Goal: Task Accomplishment & Management: Manage account settings

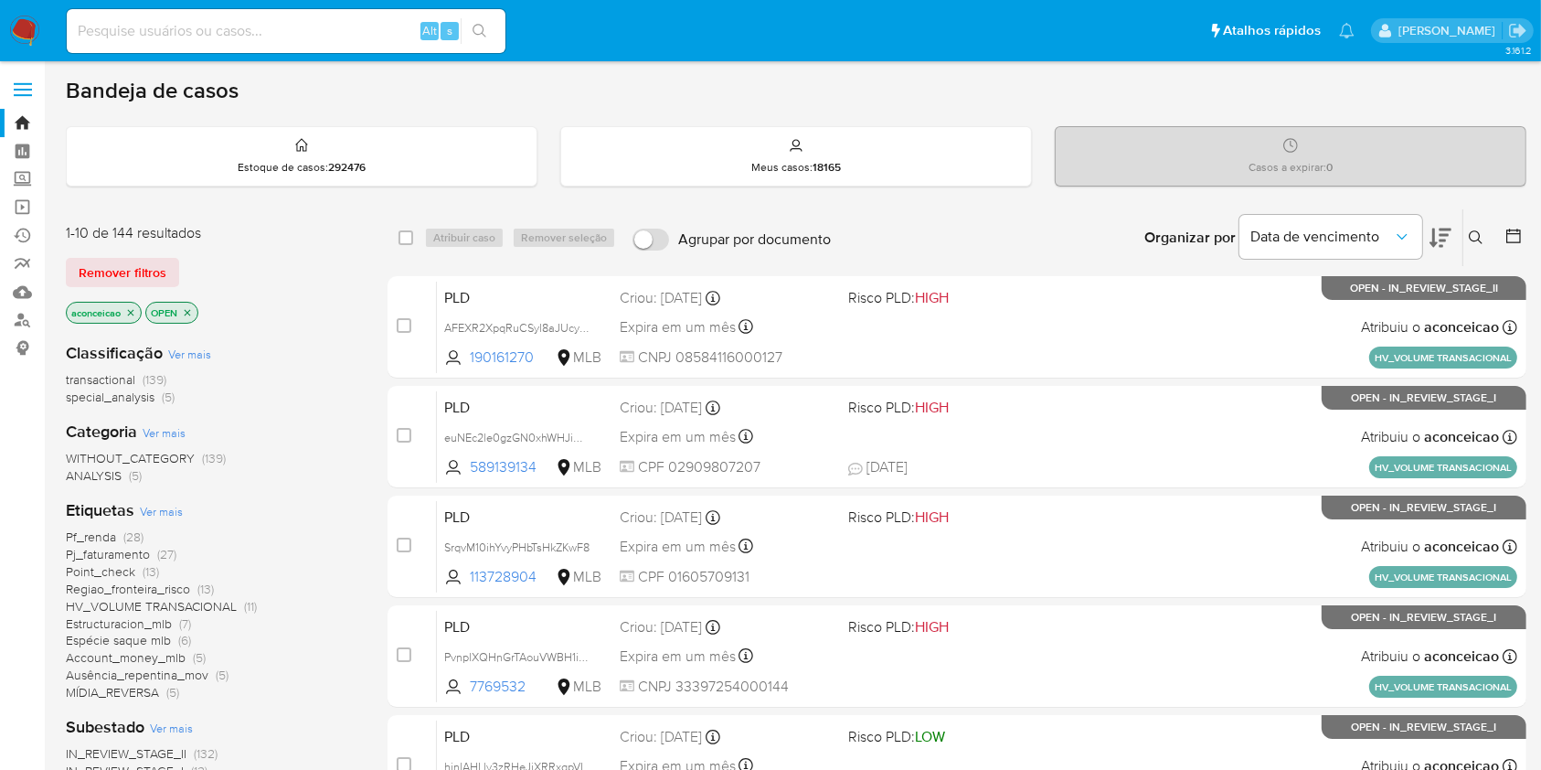
click at [127, 307] on icon "close-filter" at bounding box center [130, 312] width 11 height 11
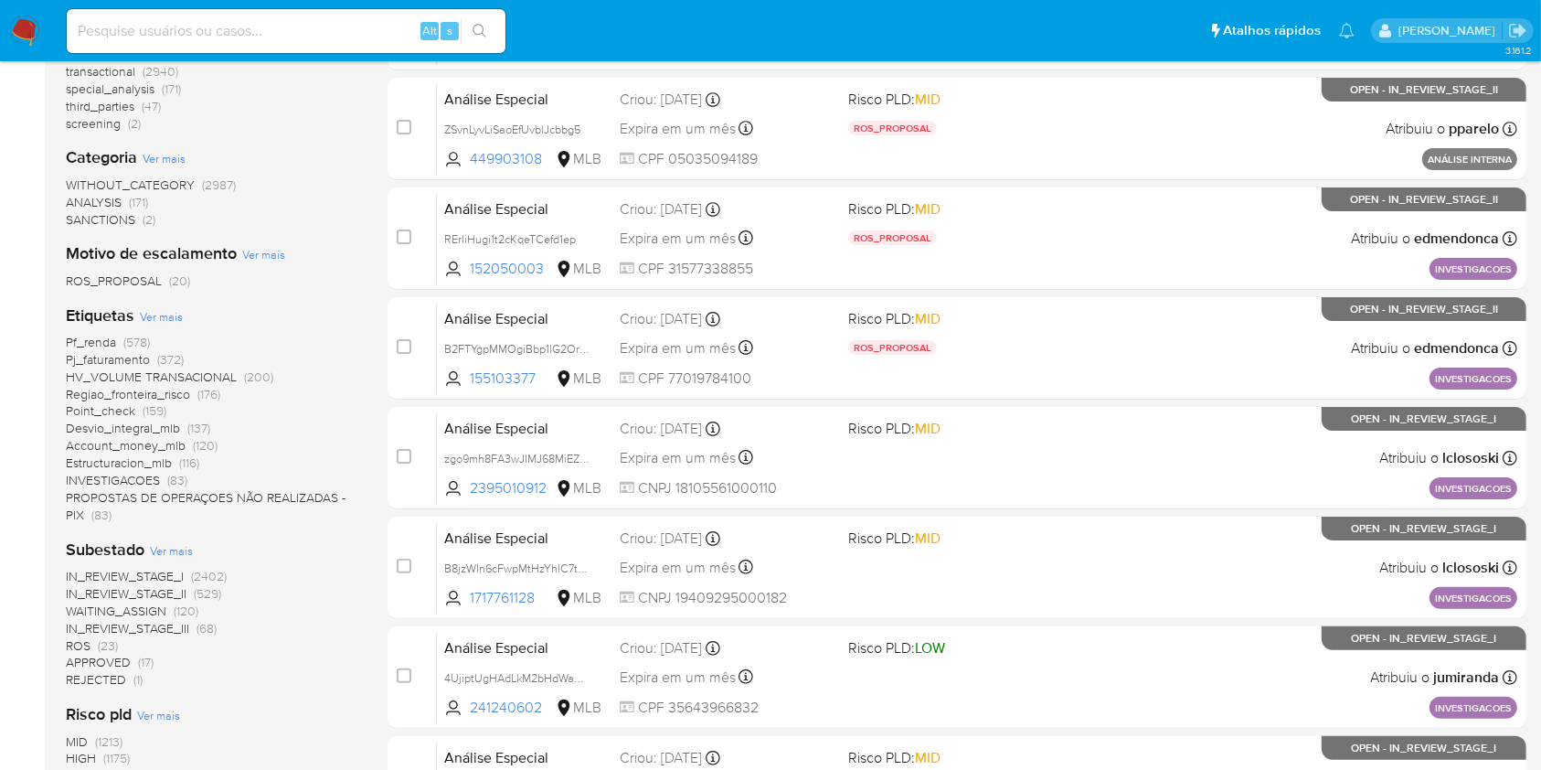
scroll to position [389, 0]
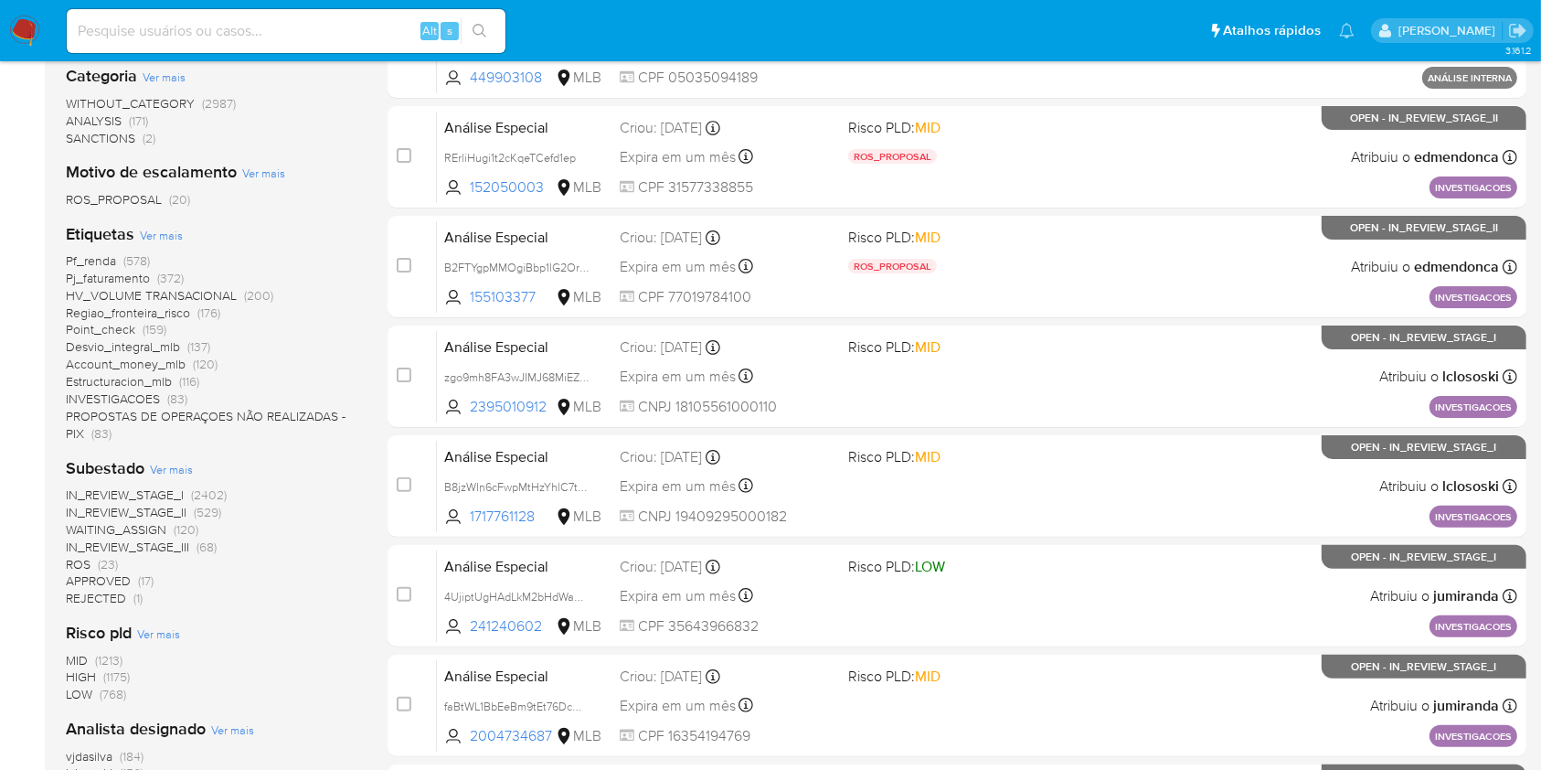
click at [111, 558] on span "(23)" at bounding box center [108, 564] width 20 height 18
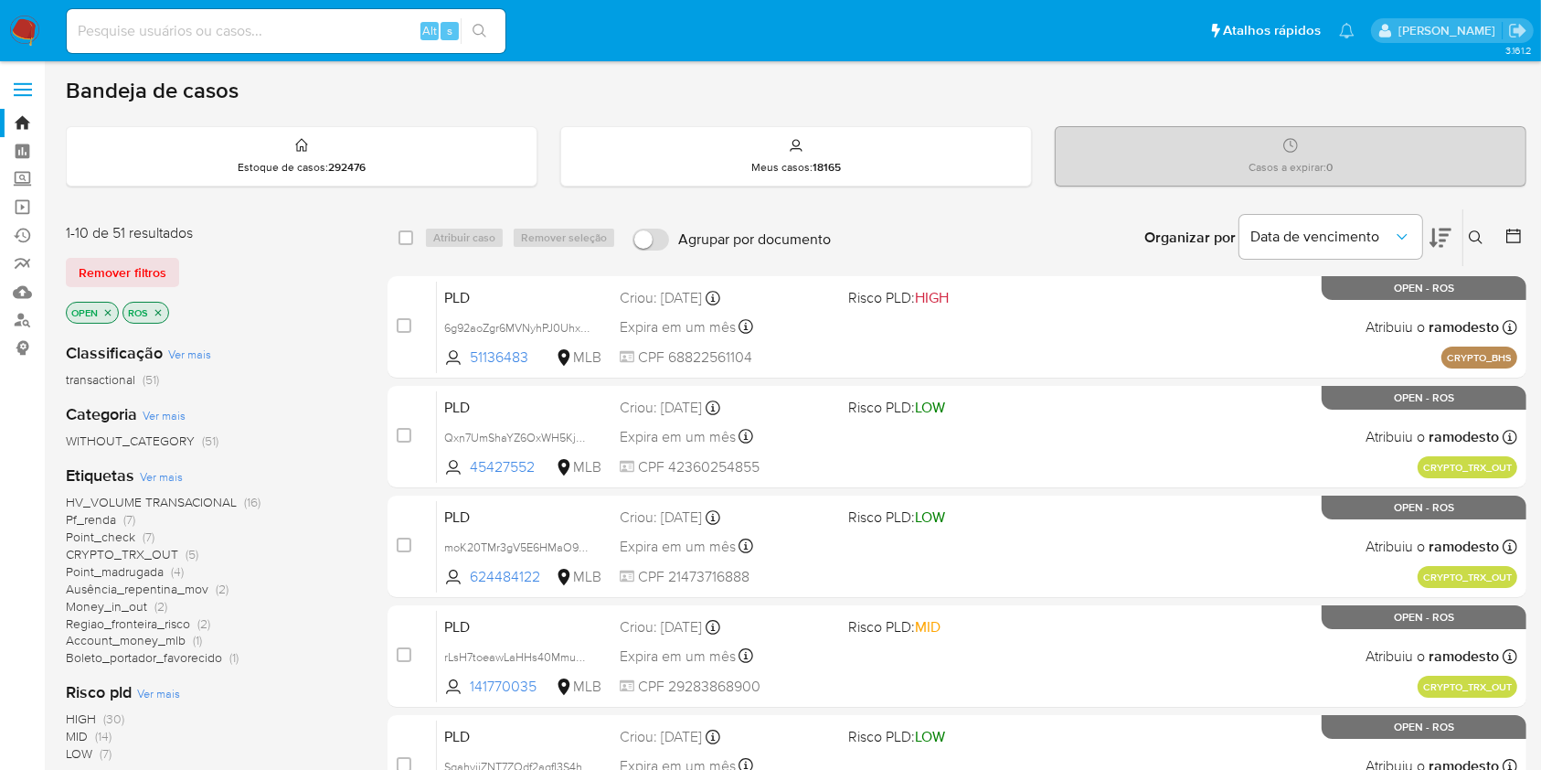
click at [1473, 233] on icon at bounding box center [1476, 237] width 15 height 15
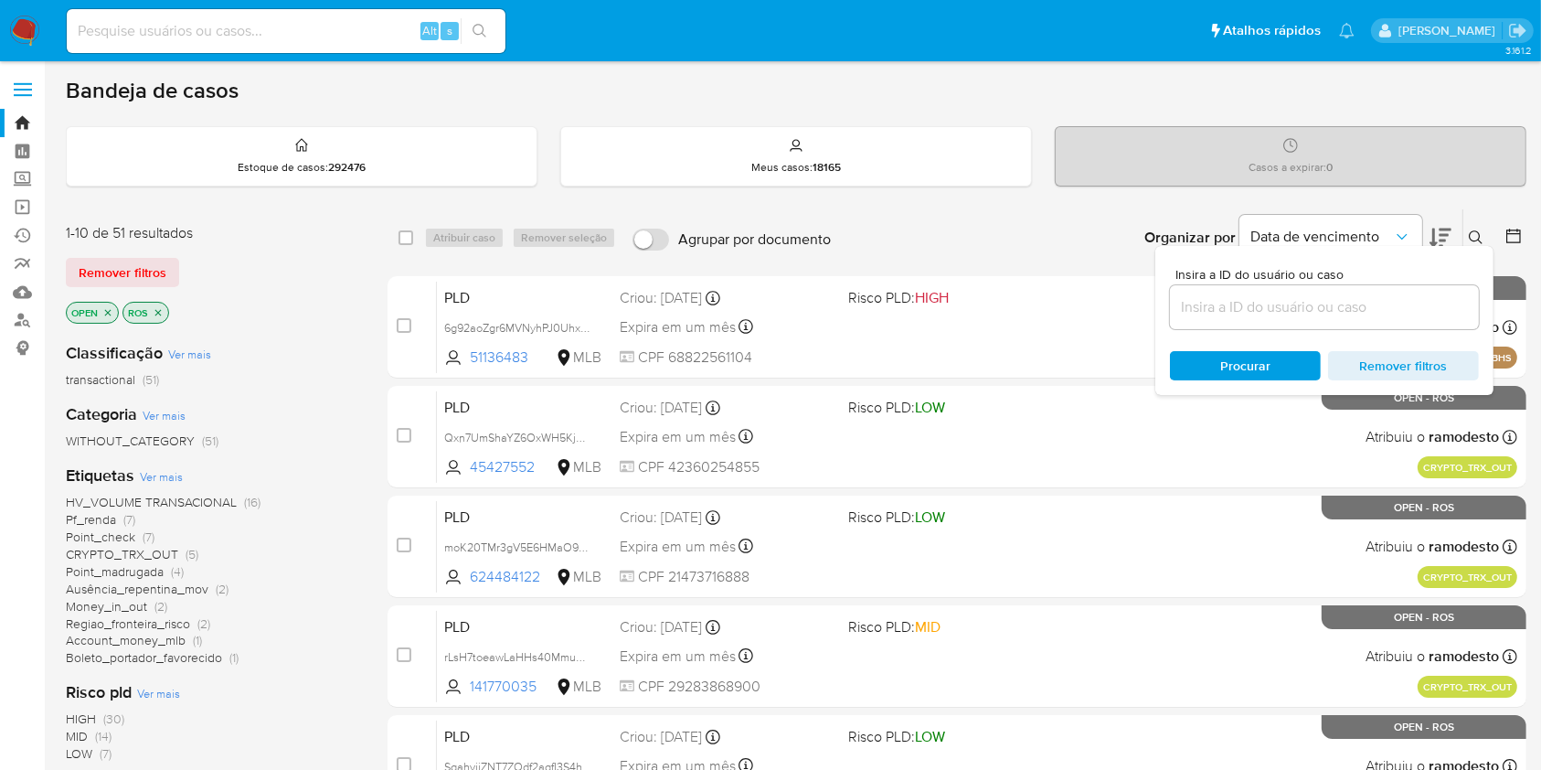
click at [1355, 324] on div at bounding box center [1324, 307] width 309 height 44
click at [1357, 311] on input at bounding box center [1324, 307] width 309 height 24
paste input "POFjhqeSPSiaDLU07bVnotoD"
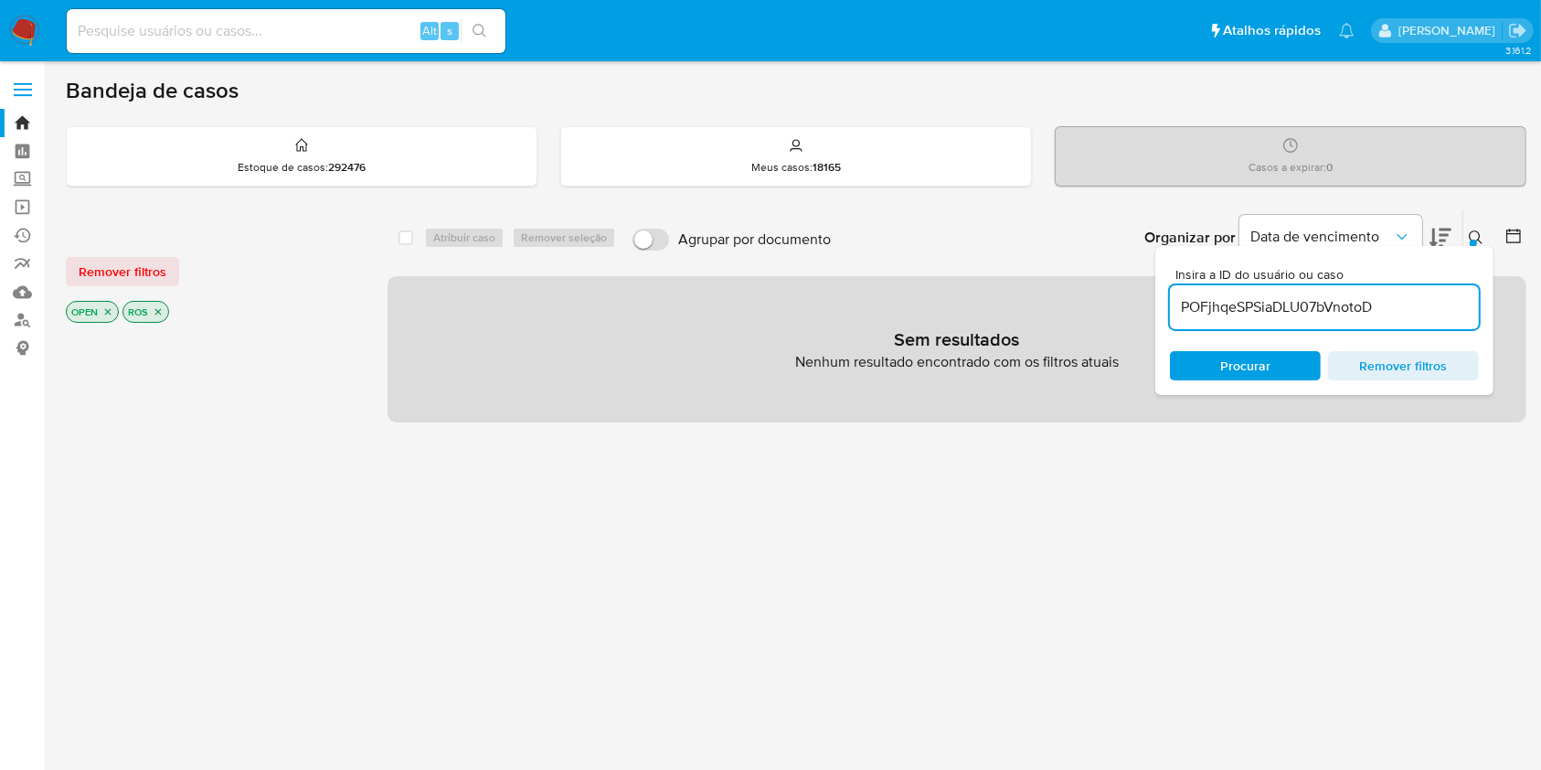
click at [1395, 305] on input "POFjhqeSPSiaDLU07bVnotoD" at bounding box center [1324, 307] width 309 height 24
click at [1266, 306] on input "POFjhqeSPSiaDLU07bVnotoD" at bounding box center [1324, 307] width 309 height 24
click at [1266, 305] on input "POFjhqeSPSiaDLU07bVnotoD" at bounding box center [1324, 307] width 309 height 24
paste input "rarD1Kd6oHkssETBI859Jkke"
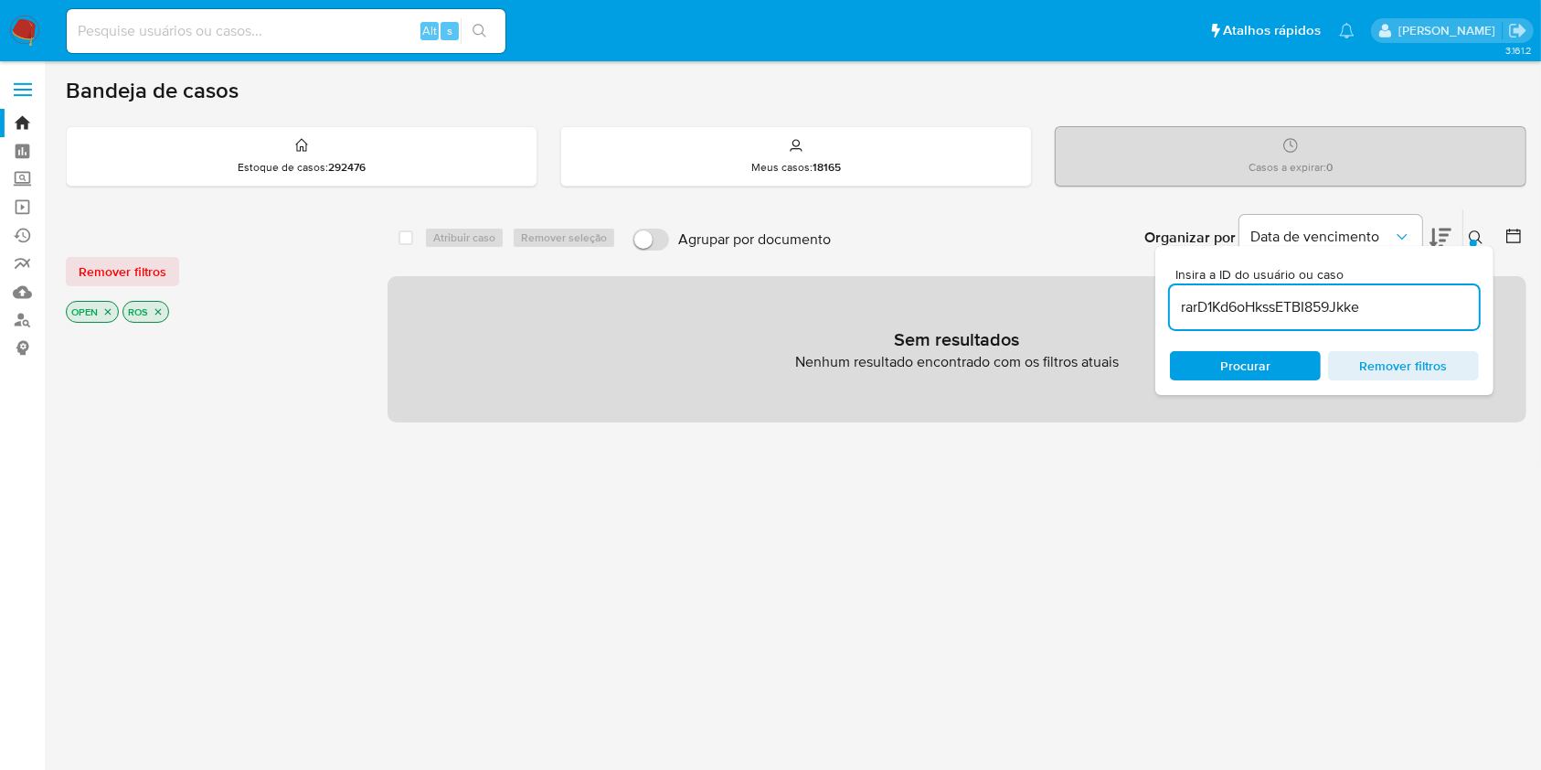
click at [1211, 304] on input "rarD1Kd6oHkssETBI859Jkke" at bounding box center [1324, 307] width 309 height 24
paste input "zGDG2gzUhnaYo9Ix0gF5FOL8"
click at [1213, 314] on input "zGDG2gzUhnaYo9Ix0gF5FOL8" at bounding box center [1324, 307] width 309 height 24
click at [1214, 314] on input "zGDG2gzUhnaYo9Ix0gF5FOL8" at bounding box center [1324, 307] width 309 height 24
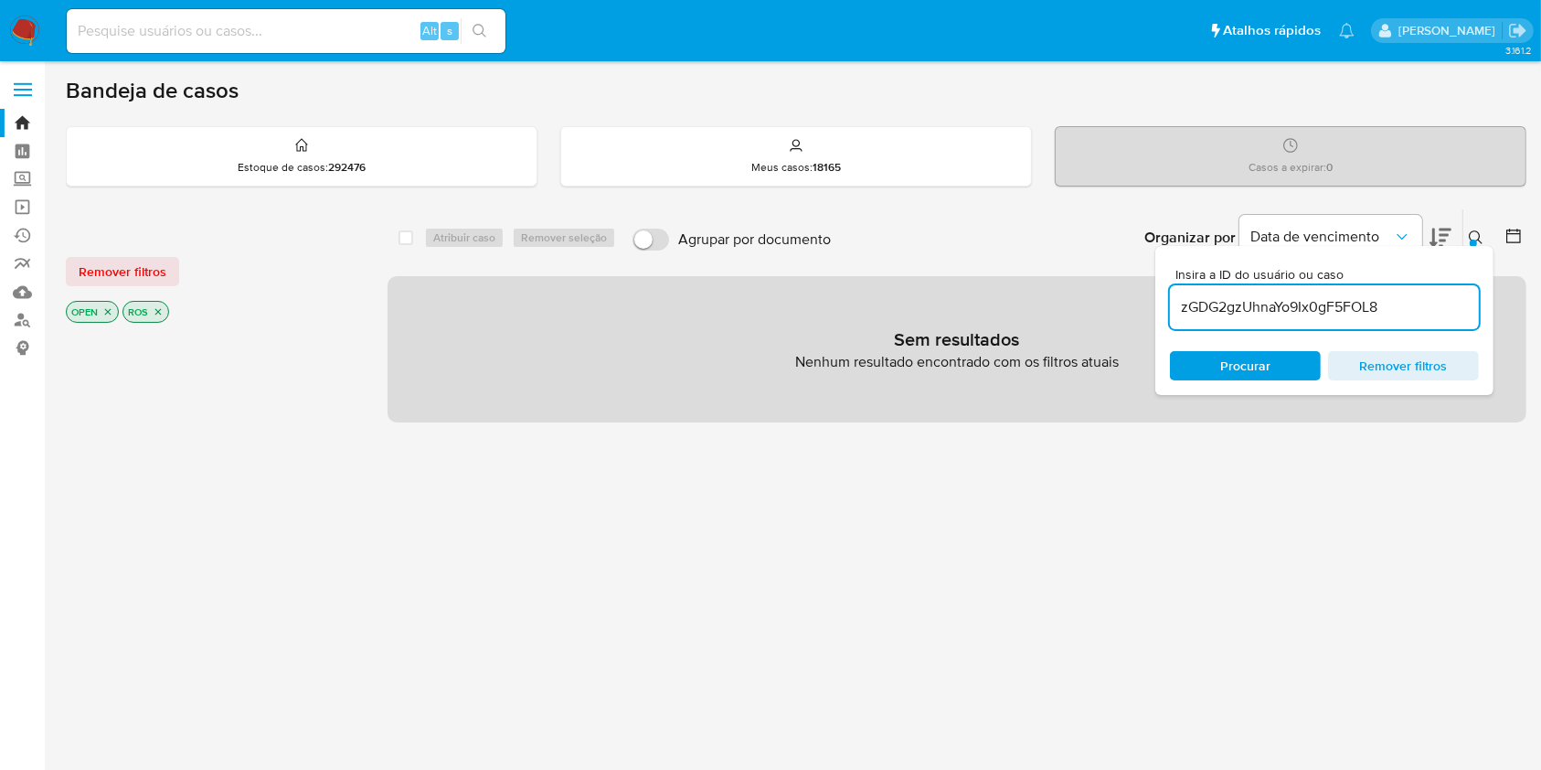
paste input "ZgE7cZXhs76QciaN9cMpOKSe"
click at [1201, 312] on input "ZgE7cZXhs76QciaN9cMpOKSe" at bounding box center [1324, 307] width 309 height 24
click at [1202, 312] on input "ZgE7cZXhs76QciaN9cMpOKSe" at bounding box center [1324, 307] width 309 height 24
paste input "iLvZAdoB9TDcEh68Awmeddx"
type input "iLvZAdoB9TDcEh68Awmeddx"
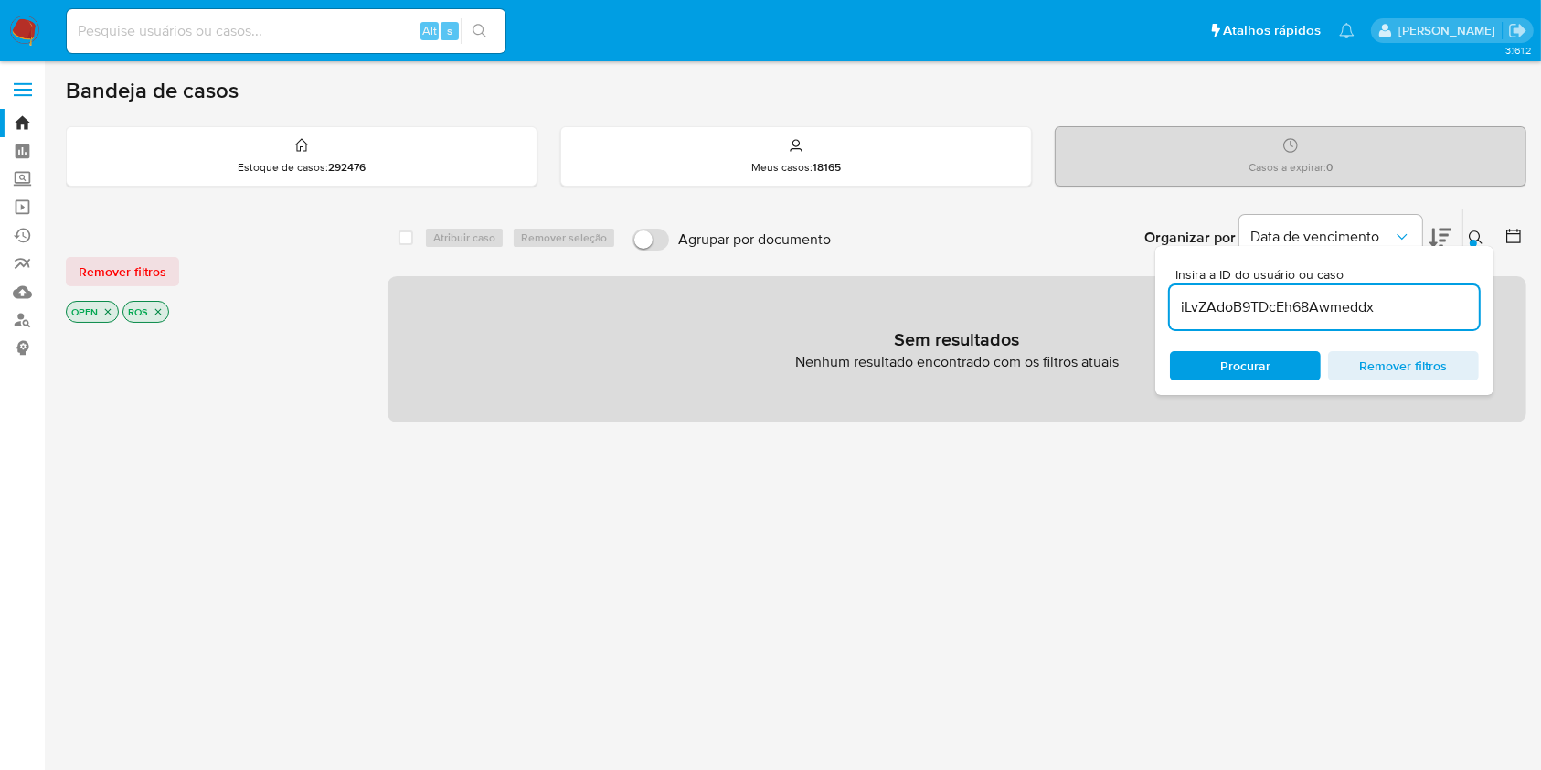
click at [1251, 365] on span "Procurar" at bounding box center [1246, 365] width 50 height 29
click at [1317, 311] on input "iLvZAdoB9TDcEh68Awmeddx" at bounding box center [1324, 307] width 309 height 24
click at [1318, 310] on input "iLvZAdoB9TDcEh68Awmeddx" at bounding box center [1324, 307] width 309 height 24
click at [1322, 309] on input "iLvZAdoB9TDcEh68Awmeddx" at bounding box center [1324, 307] width 309 height 24
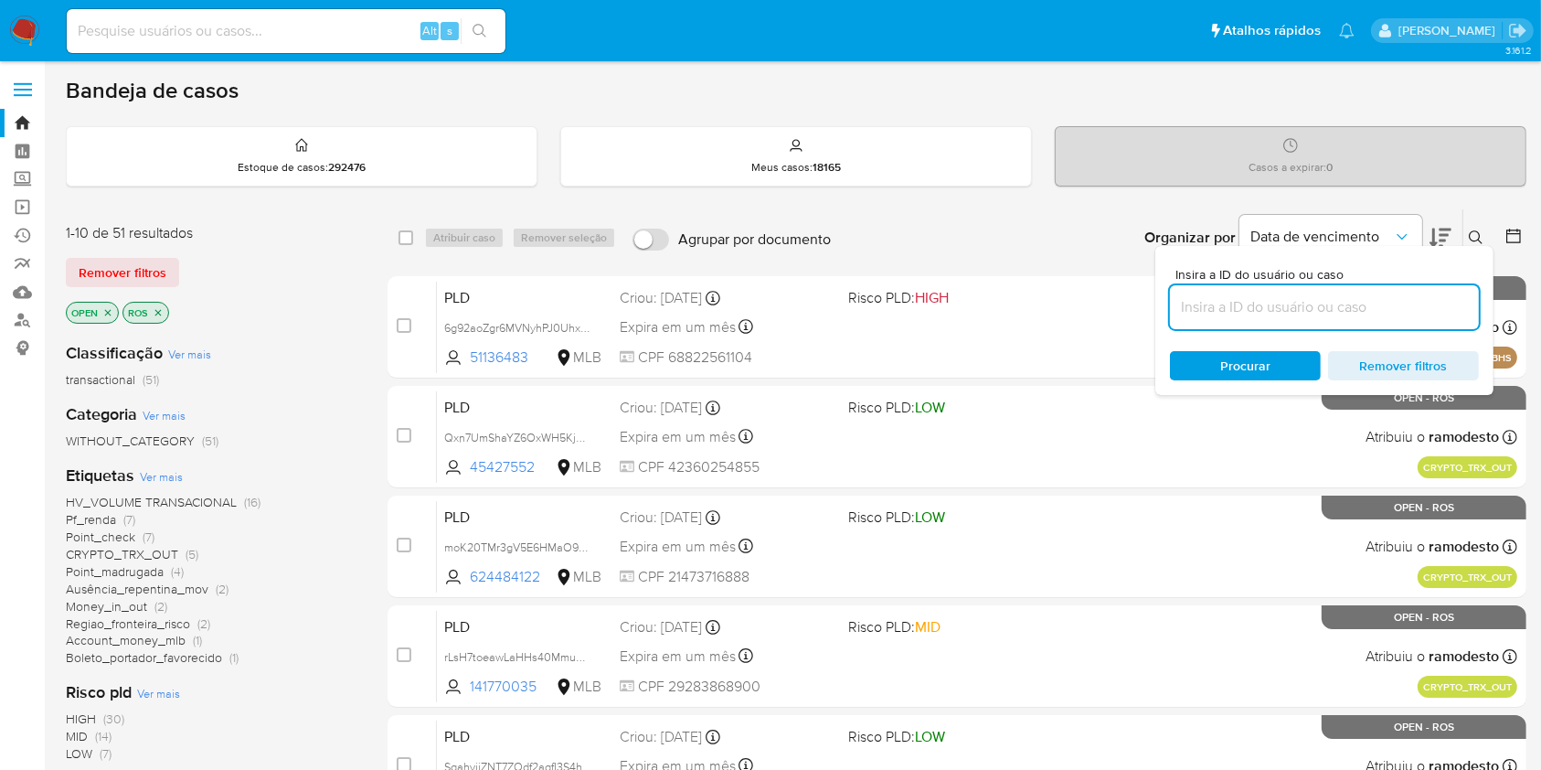
click at [1312, 312] on input at bounding box center [1324, 307] width 309 height 24
paste input "Bc0dNKauwjGtSS6wSSYGWPX6"
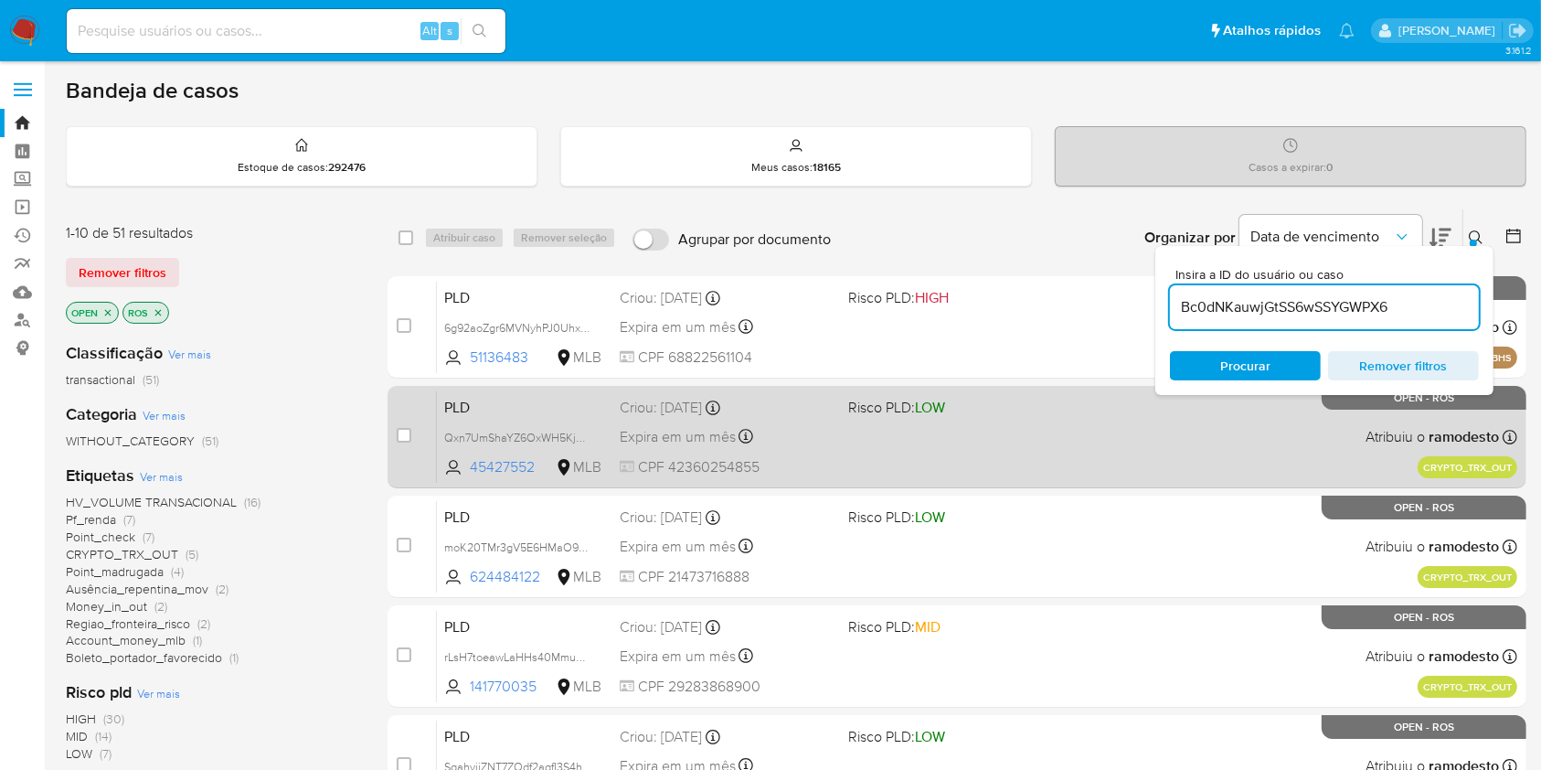
type input "Bc0dNKauwjGtSS6wSSYGWPX6"
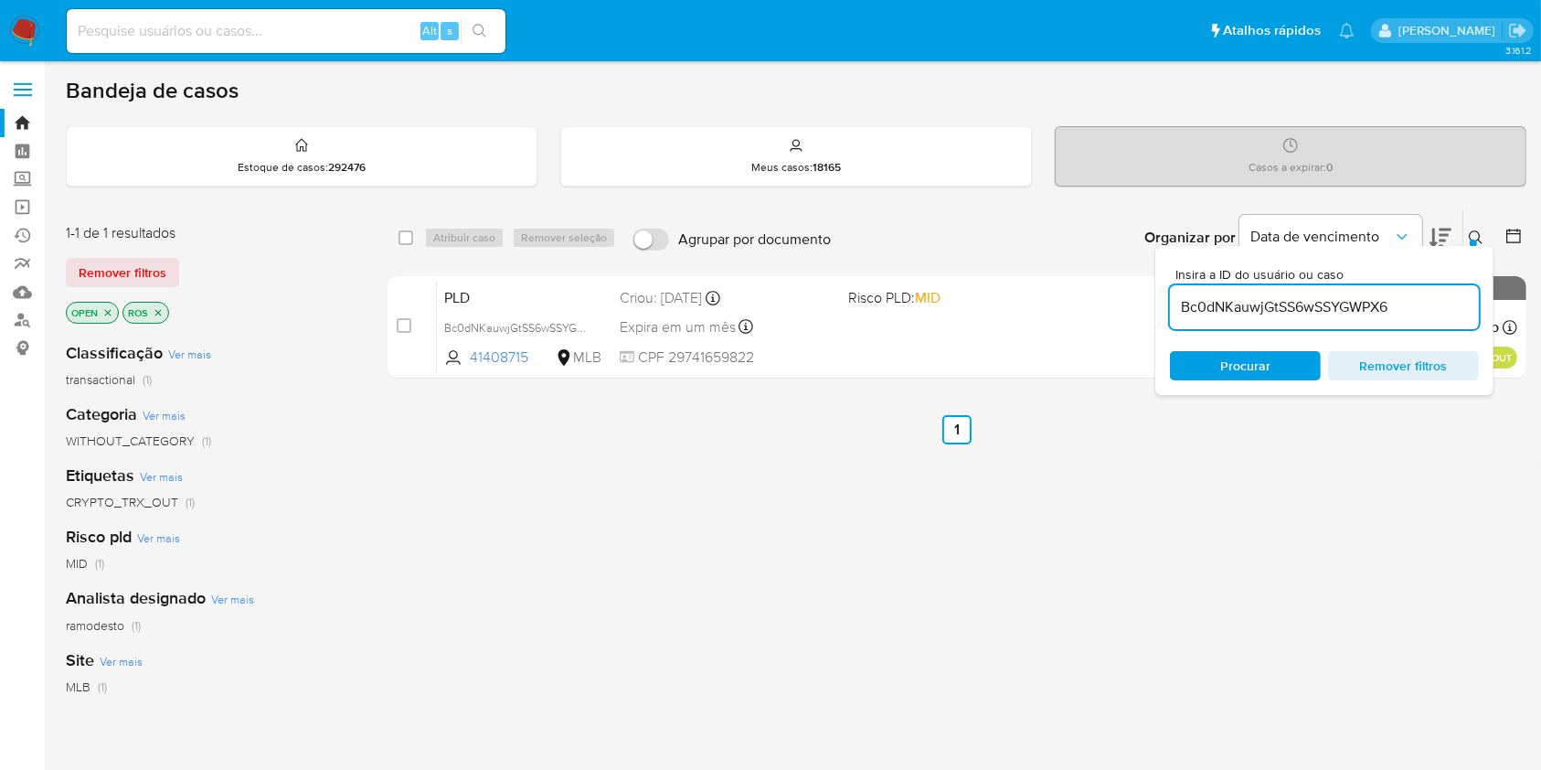
drag, startPoint x: 402, startPoint y: 324, endPoint x: 541, endPoint y: 113, distance: 252.0
click at [402, 325] on input "checkbox" at bounding box center [404, 325] width 15 height 15
checkbox input "true"
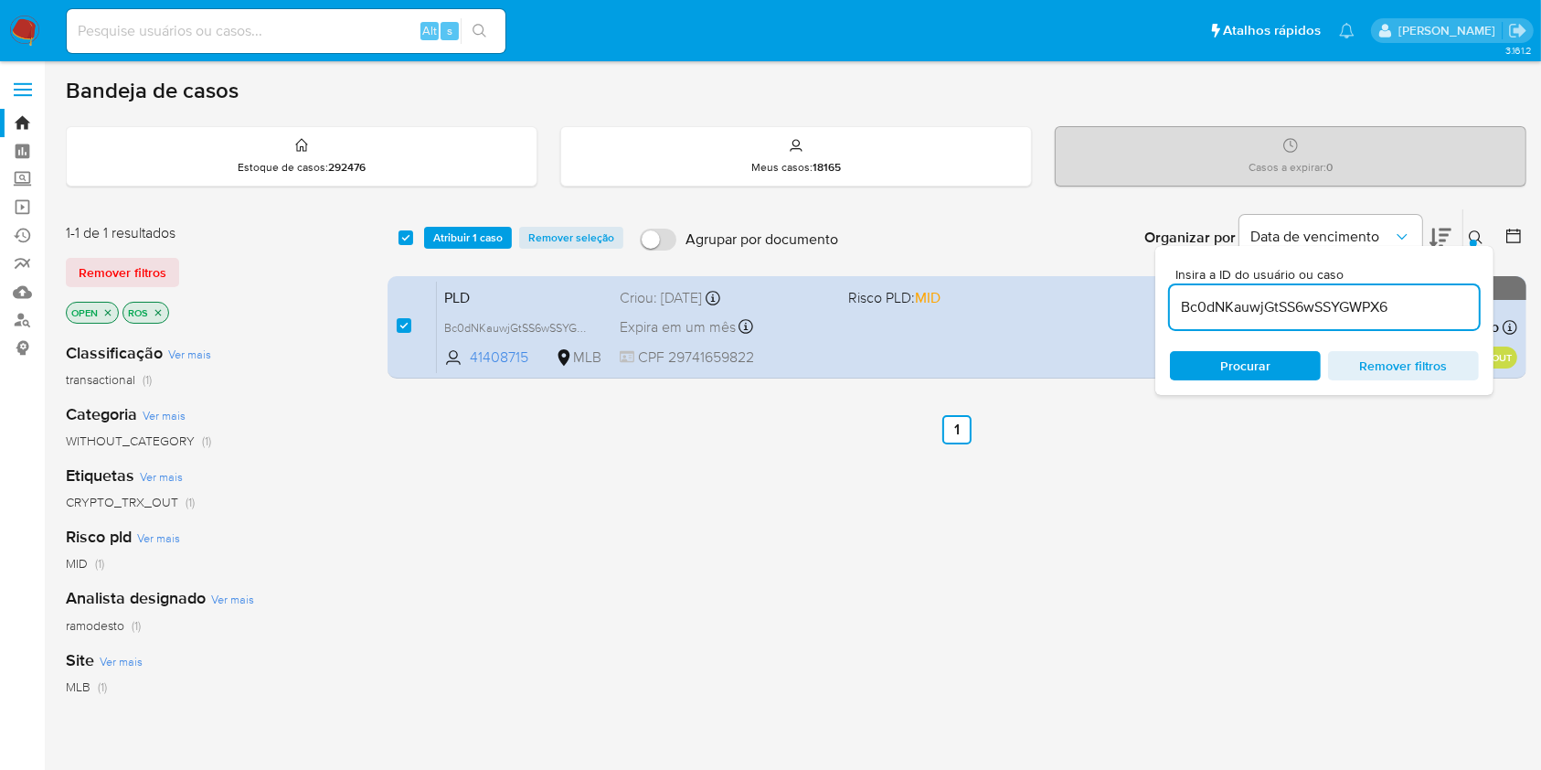
click at [1279, 305] on input "Bc0dNKauwjGtSS6wSSYGWPX6" at bounding box center [1324, 307] width 309 height 24
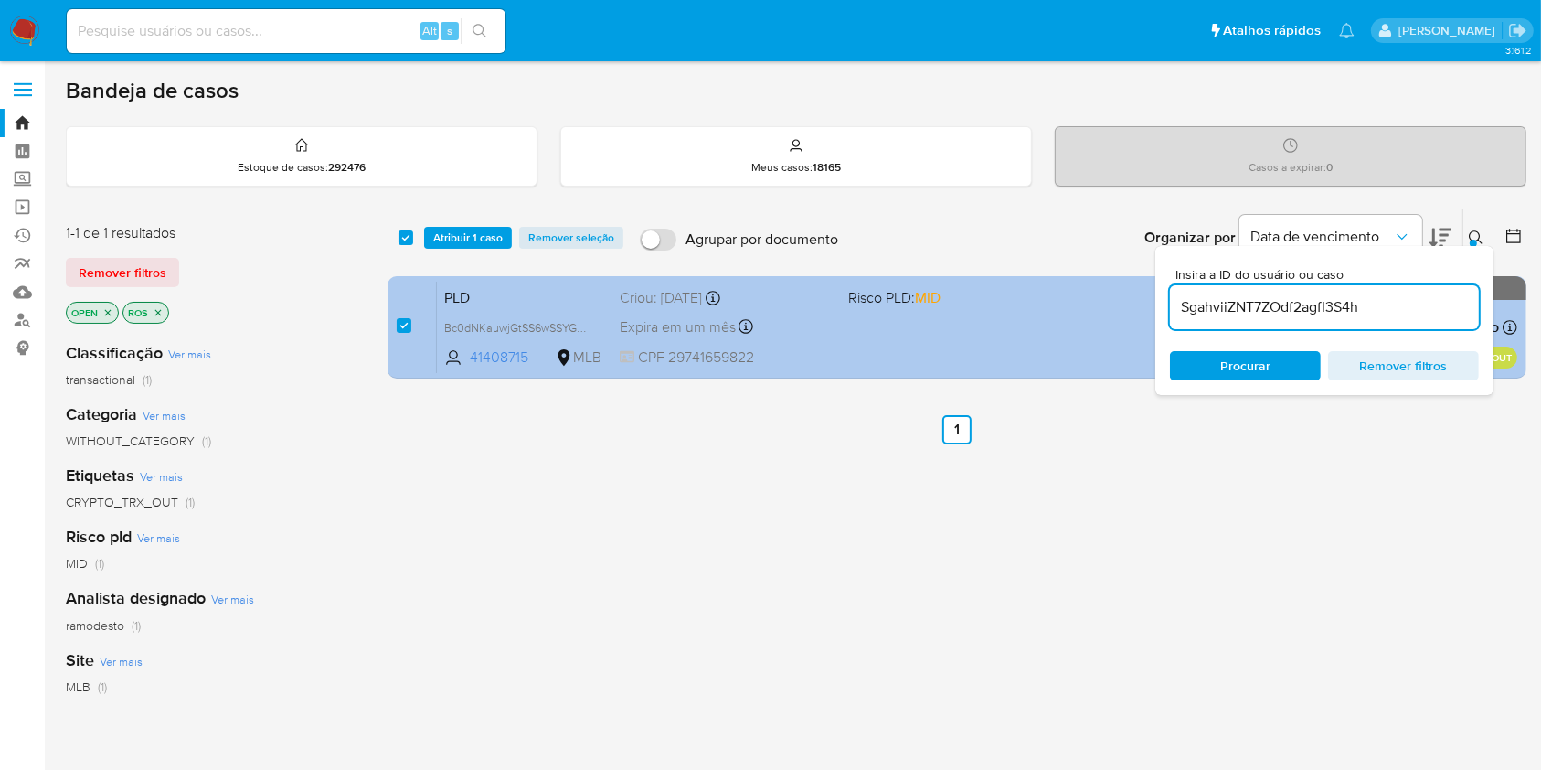
type input "SgahviiZNT7ZOdf2agfI3S4h"
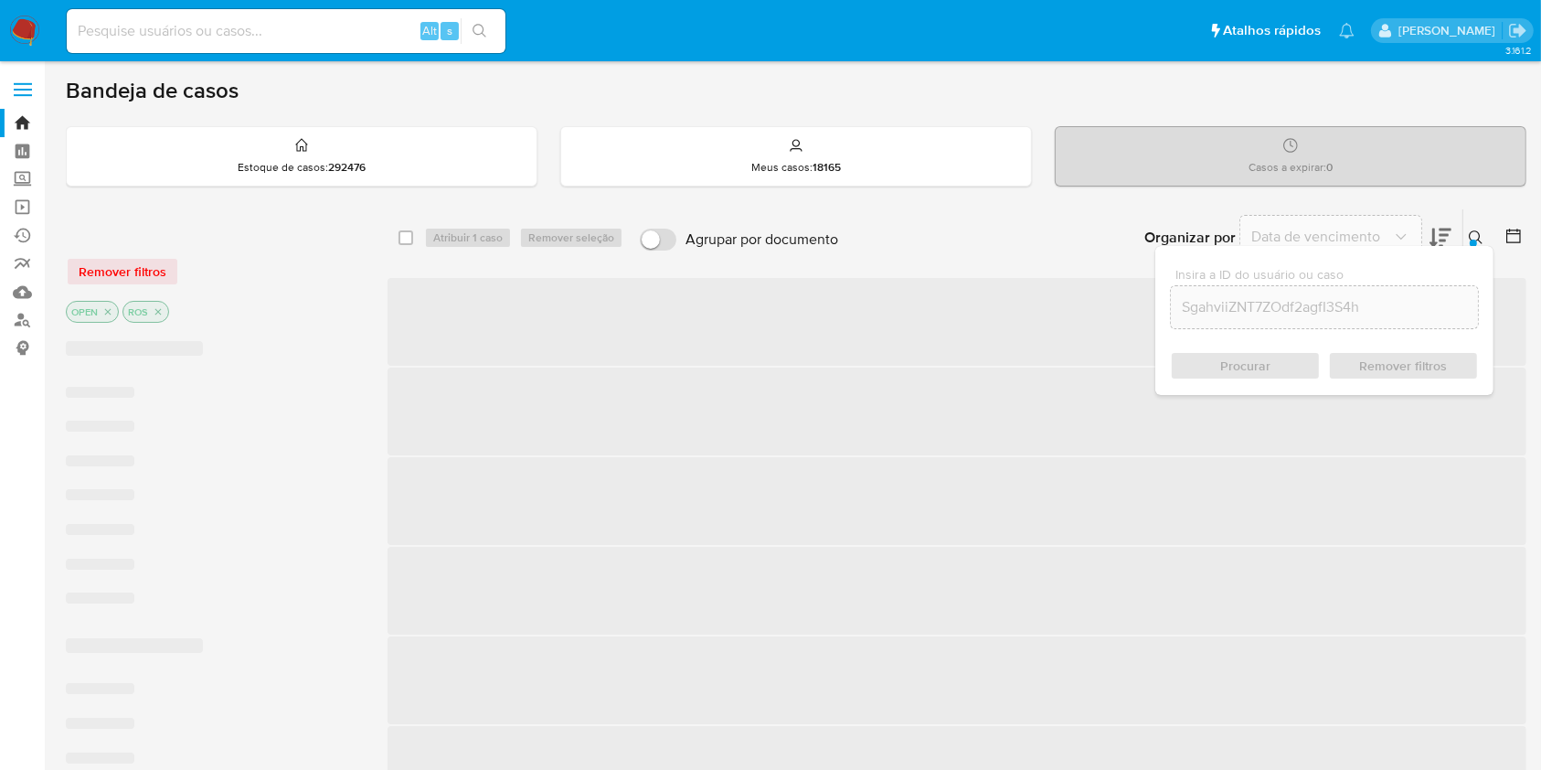
checkbox input "false"
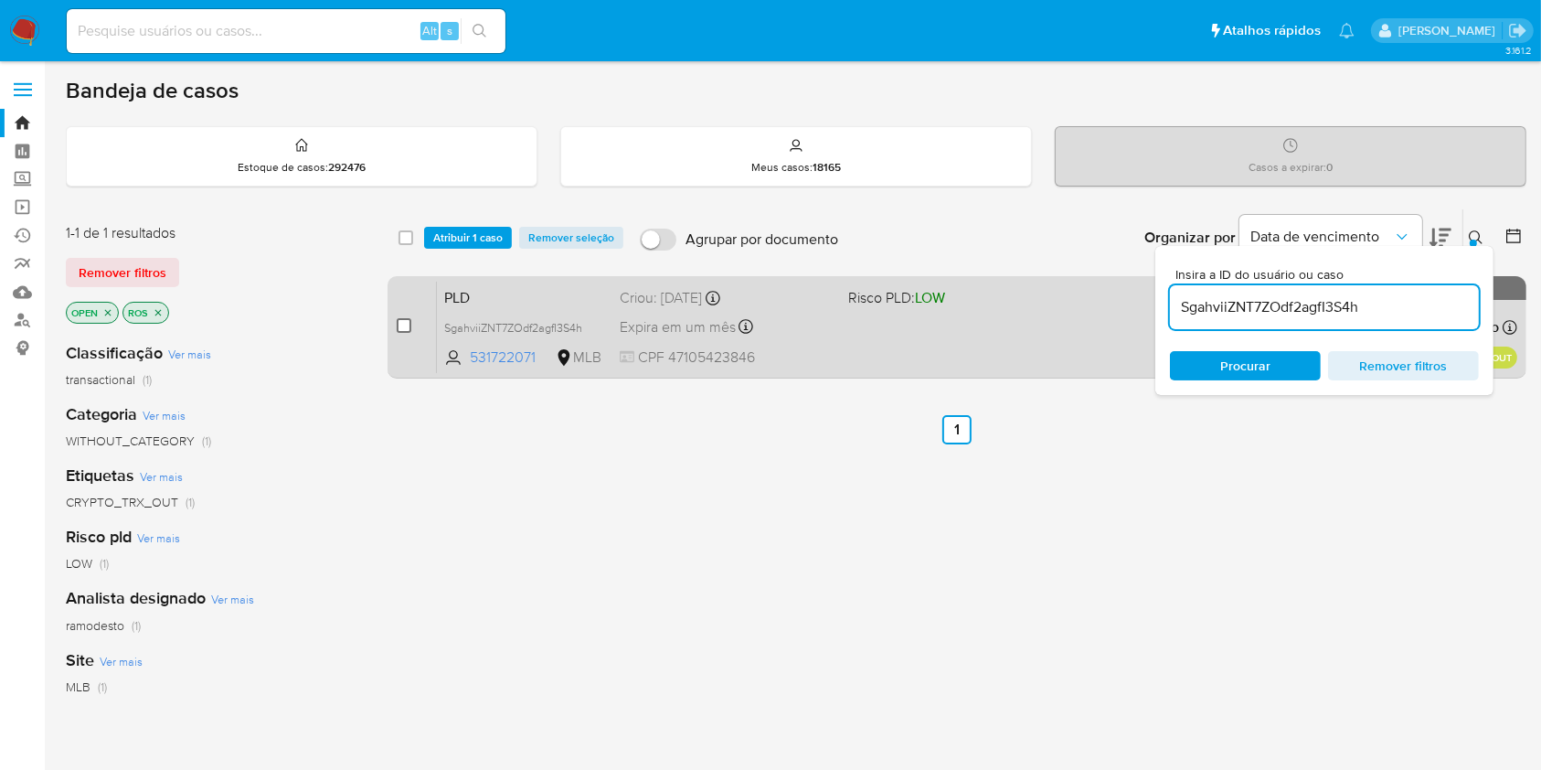
click at [402, 318] on input "checkbox" at bounding box center [404, 325] width 15 height 15
checkbox input "true"
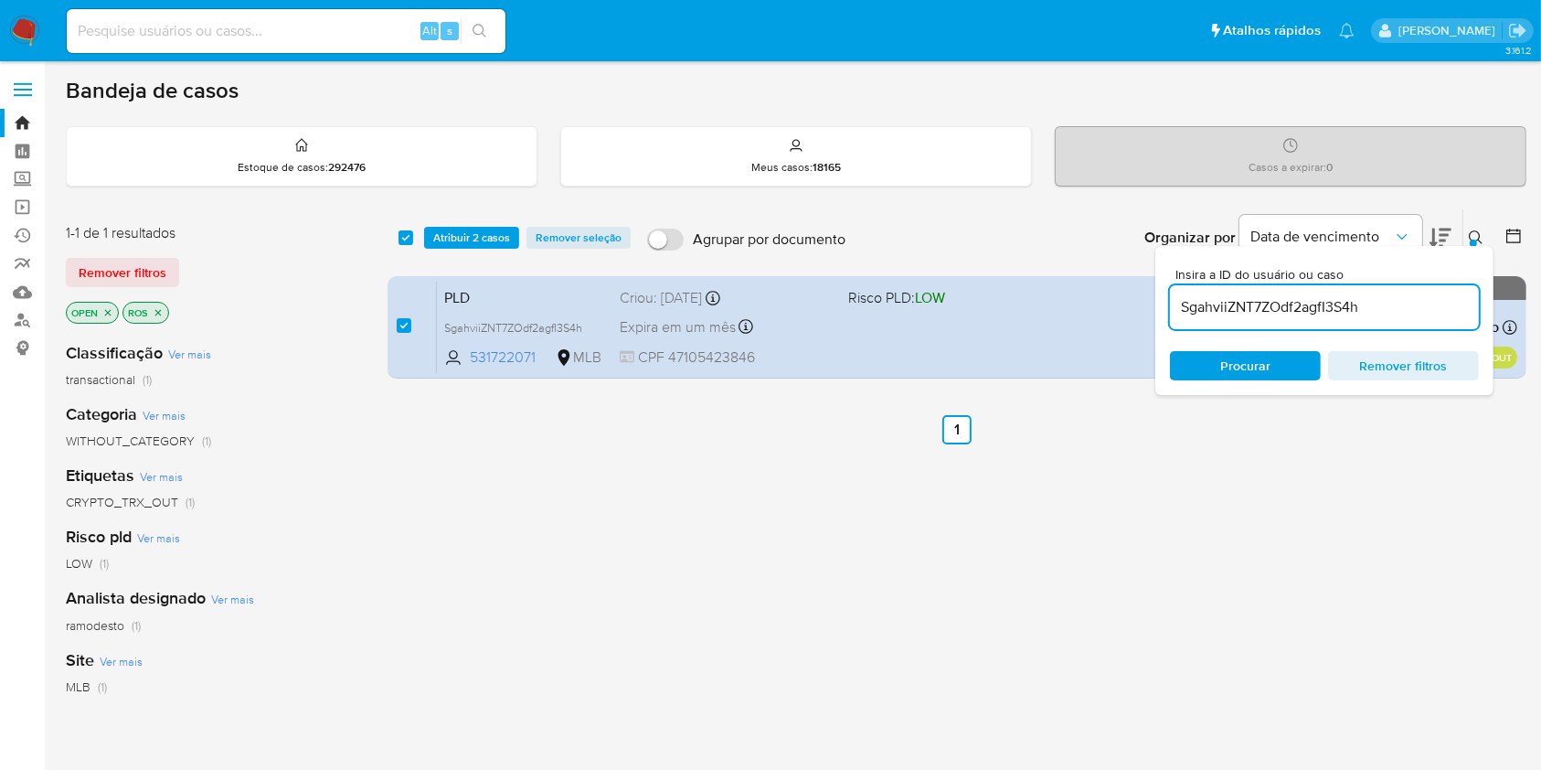
click at [1274, 308] on input "SgahviiZNT7ZOdf2agfI3S4h" at bounding box center [1324, 307] width 309 height 24
click at [1274, 307] on input "SgahviiZNT7ZOdf2agfI3S4h" at bounding box center [1324, 307] width 309 height 24
type input "3wihvx2HD54lc6rOFWQd8XEH"
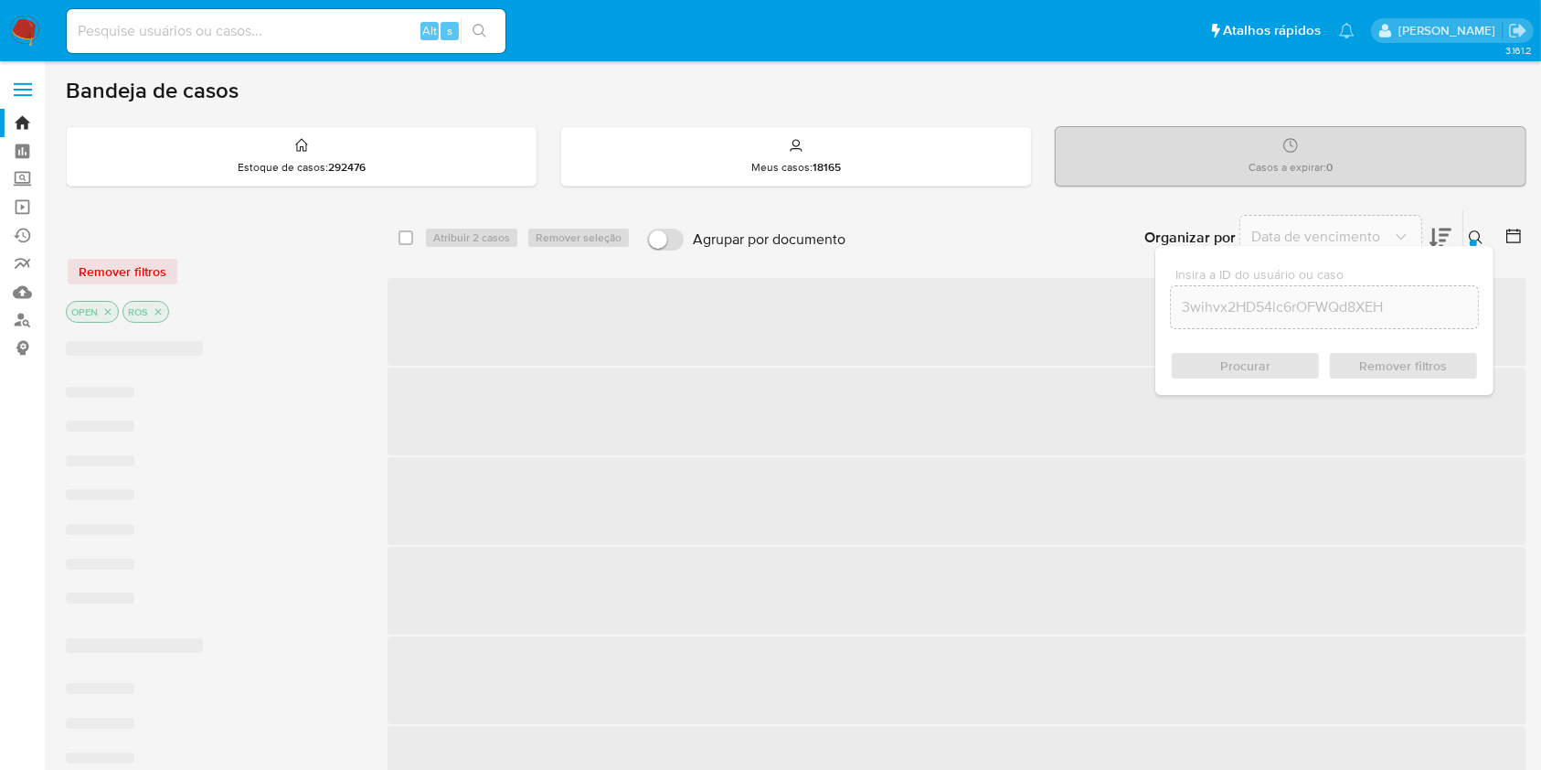
checkbox input "false"
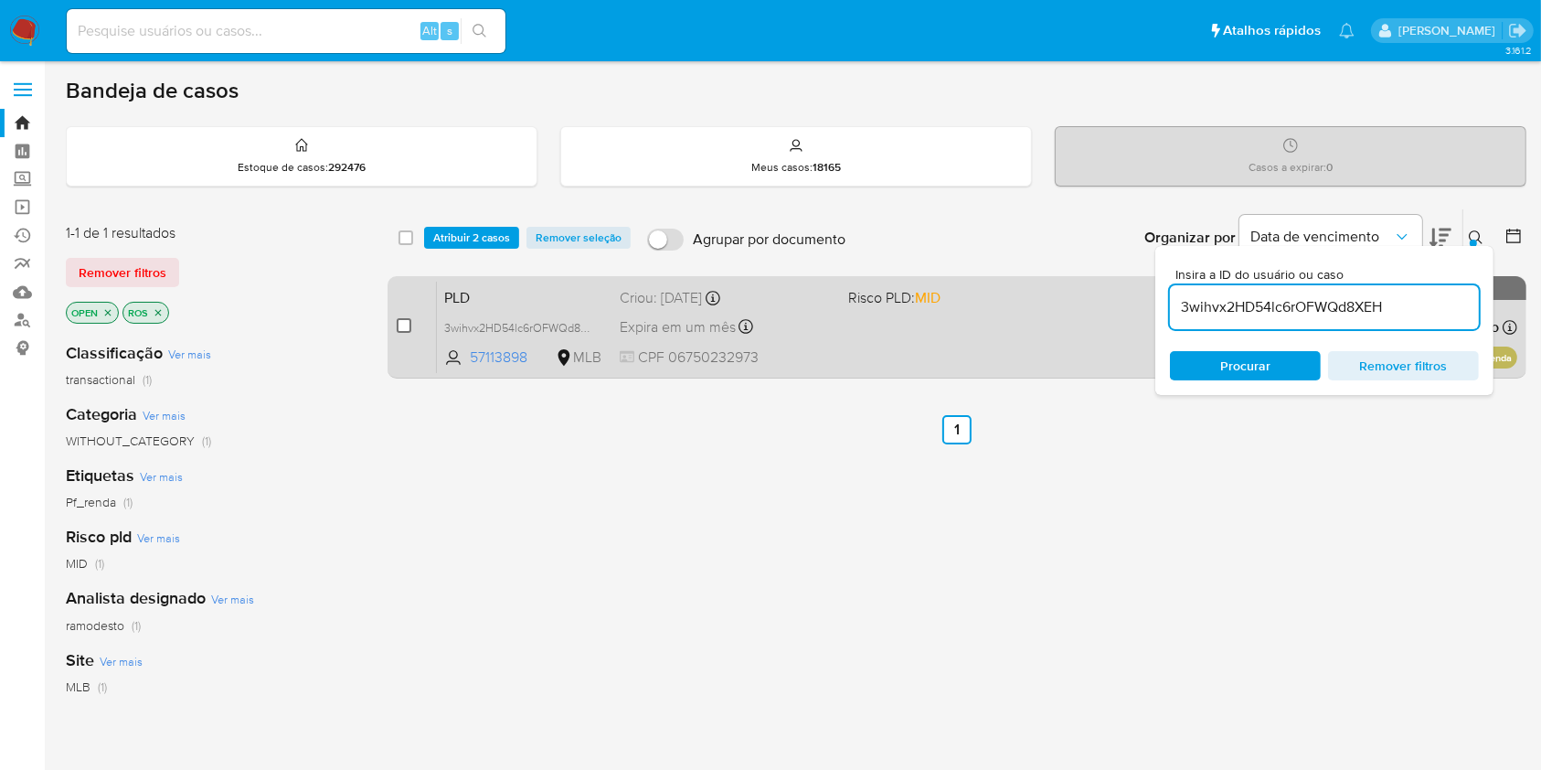
click at [399, 325] on input "checkbox" at bounding box center [404, 325] width 15 height 15
checkbox input "true"
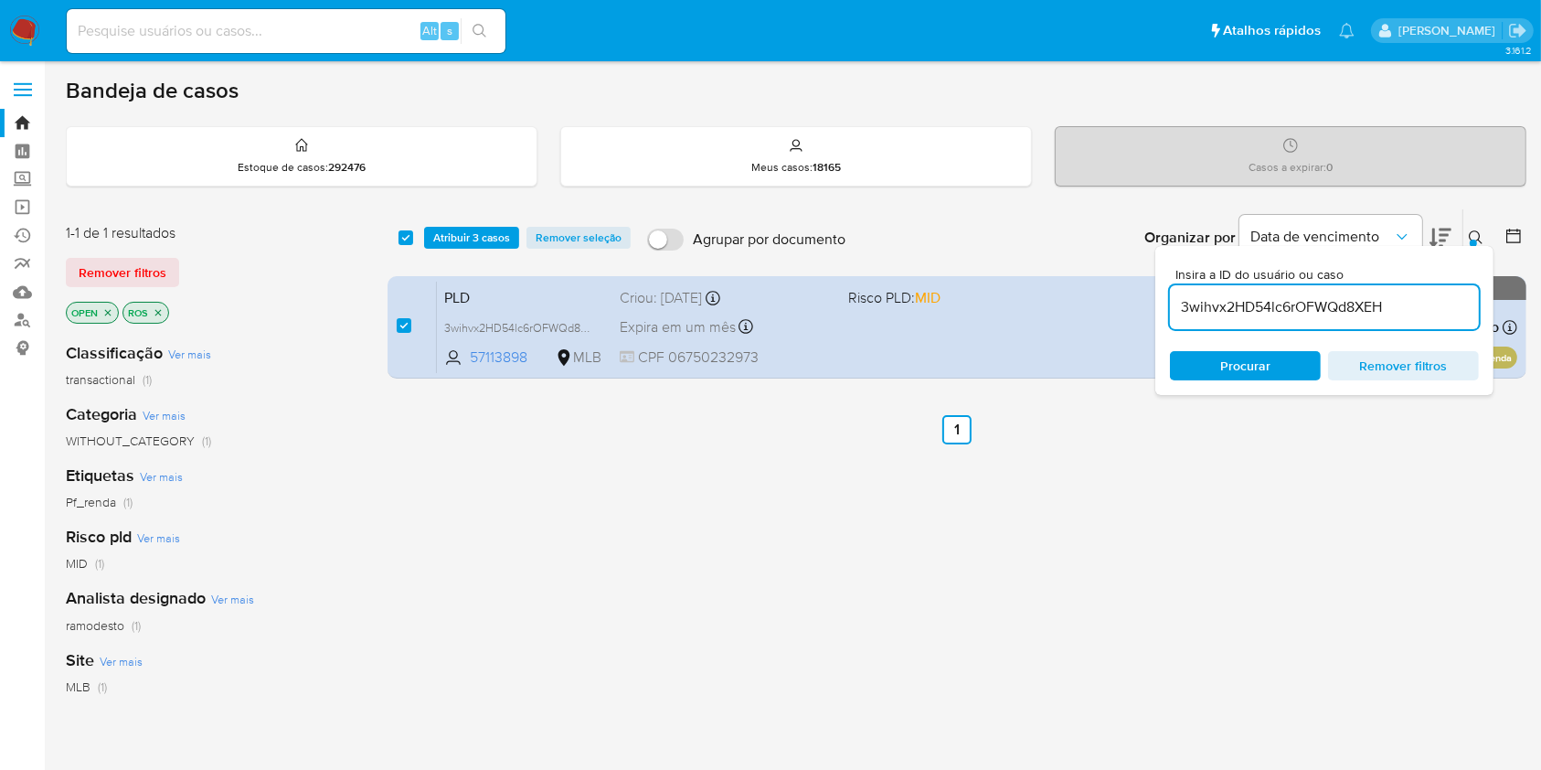
click at [1268, 311] on input "3wihvx2HD54lc6rOFWQd8XEH" at bounding box center [1324, 307] width 309 height 24
click at [1269, 311] on input "3wihvx2HD54lc6rOFWQd8XEH" at bounding box center [1324, 307] width 309 height 24
type input "bLodaC6nF05qkFwb824Xl7co"
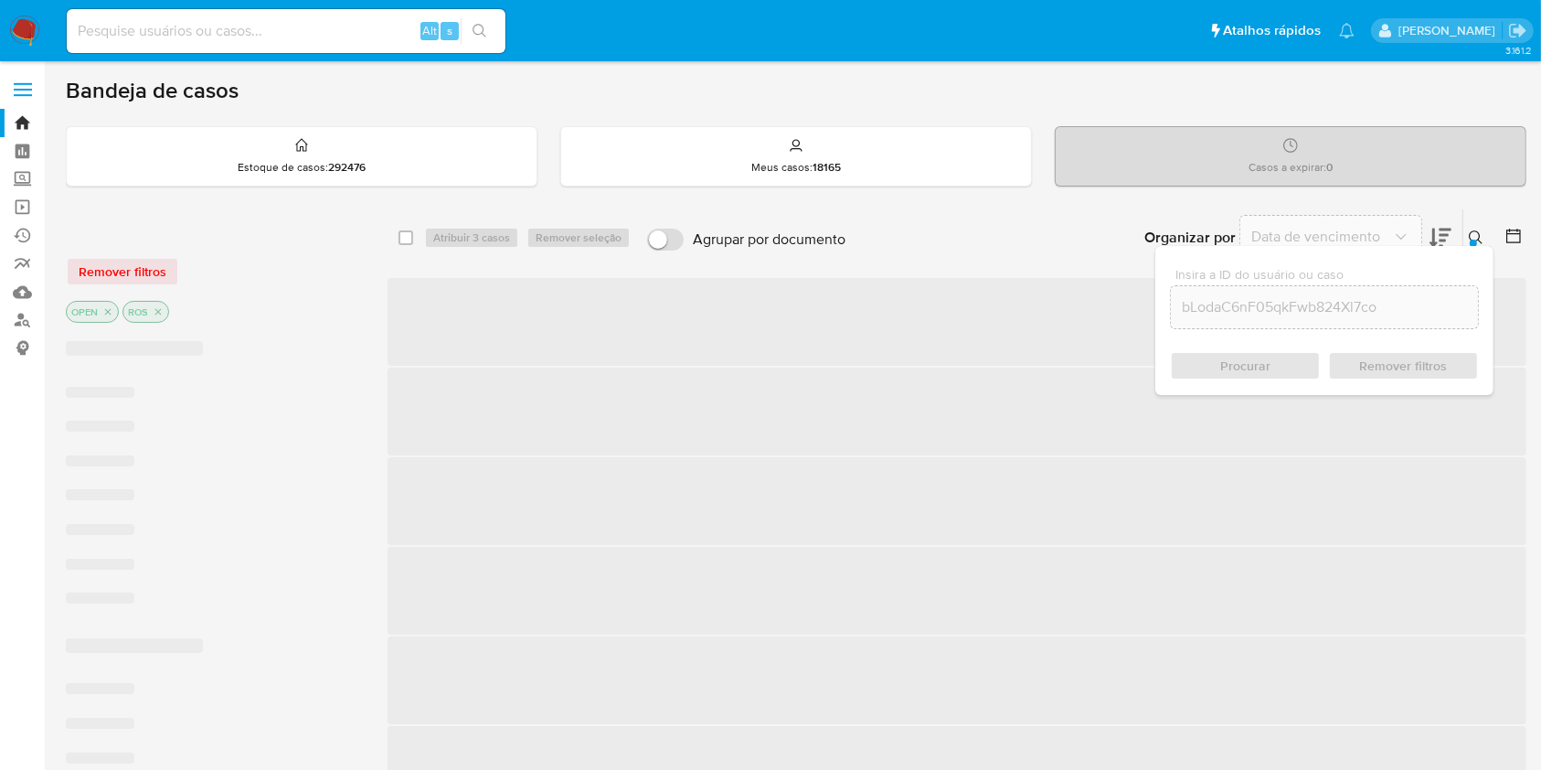
checkbox input "false"
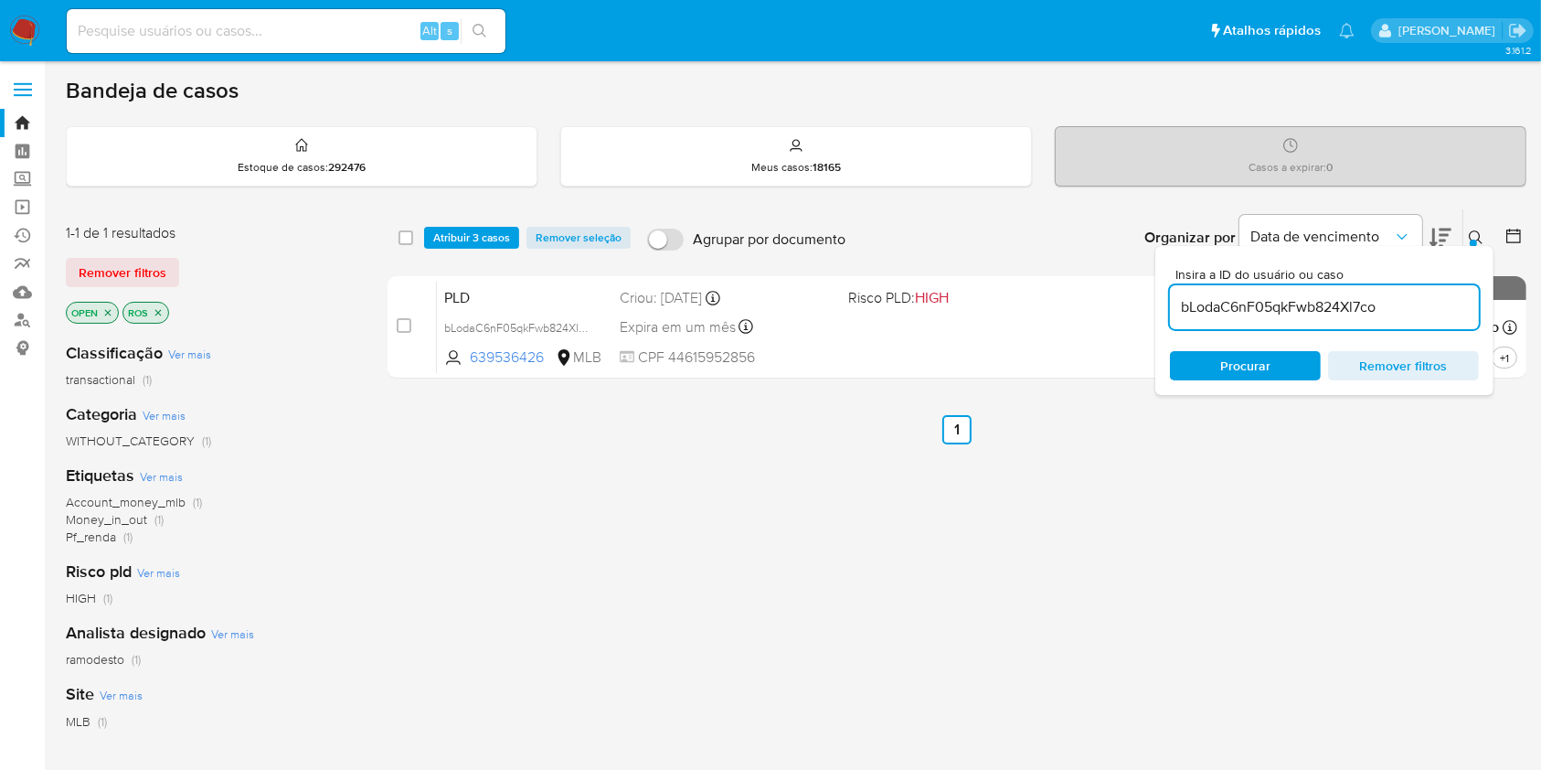
drag, startPoint x: 402, startPoint y: 324, endPoint x: 506, endPoint y: 267, distance: 118.6
click at [402, 325] on input "checkbox" at bounding box center [404, 325] width 15 height 15
checkbox input "true"
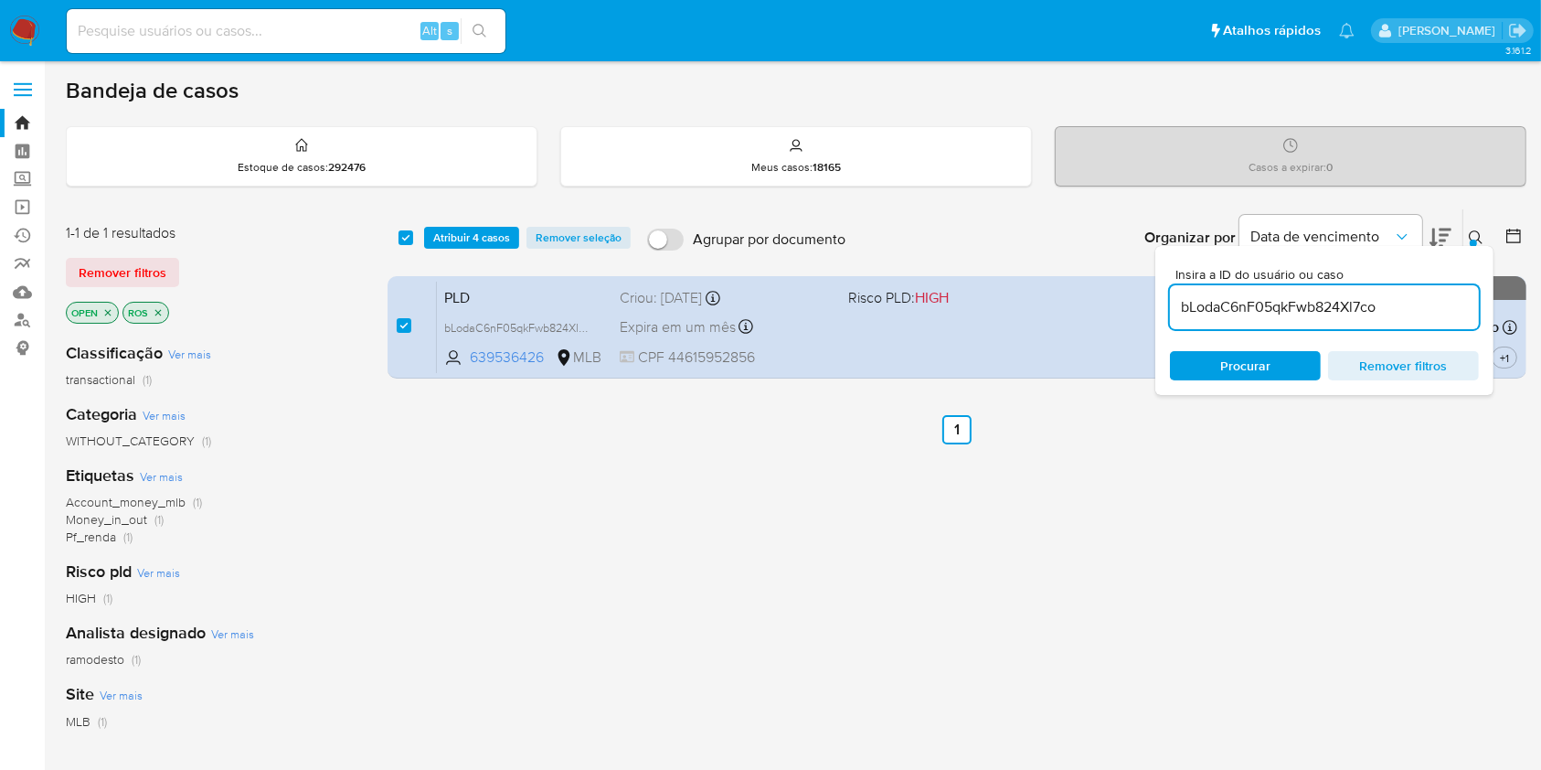
click at [1382, 302] on input "bLodaC6nF05qkFwb824Xl7co" at bounding box center [1324, 307] width 309 height 24
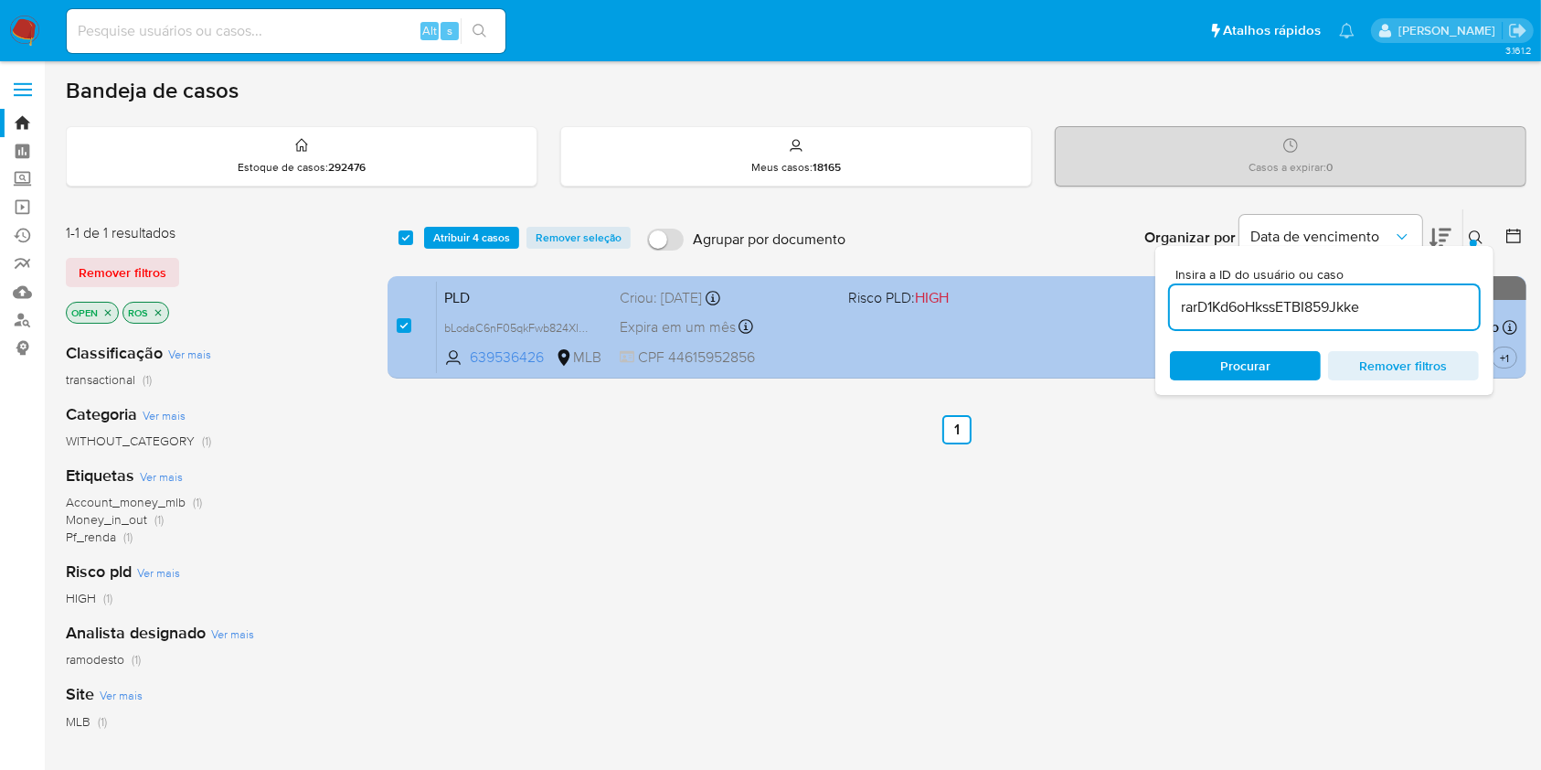
type input "rarD1Kd6oHkssETBI859Jkke"
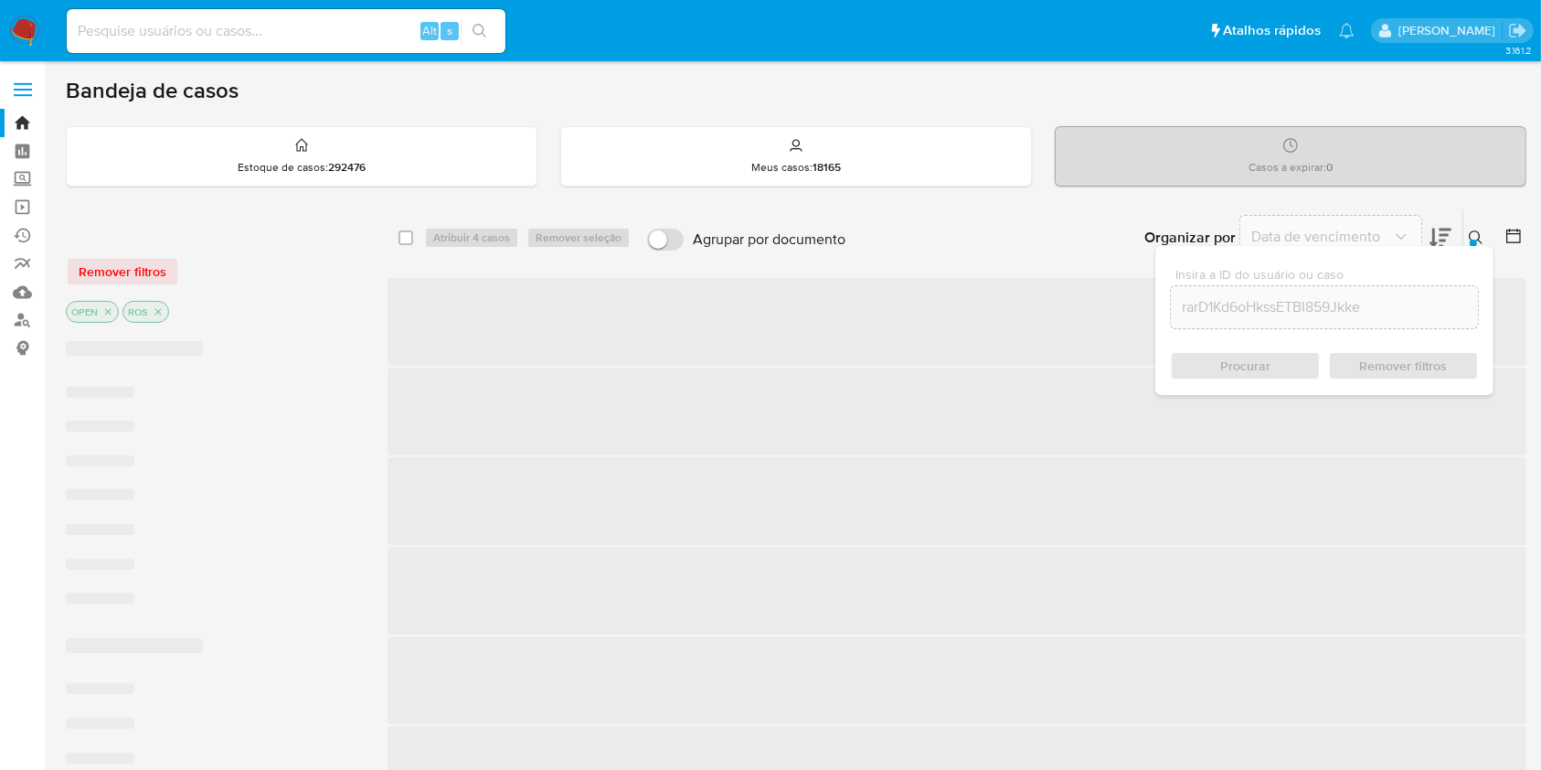
checkbox input "false"
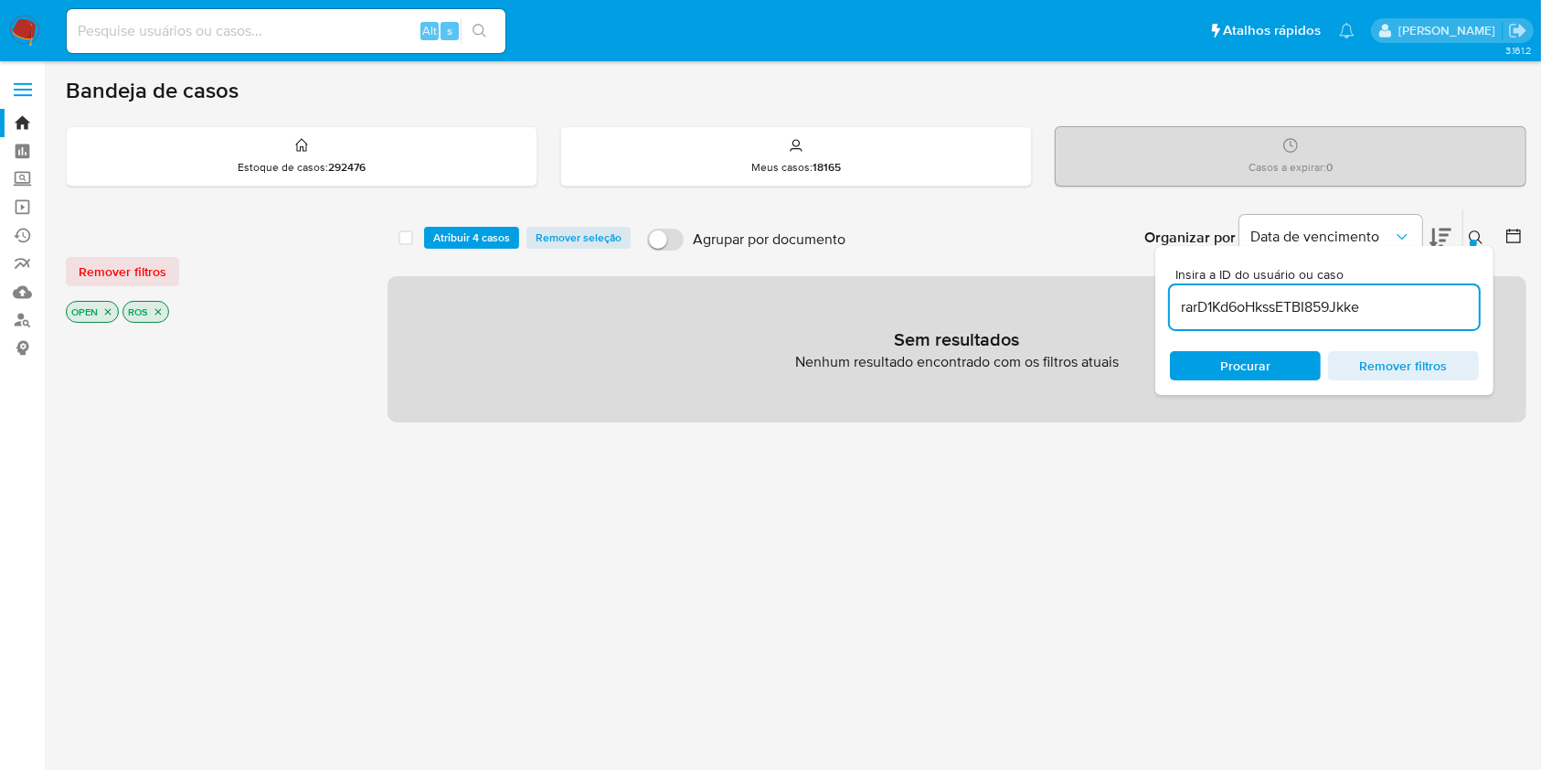
click at [1346, 310] on input "rarD1Kd6oHkssETBI859Jkke" at bounding box center [1324, 307] width 309 height 24
paste input "iLvZAdoB9TDcEh68AwmeddxY"
click at [1346, 314] on input "iLvZAdoB9TDcEh68AwmeddxY" at bounding box center [1324, 307] width 309 height 24
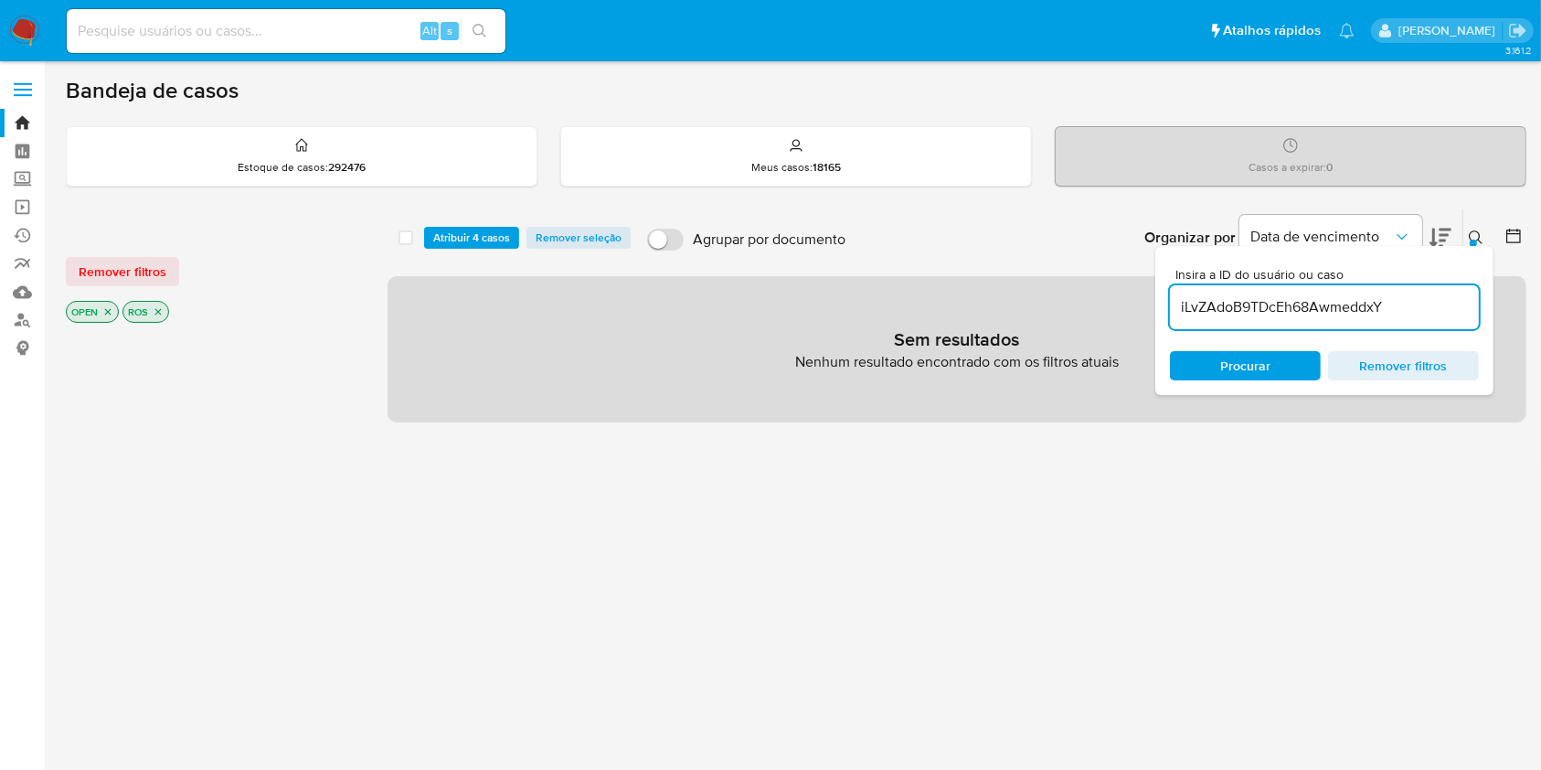
click at [1346, 314] on input "iLvZAdoB9TDcEh68AwmeddxY" at bounding box center [1324, 307] width 309 height 24
paste input "KJHNaeYpZxeaHHOOs4LuO1WI"
type input "KJHNaeYpZxeaHHOOs4LuO1WI"
click at [491, 230] on span "Atribuir 4 casos" at bounding box center [471, 238] width 77 height 18
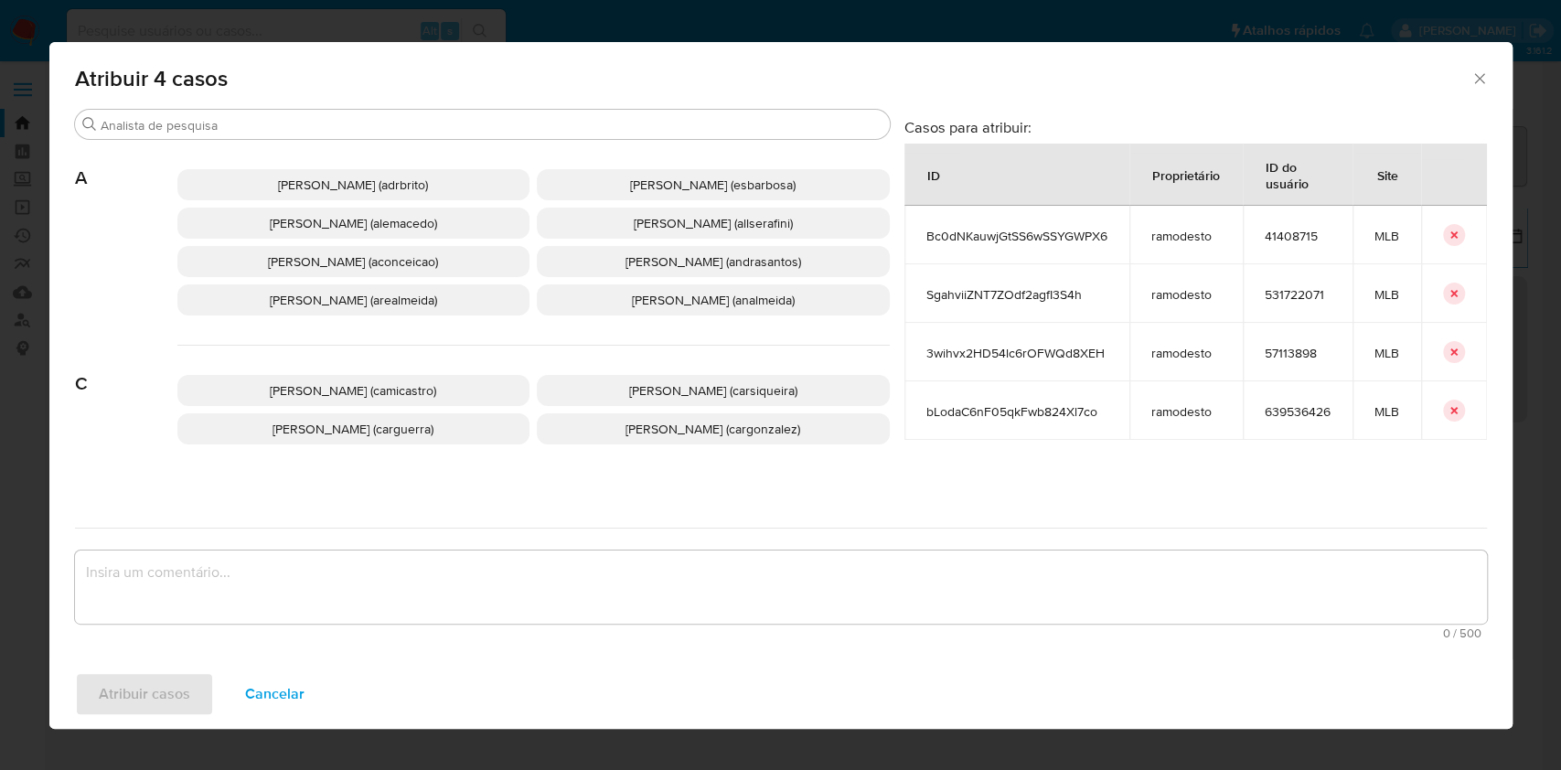
click at [397, 265] on span "Ana Cristina Da Conceicao (aconceicao)" at bounding box center [353, 261] width 170 height 18
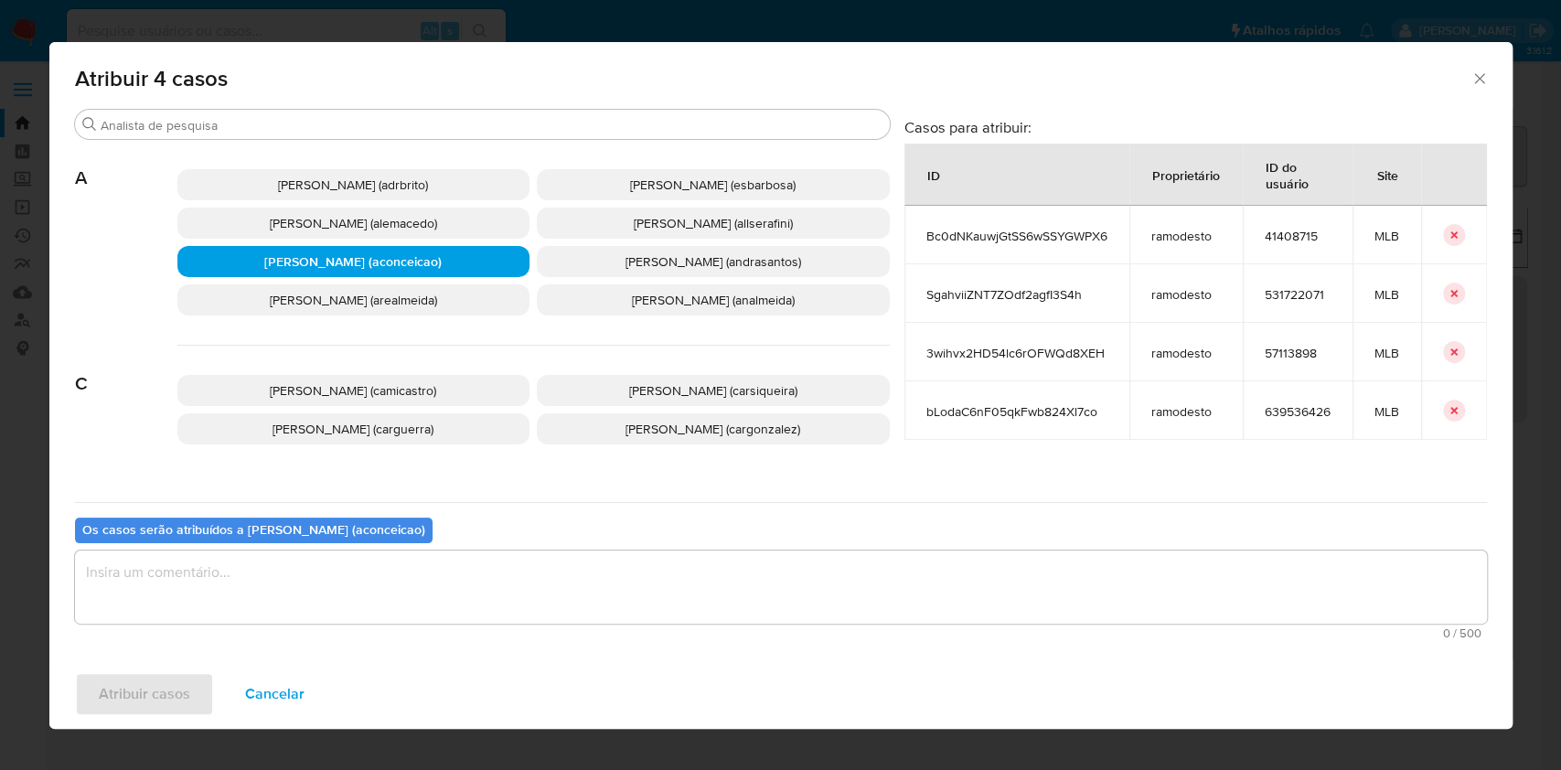
click at [566, 596] on textarea "assign-modal" at bounding box center [781, 586] width 1412 height 73
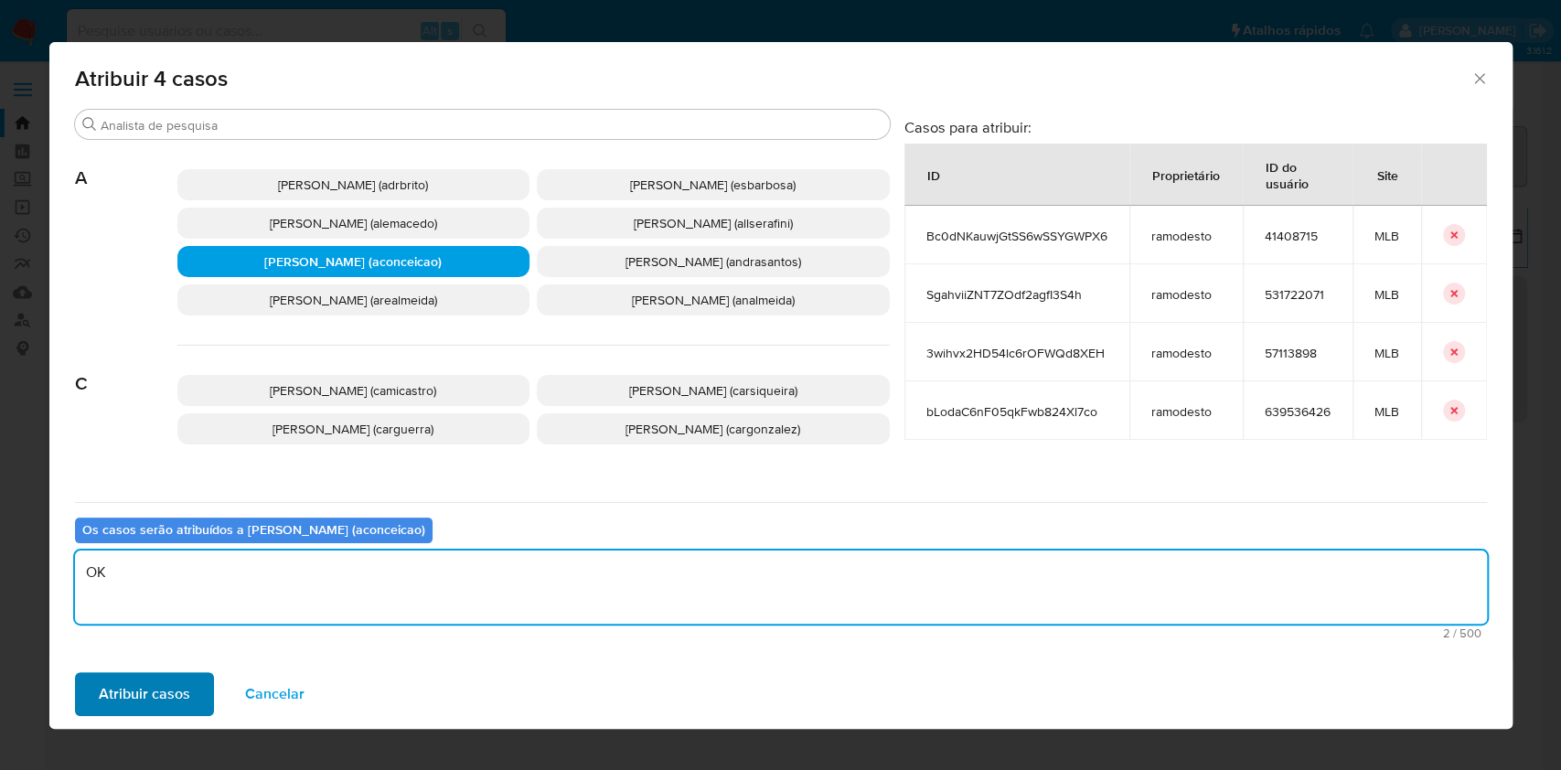
type textarea "OK"
click at [161, 705] on span "Atribuir casos" at bounding box center [144, 694] width 91 height 40
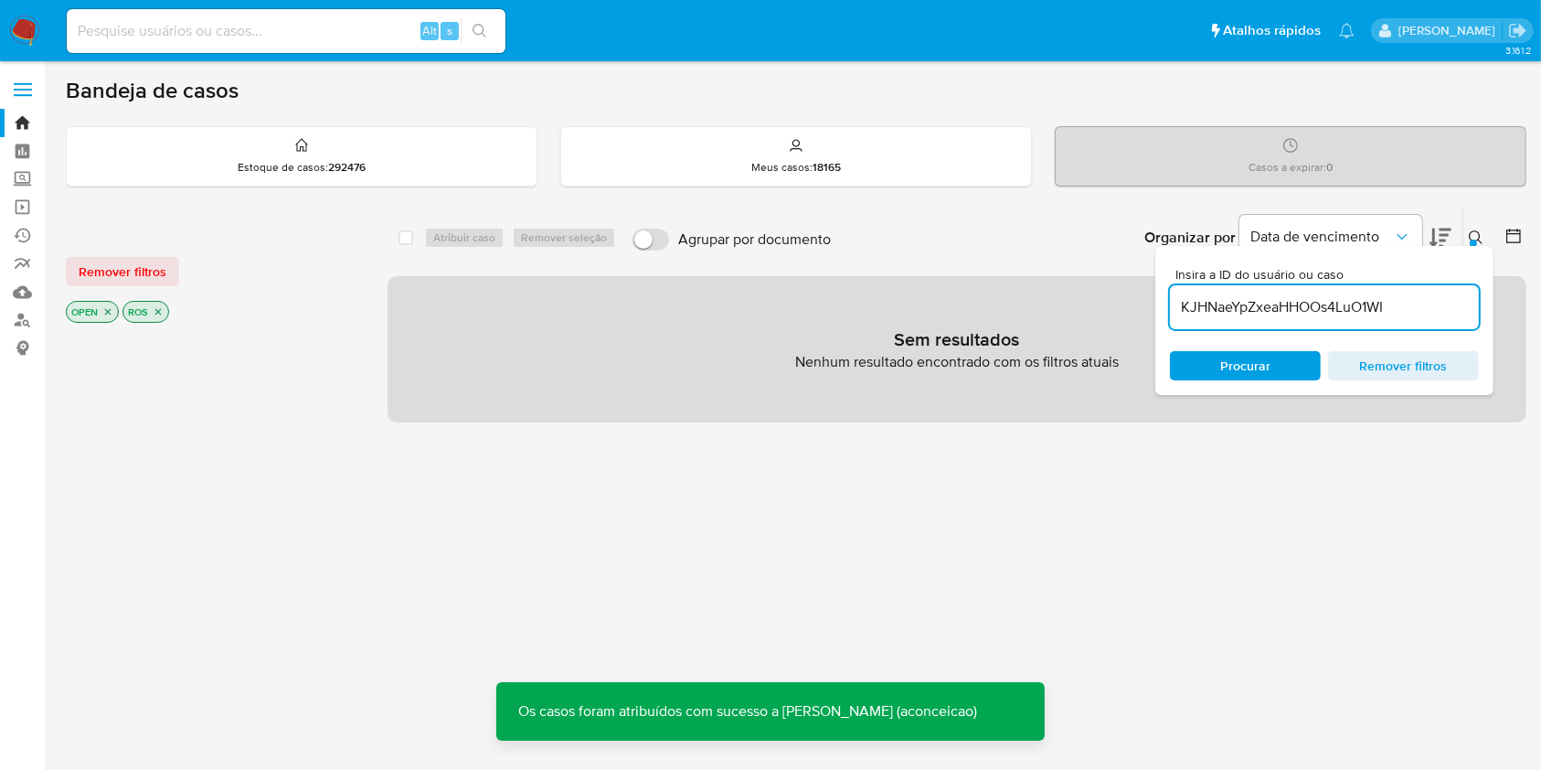
click at [1421, 311] on input "KJHNaeYpZxeaHHOOs4LuO1WI" at bounding box center [1324, 307] width 309 height 24
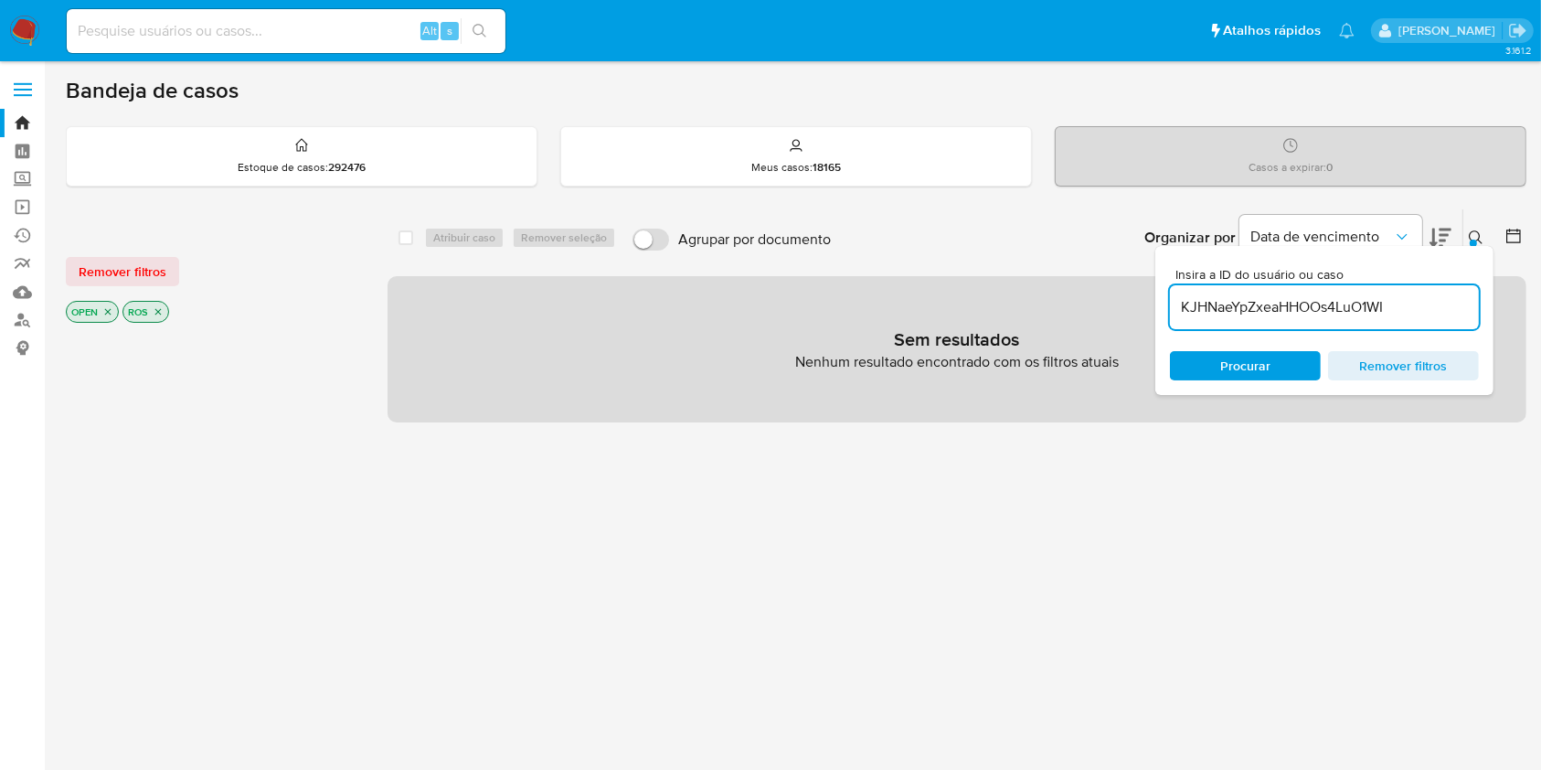
click at [1421, 311] on input "KJHNaeYpZxeaHHOOs4LuO1WI" at bounding box center [1324, 307] width 309 height 24
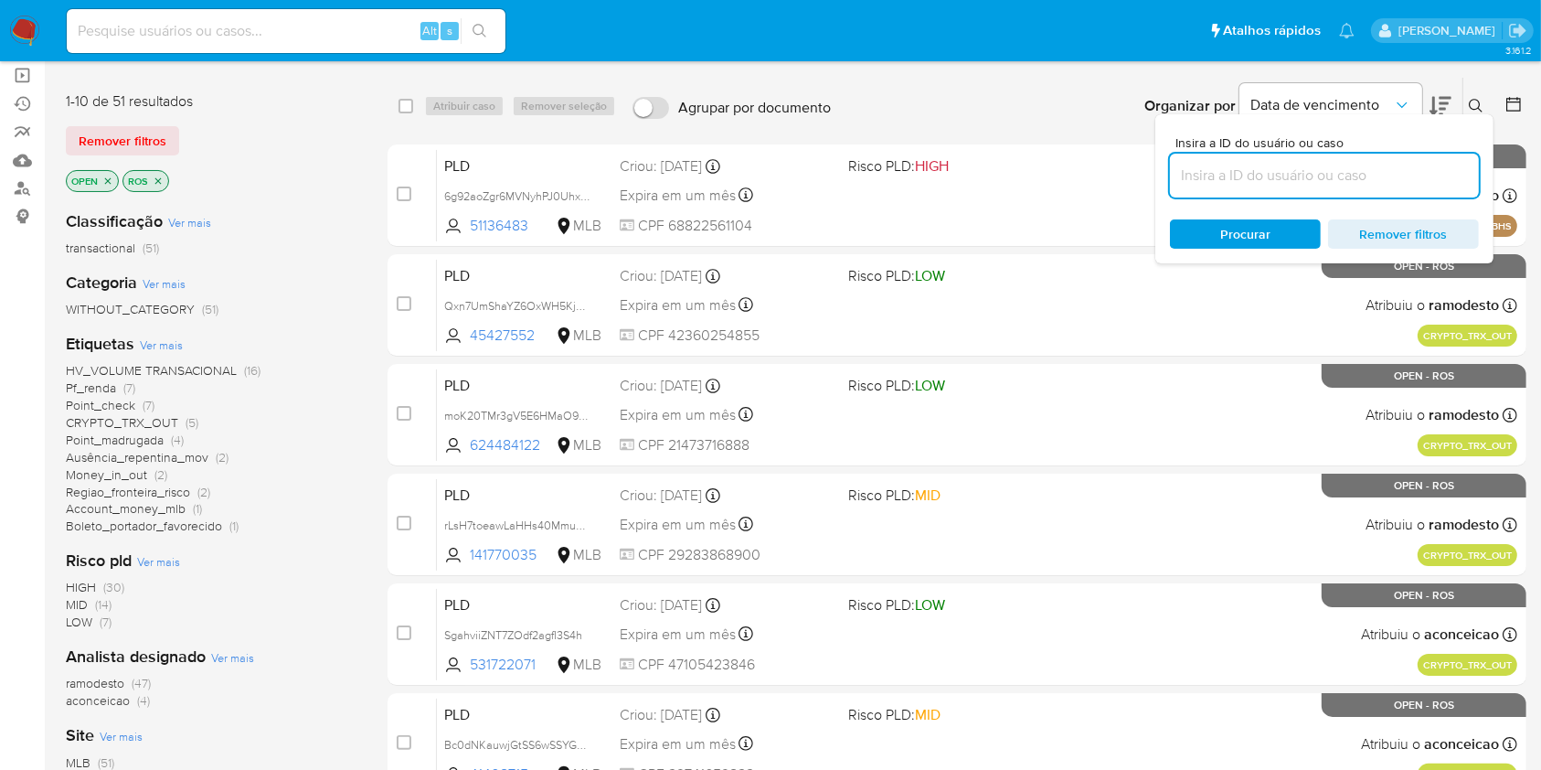
scroll to position [366, 0]
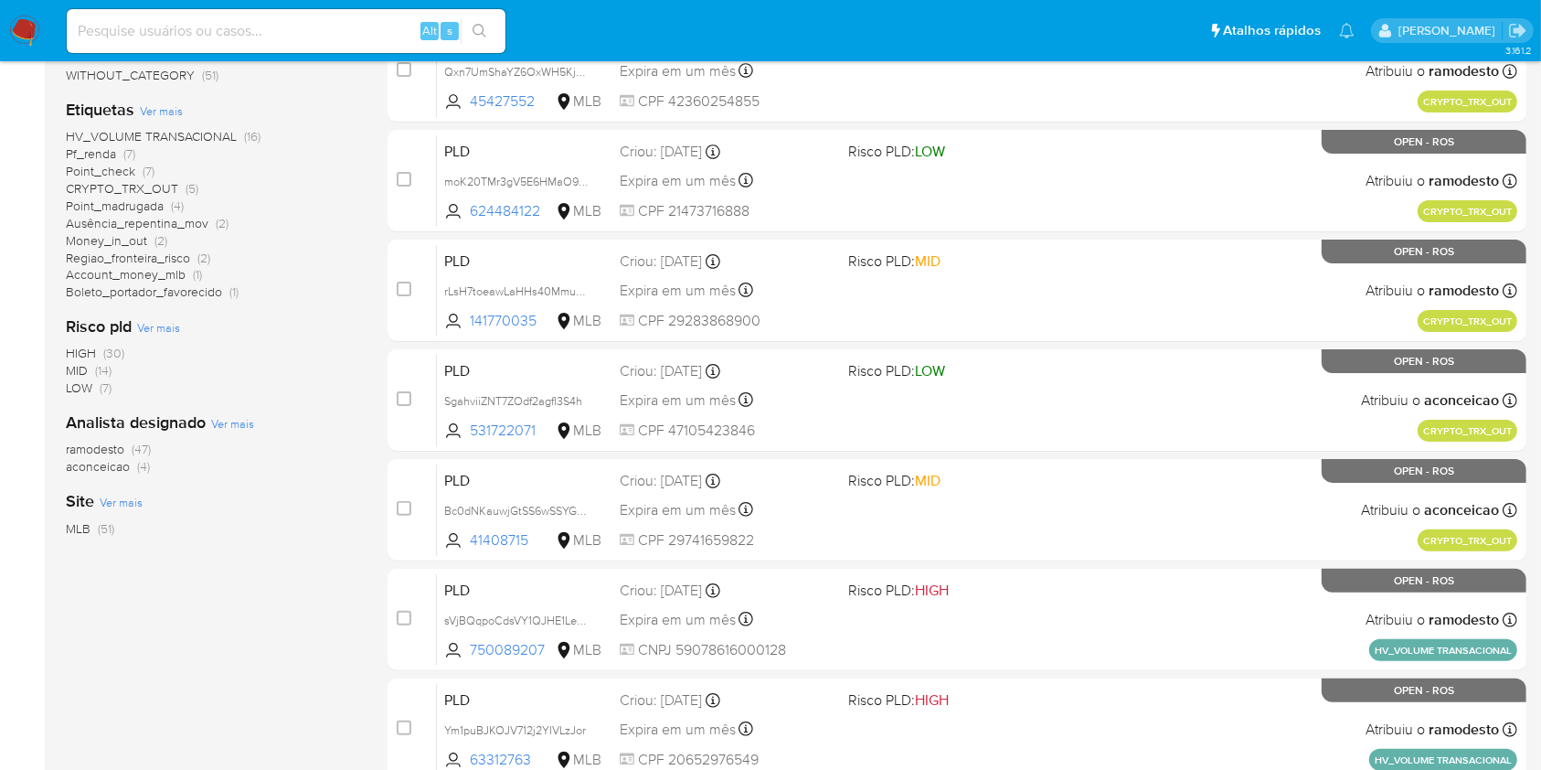
click at [122, 447] on span "ramodesto" at bounding box center [95, 449] width 59 height 18
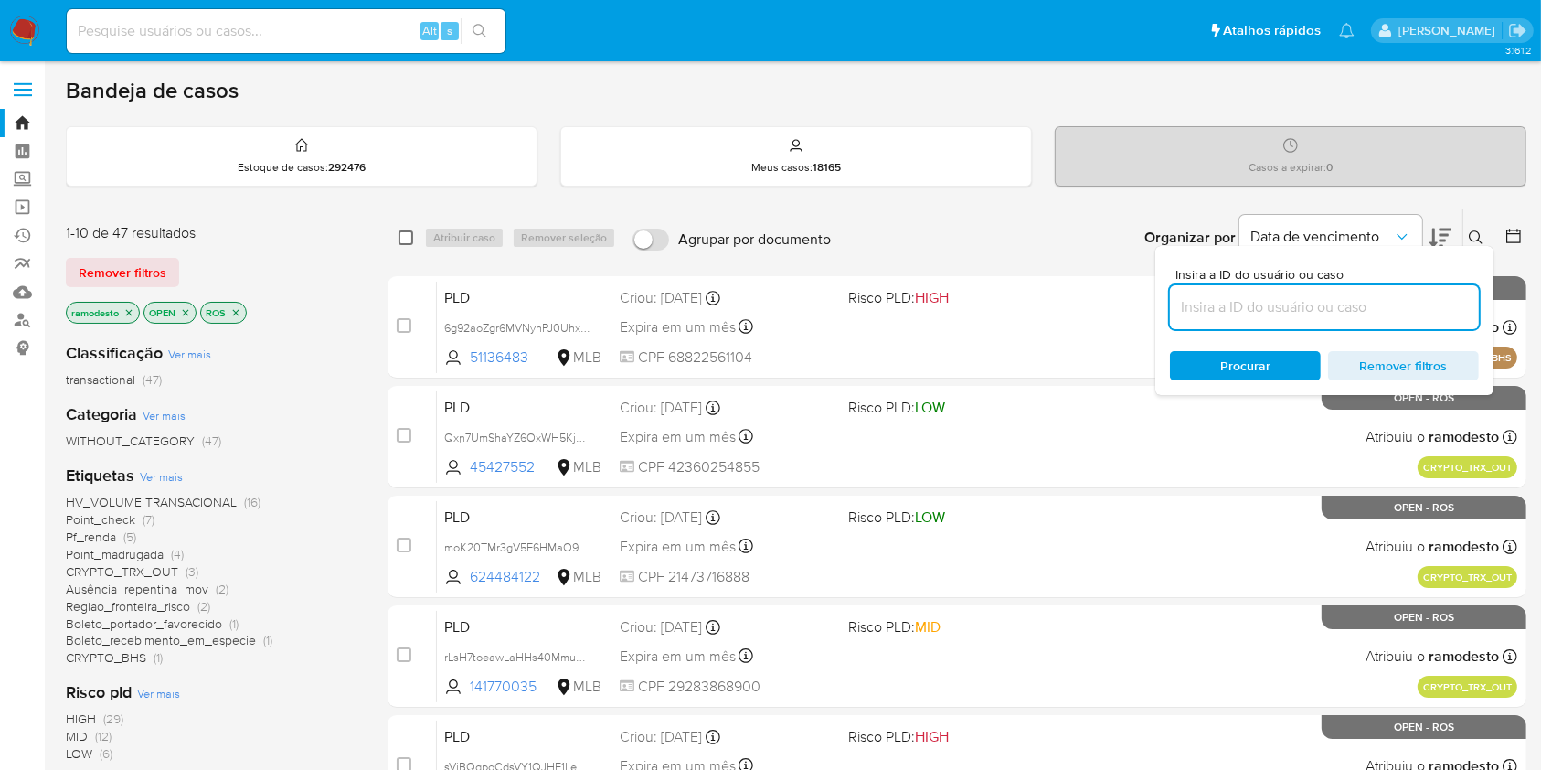
click at [408, 242] on input "checkbox" at bounding box center [406, 237] width 15 height 15
checkbox input "true"
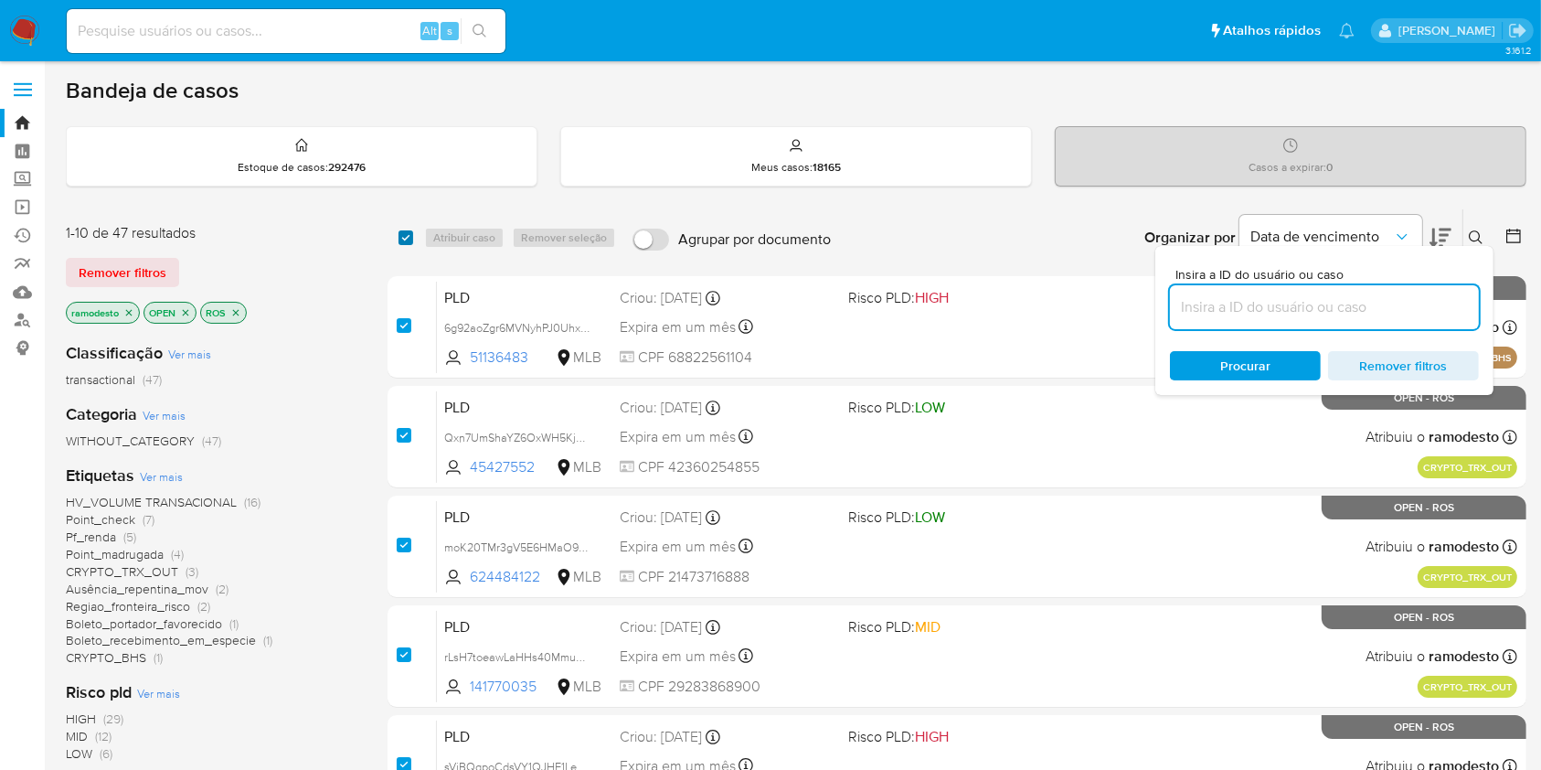
checkbox input "true"
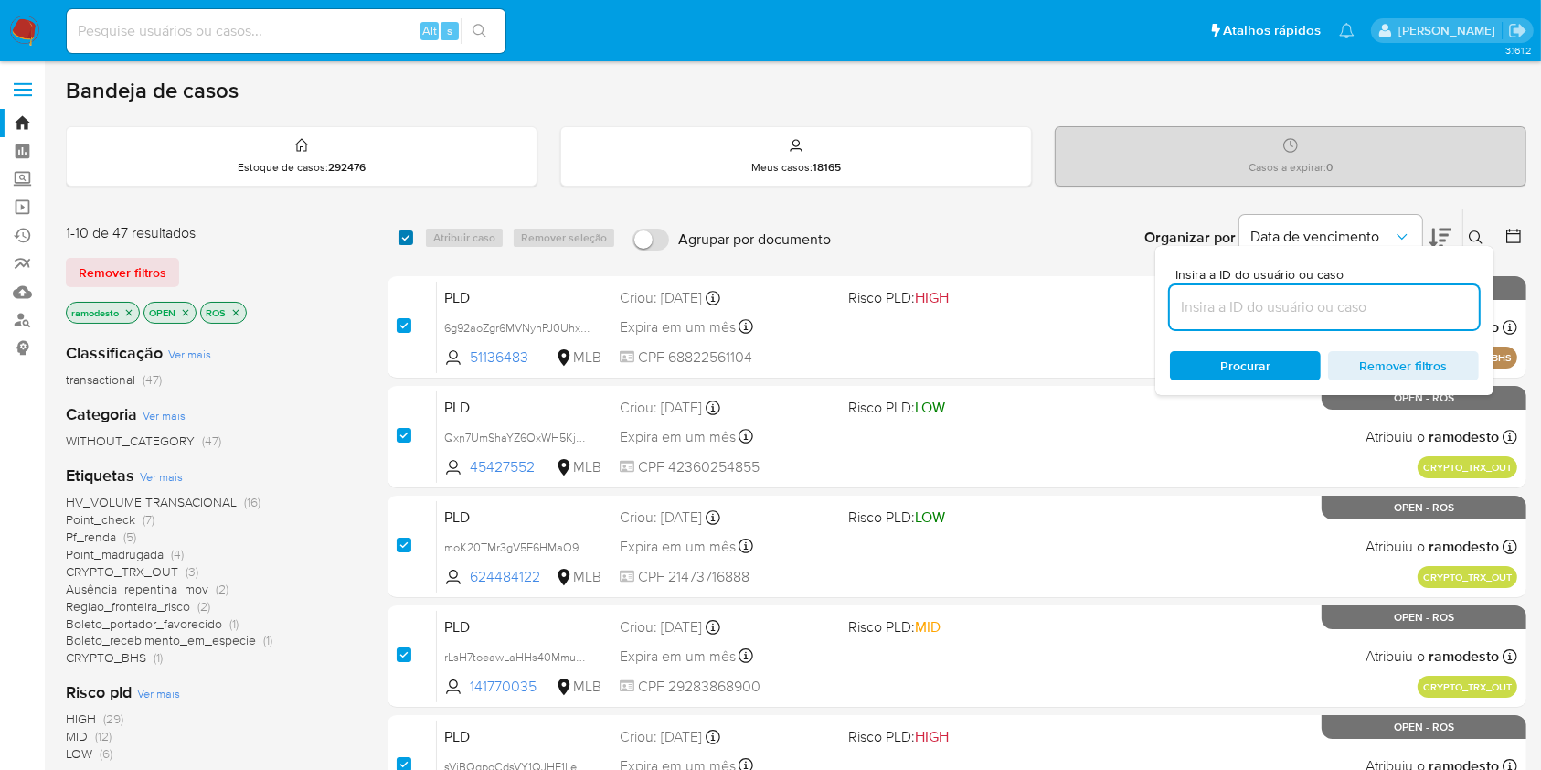
checkbox input "true"
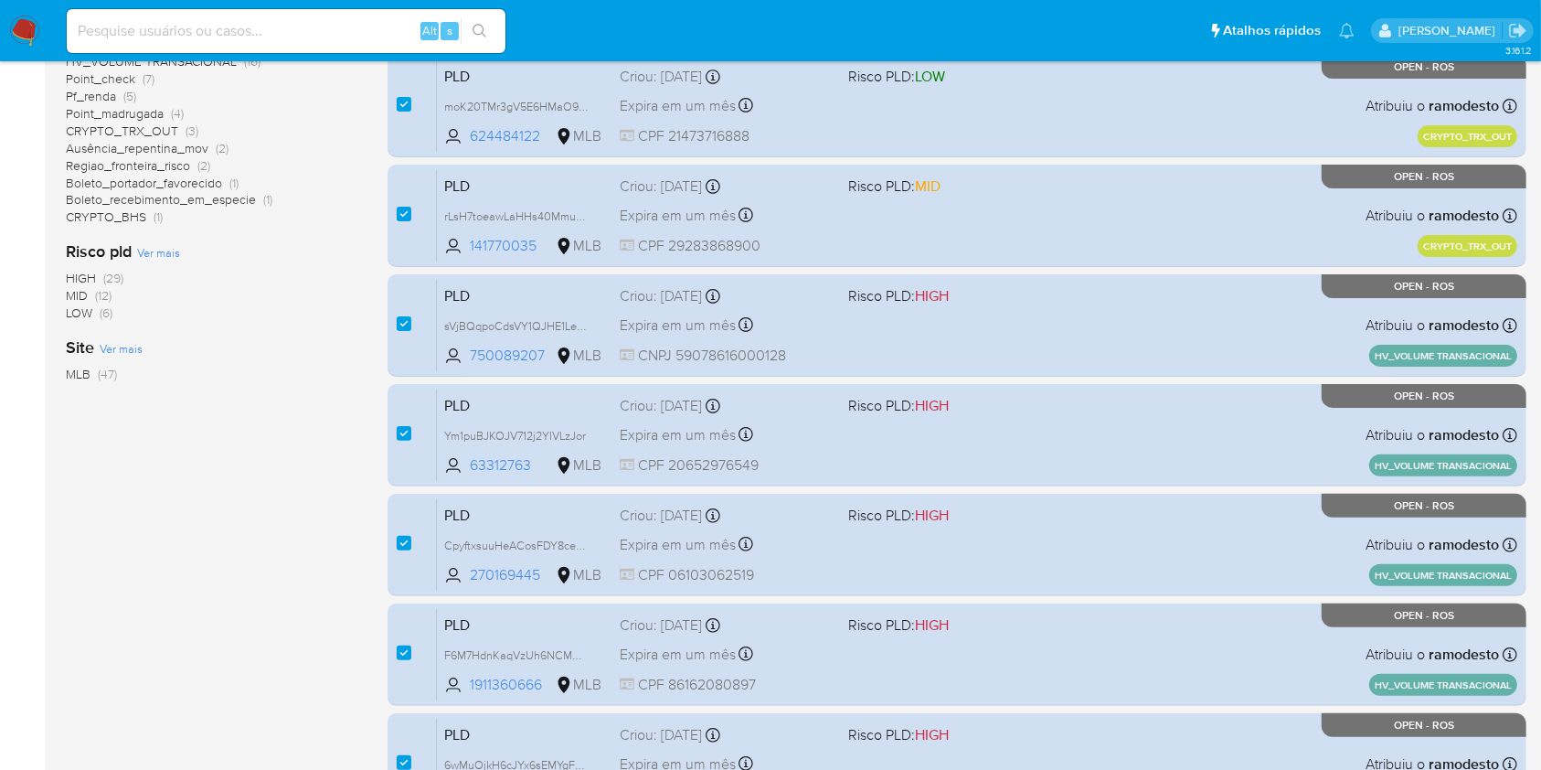
scroll to position [731, 0]
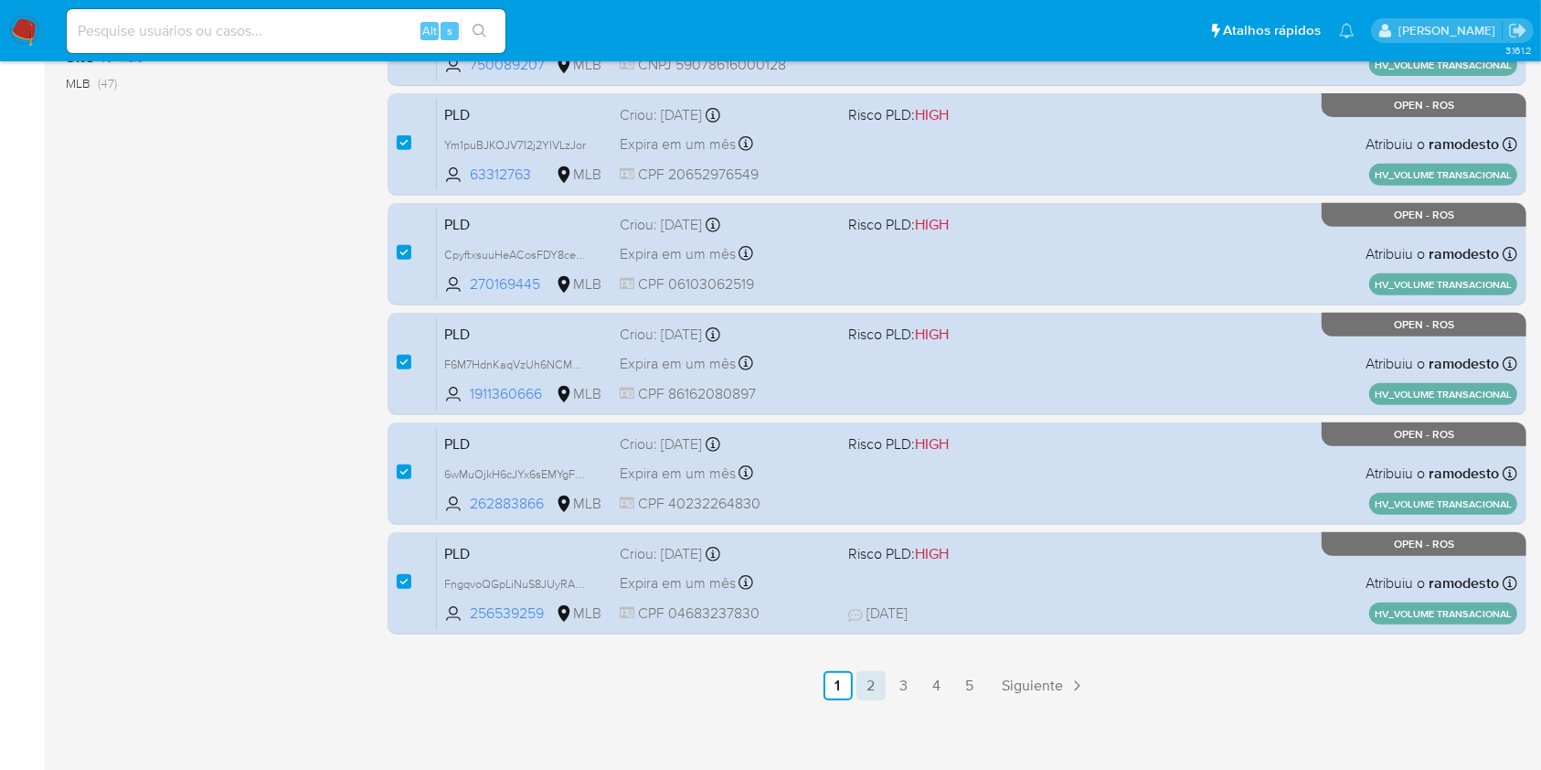
click at [859, 681] on link "2" at bounding box center [871, 685] width 29 height 29
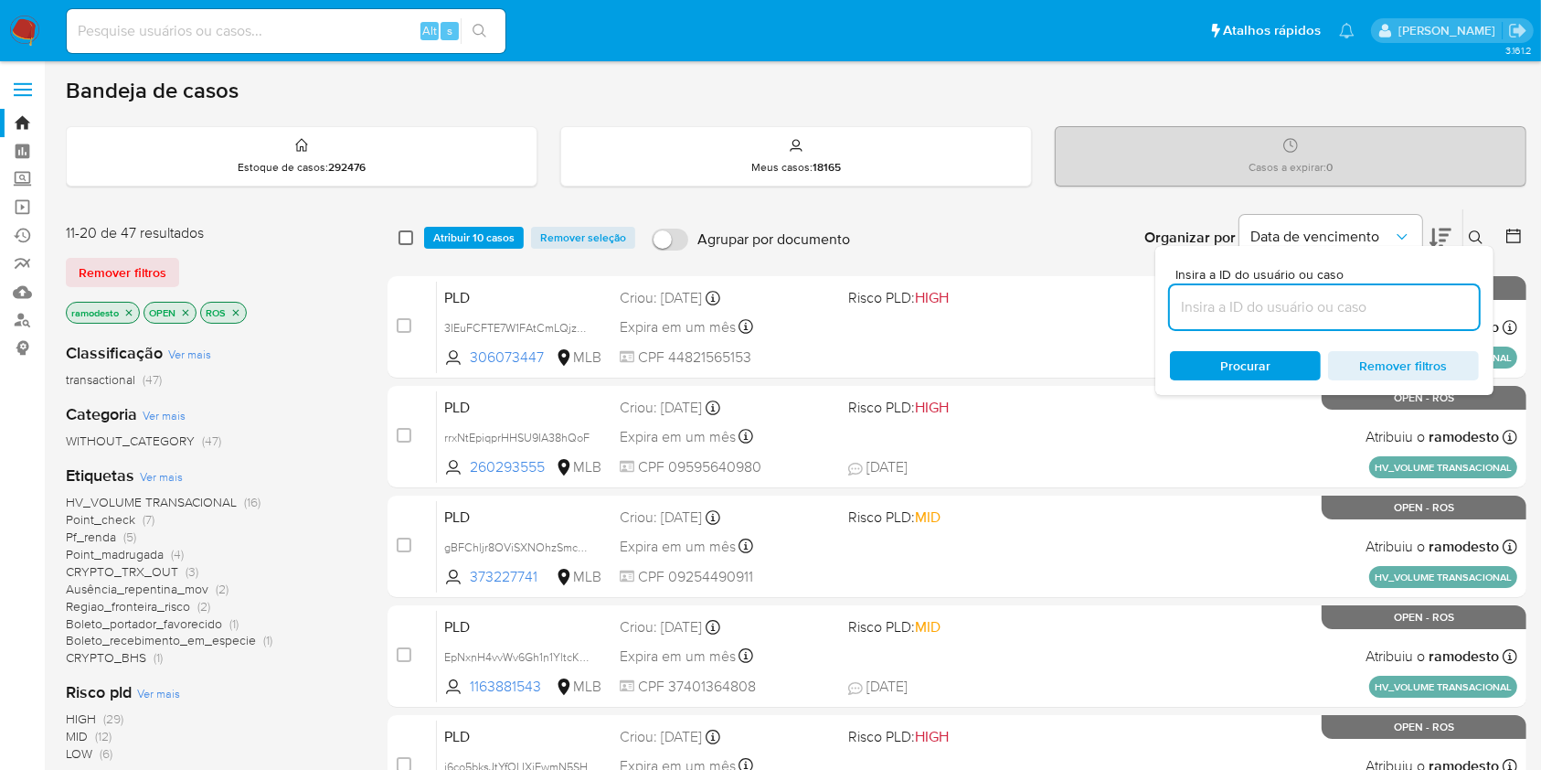
click at [402, 237] on div "select-all-cases-checkbox Atribuir 10 casos Remover seleção Agrupar por documen…" at bounding box center [957, 237] width 1139 height 57
click at [407, 241] on input "checkbox" at bounding box center [406, 237] width 15 height 15
checkbox input "true"
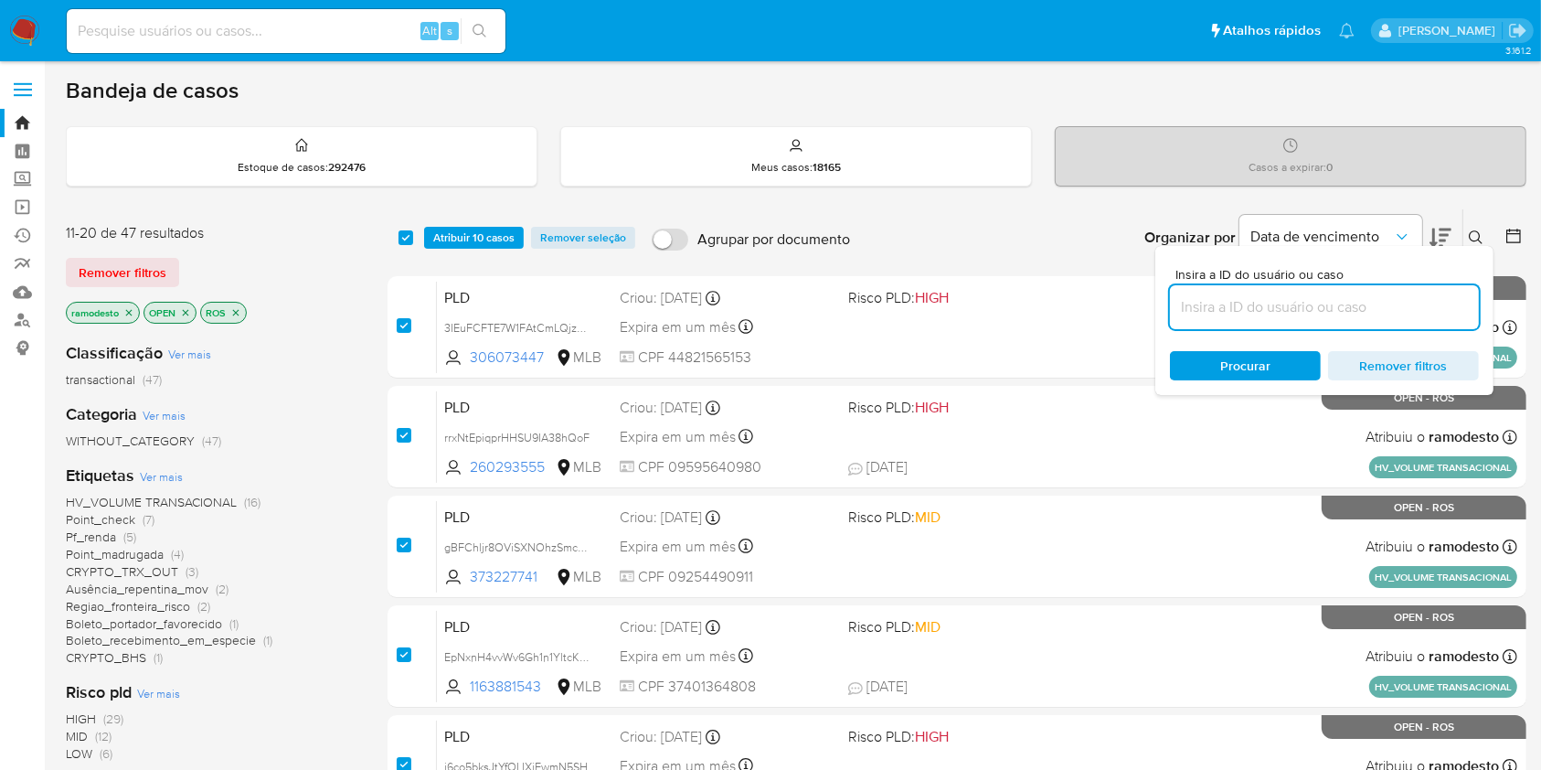
checkbox input "true"
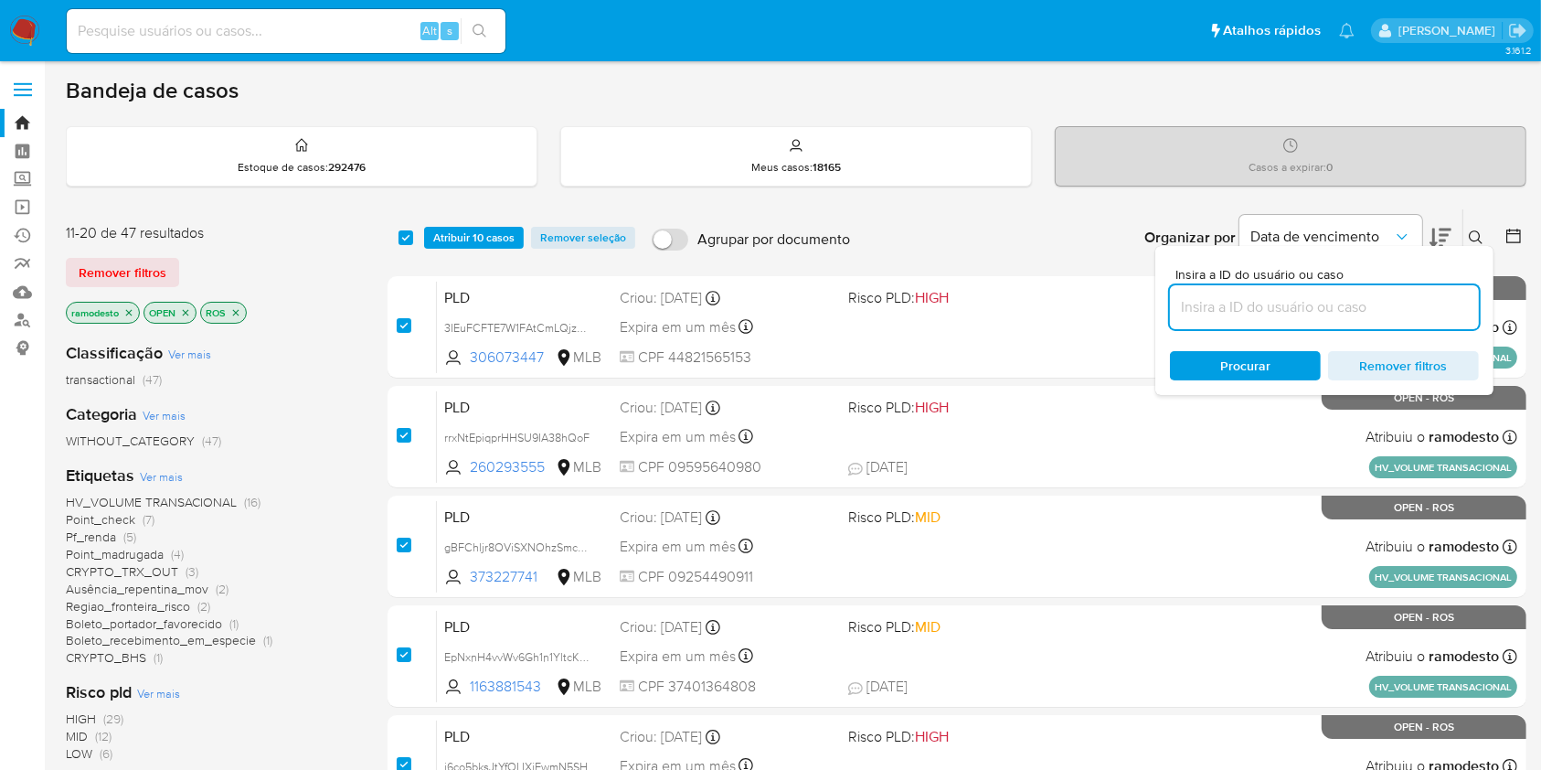
checkbox input "true"
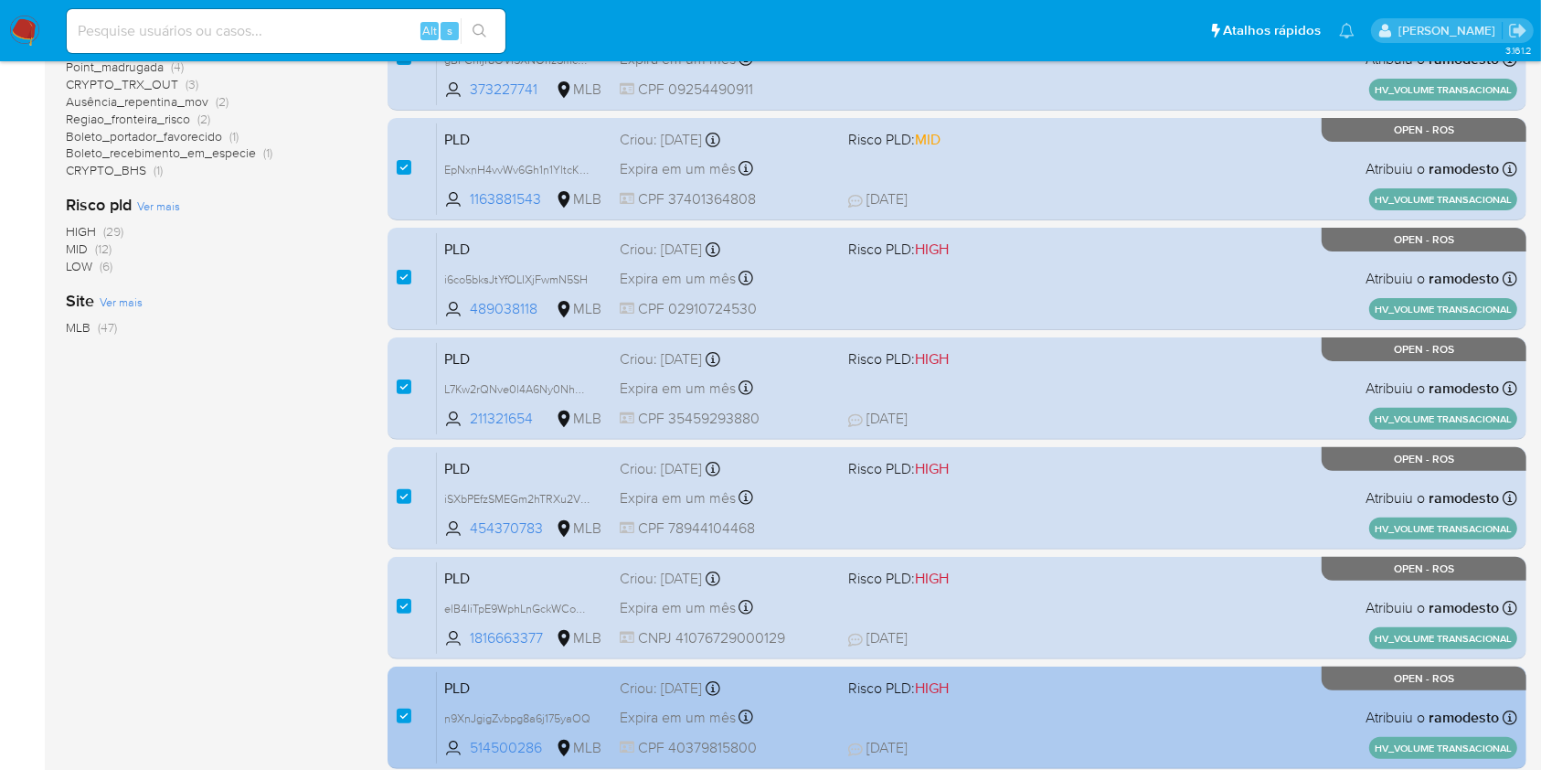
scroll to position [731, 0]
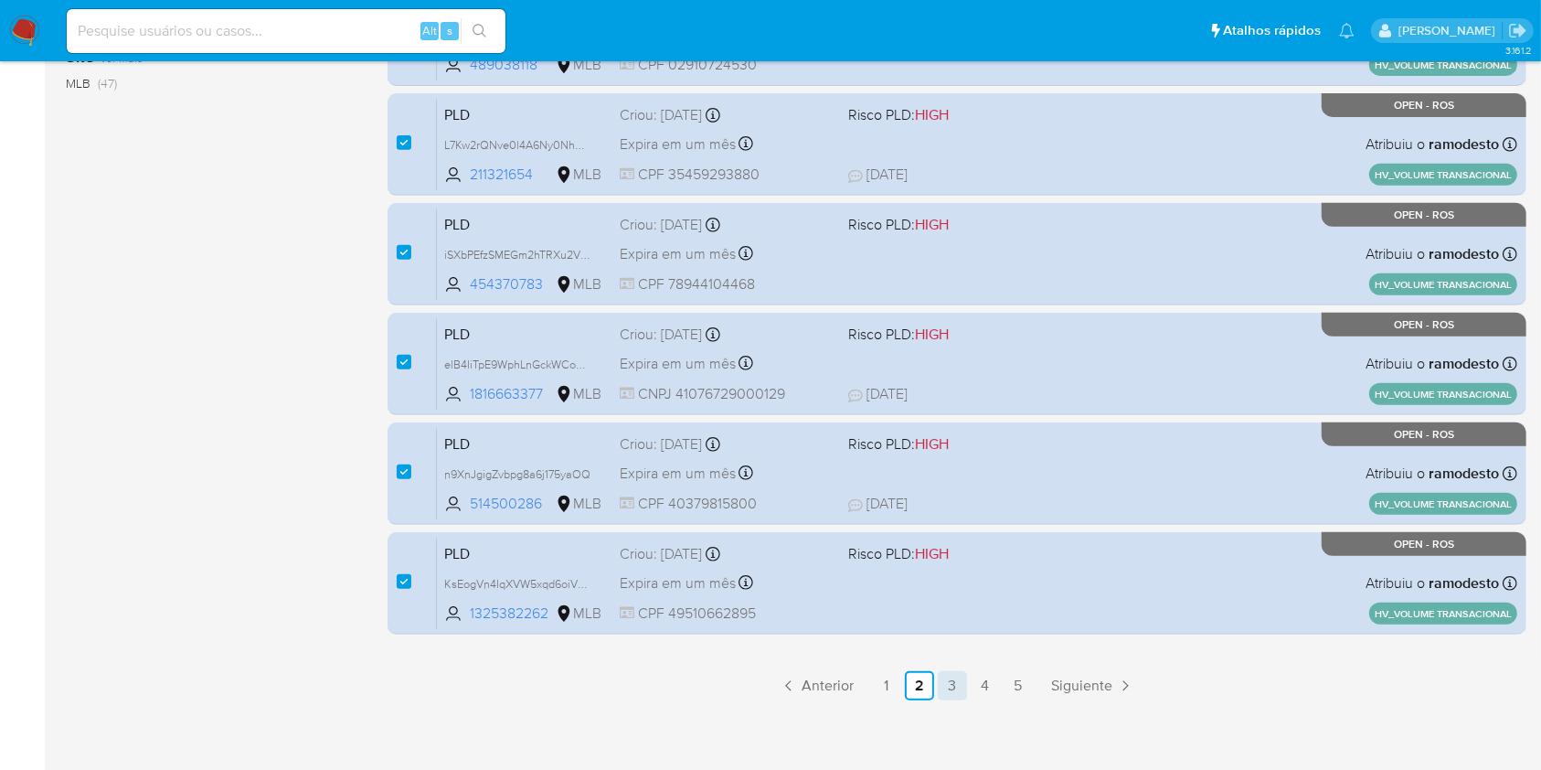
click at [947, 689] on link "3" at bounding box center [952, 685] width 29 height 29
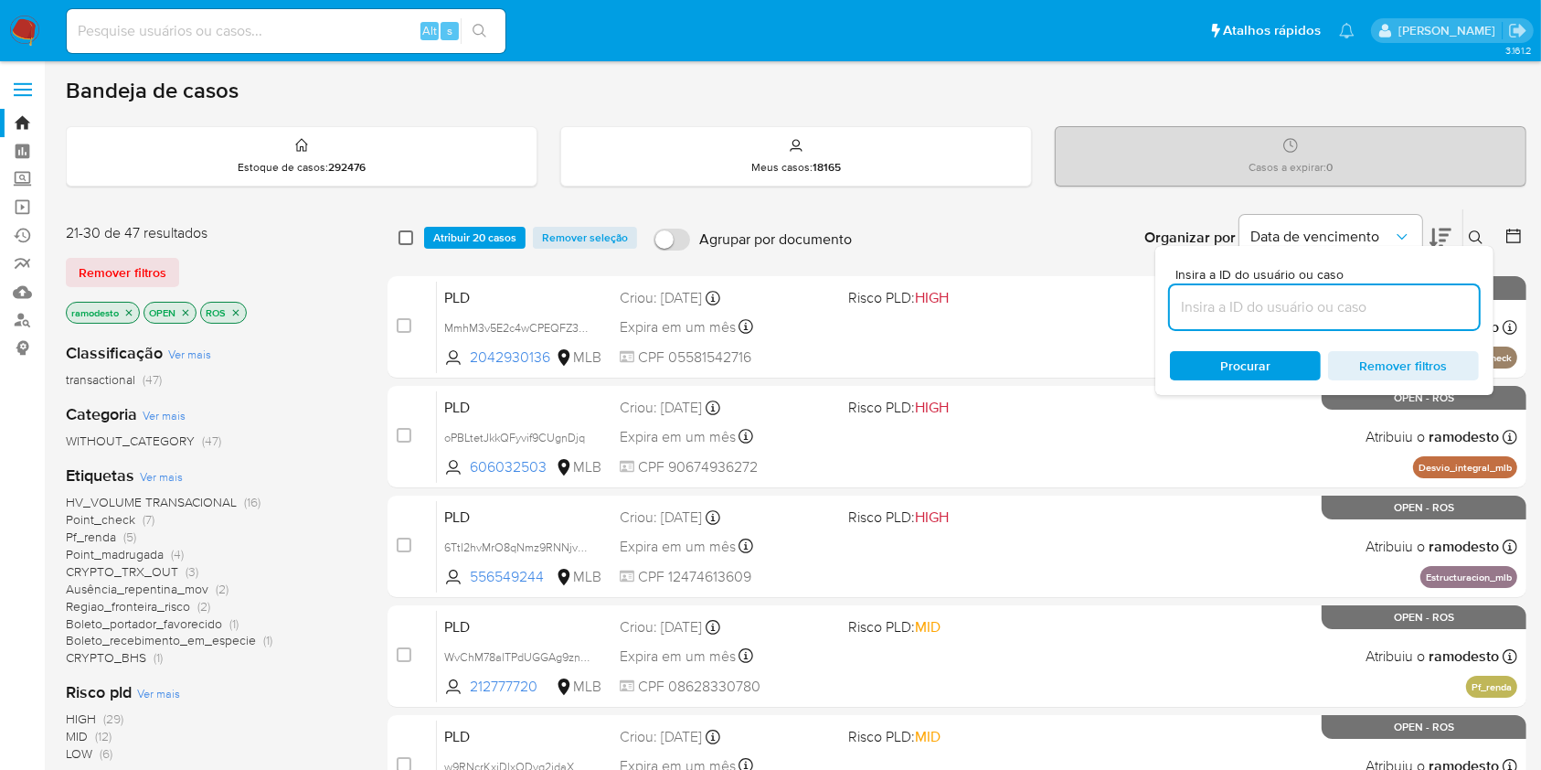
click at [408, 238] on input "checkbox" at bounding box center [406, 237] width 15 height 15
checkbox input "true"
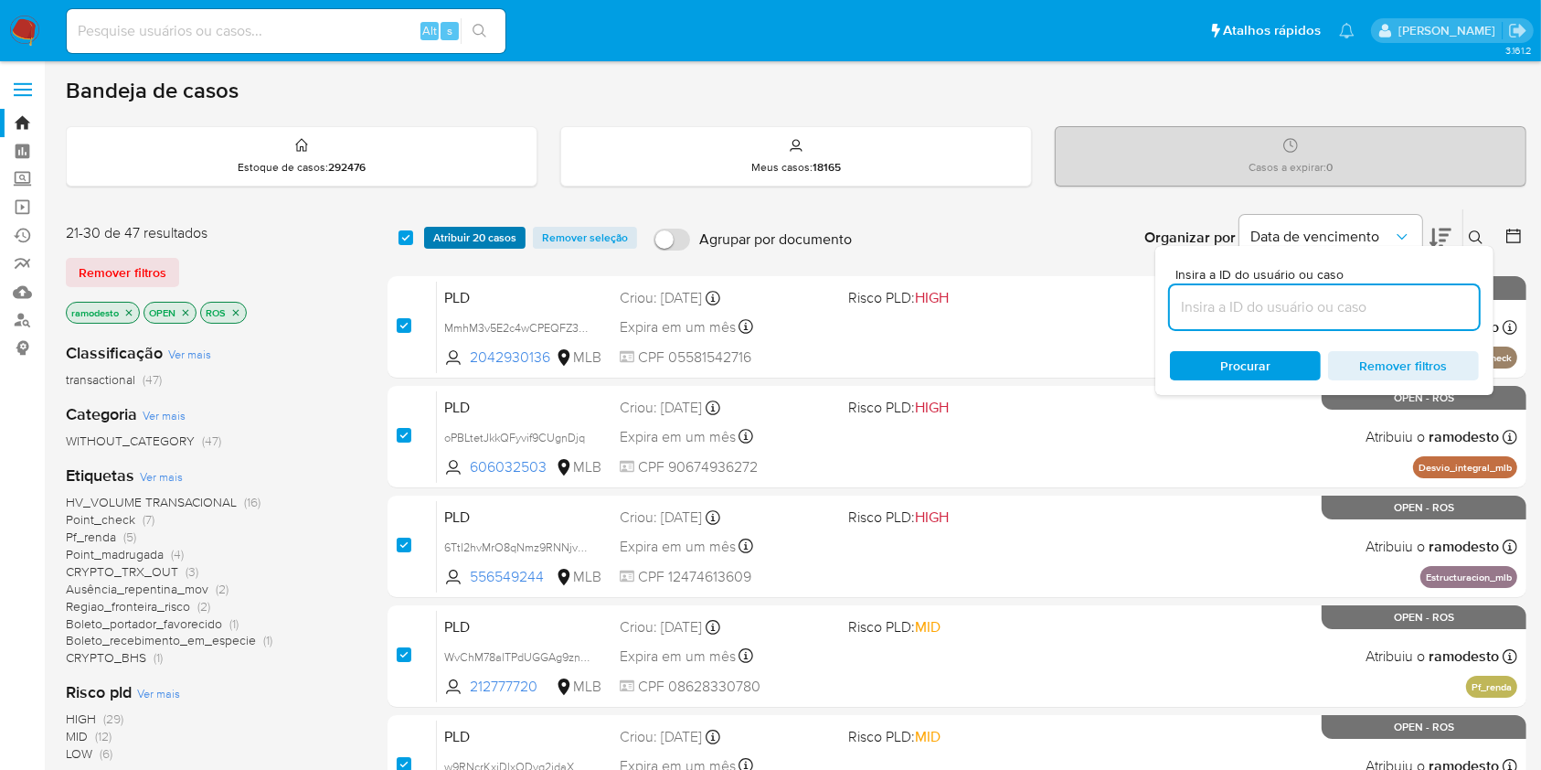
checkbox input "true"
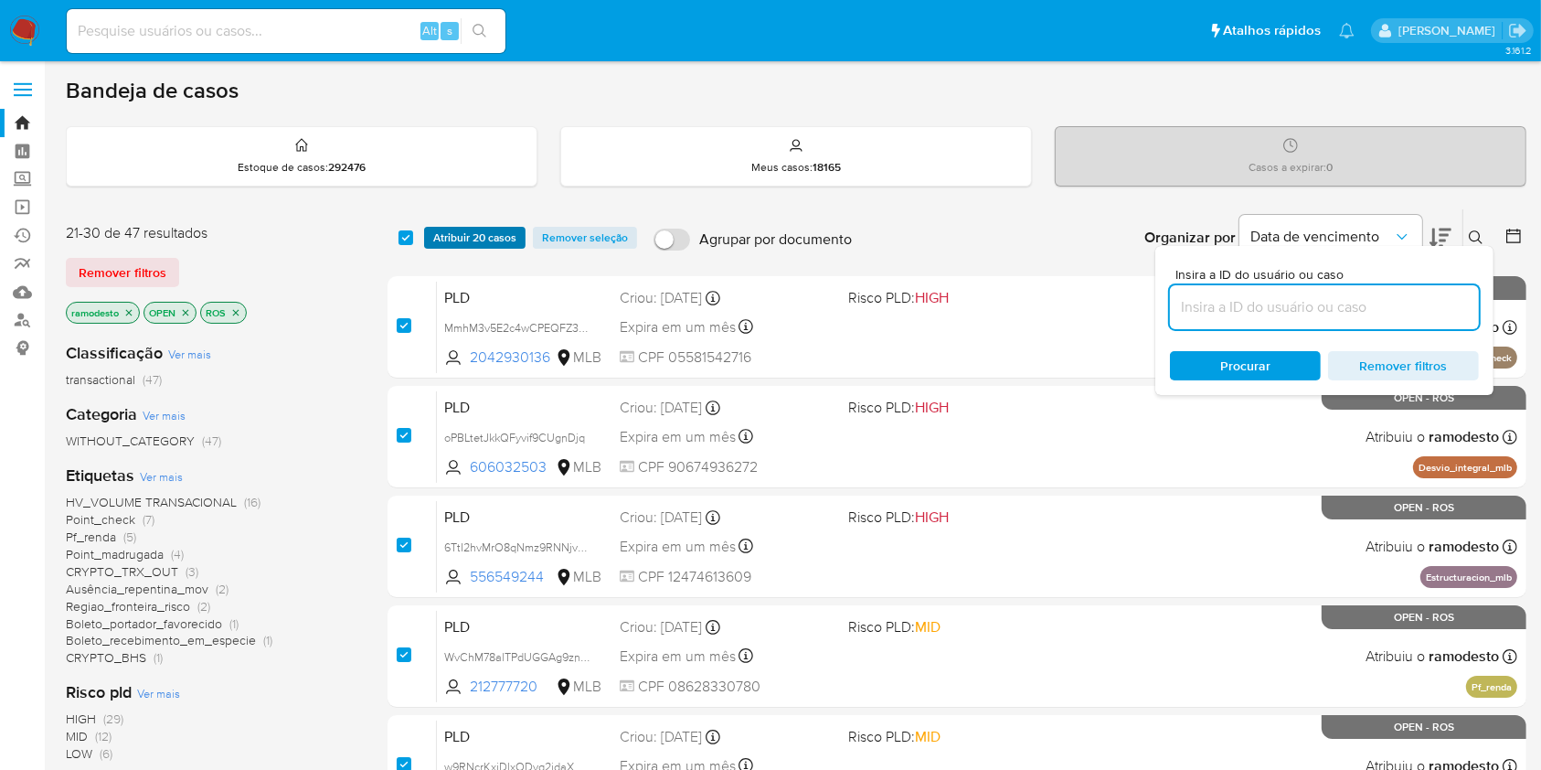
checkbox input "true"
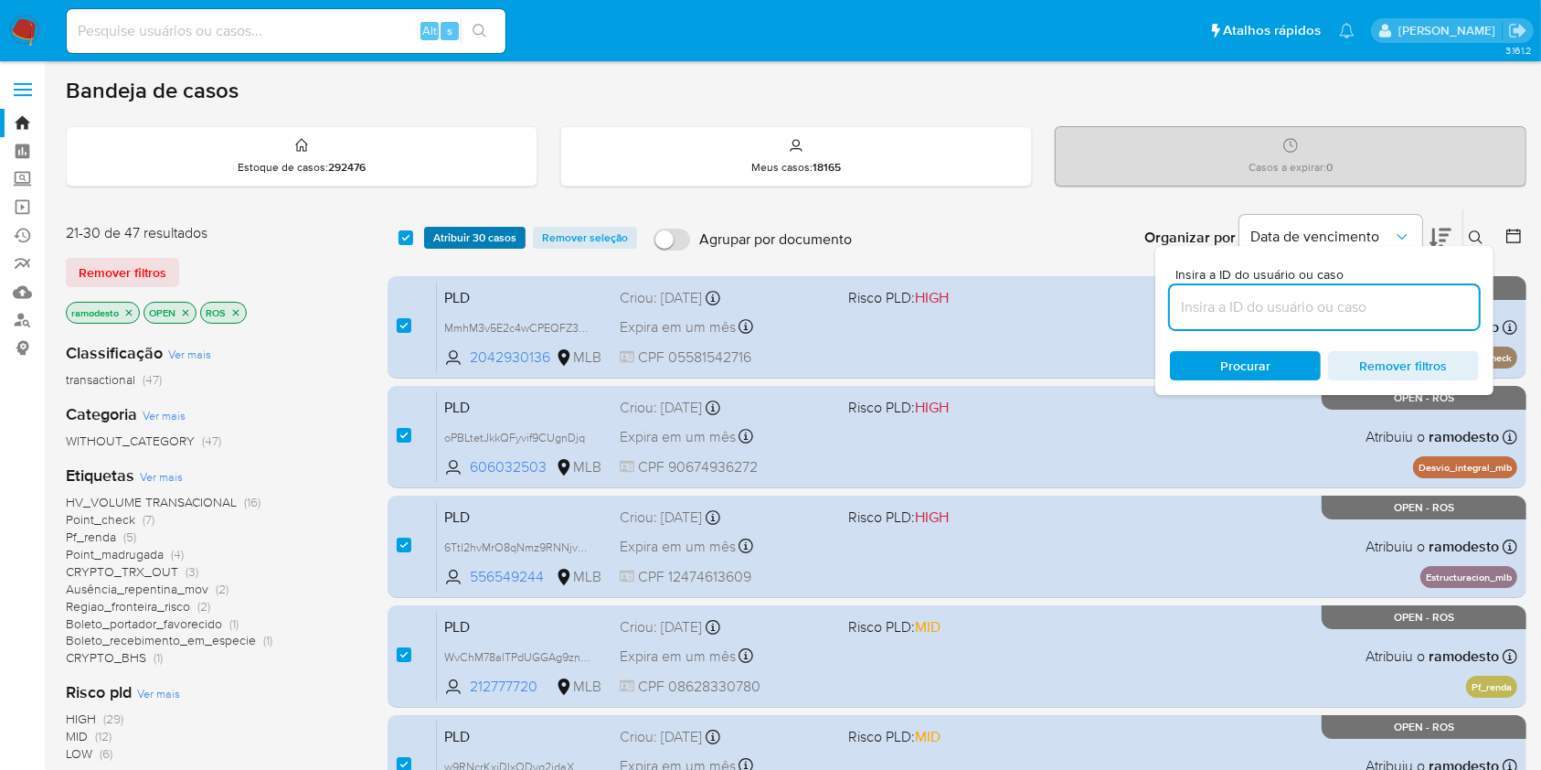
click at [443, 245] on span "Atribuir 30 casos" at bounding box center [474, 238] width 83 height 18
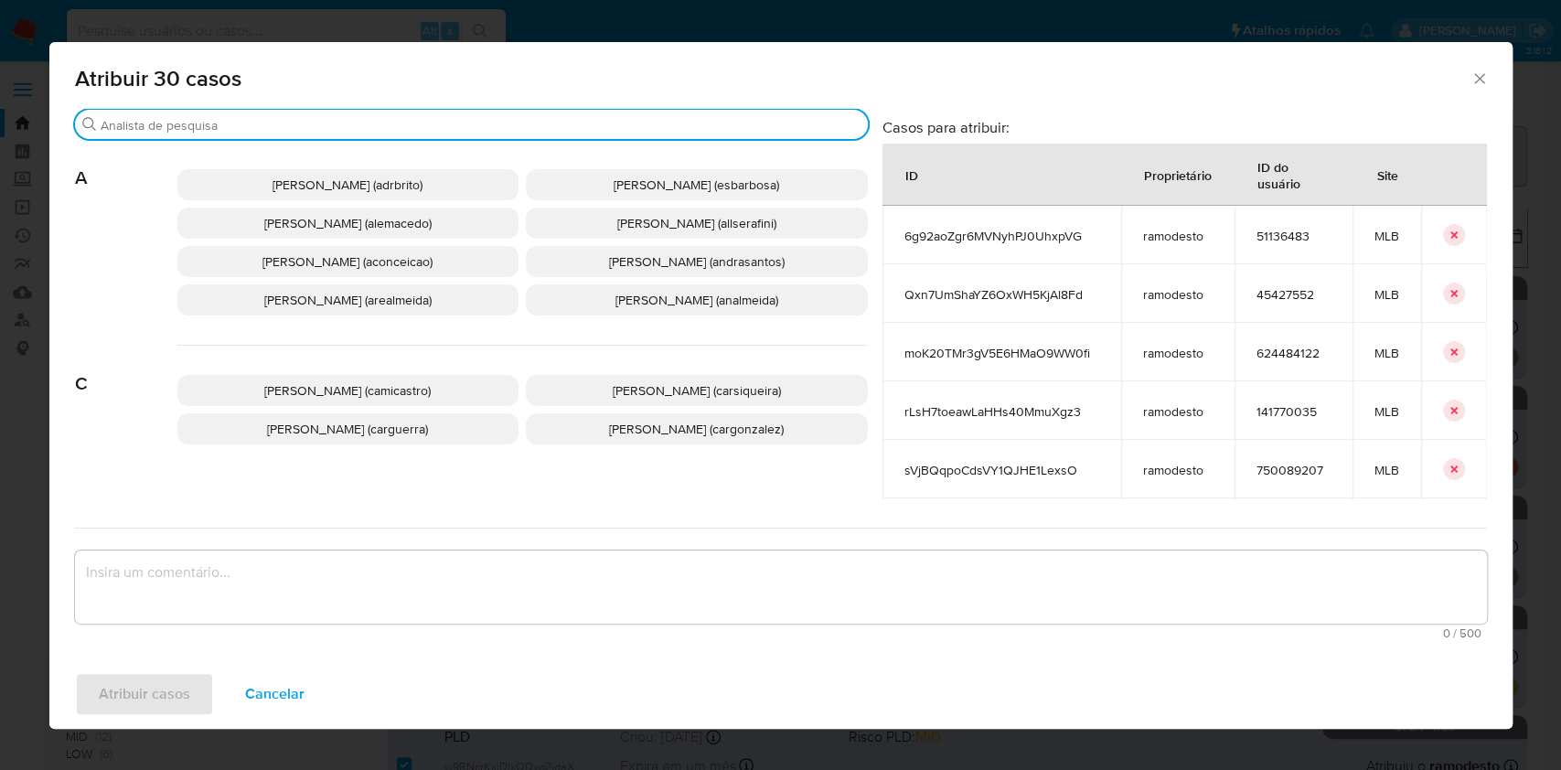
click at [388, 123] on input "Buscar" at bounding box center [481, 125] width 760 height 16
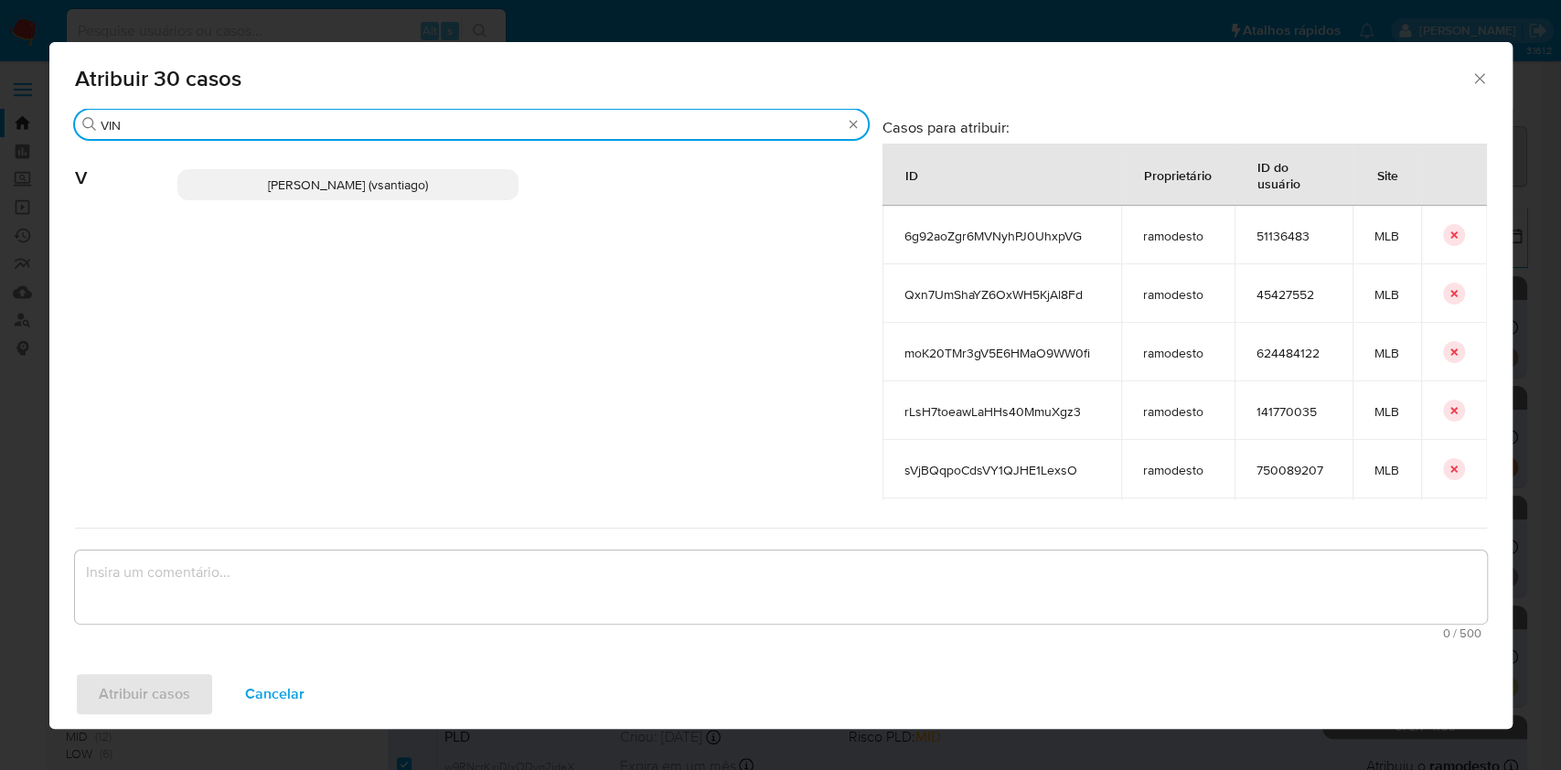
type input "VIN"
click at [371, 203] on div "Vinicius Santiago Souza (vsantiago)" at bounding box center [522, 185] width 690 height 90
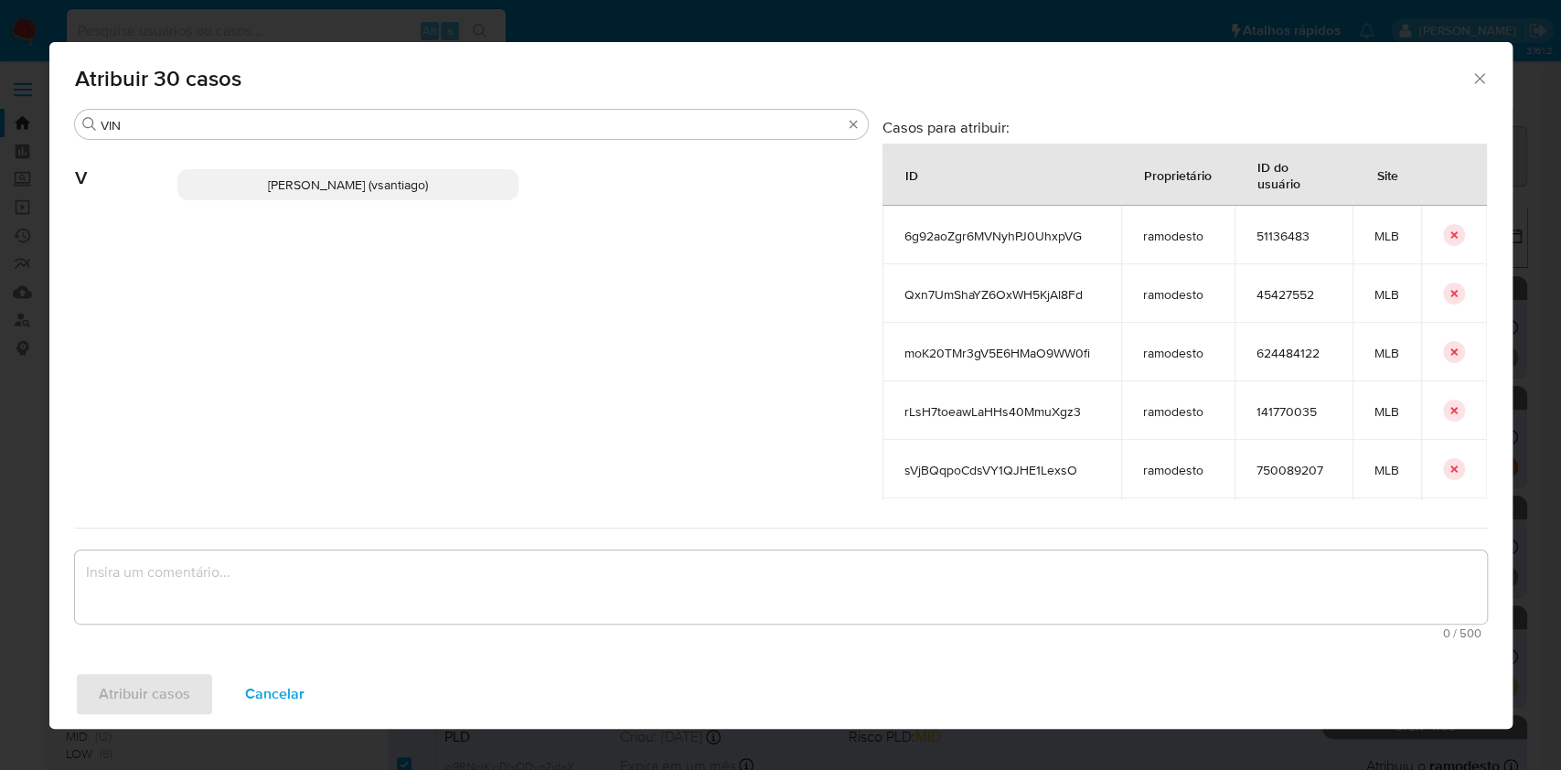
drag, startPoint x: 368, startPoint y: 193, endPoint x: 440, endPoint y: 293, distance: 123.8
click at [368, 194] on p "Vinicius Santiago Souza (vsantiago)" at bounding box center [348, 184] width 342 height 31
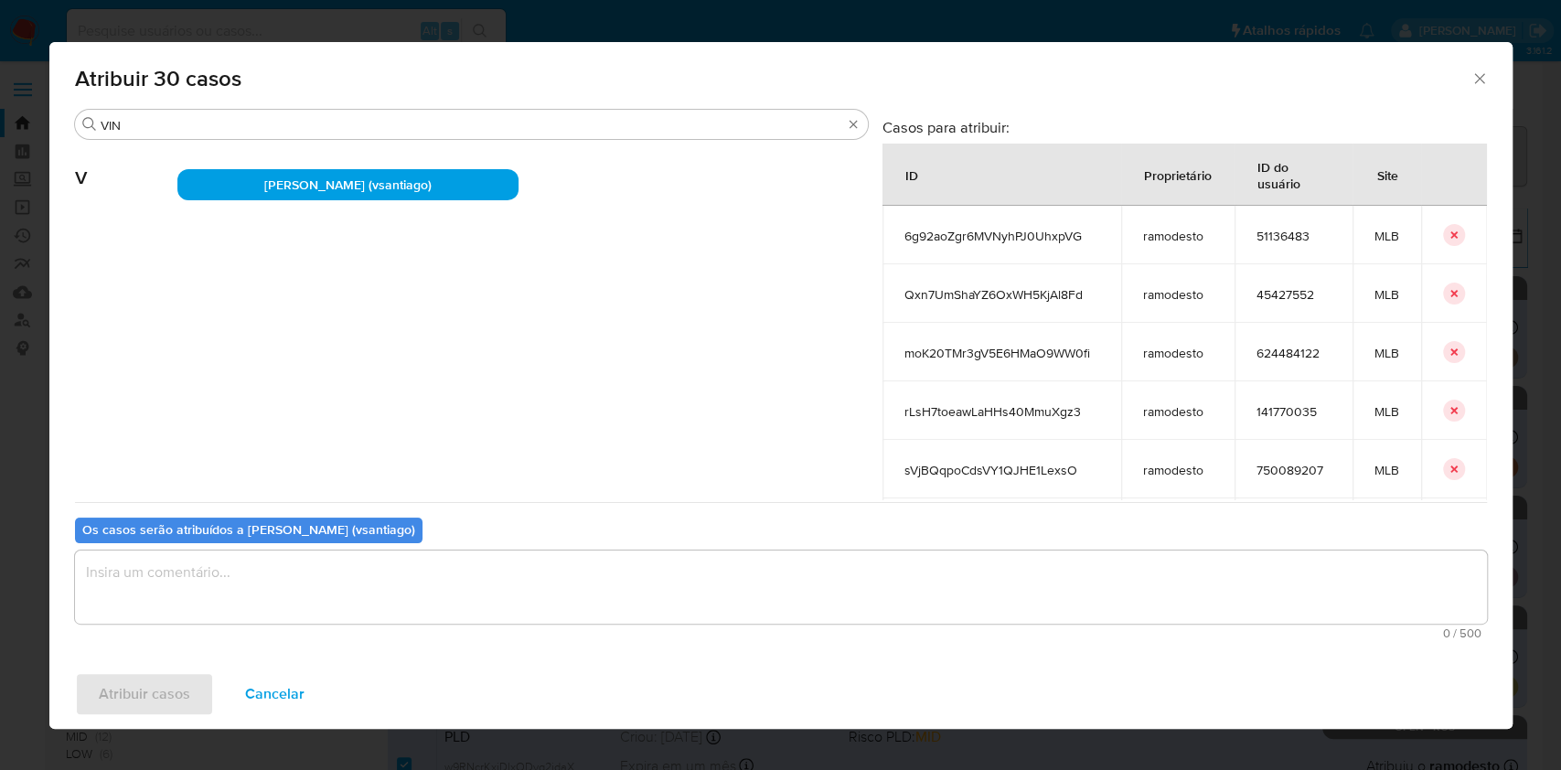
click at [510, 560] on textarea "assign-modal" at bounding box center [781, 586] width 1412 height 73
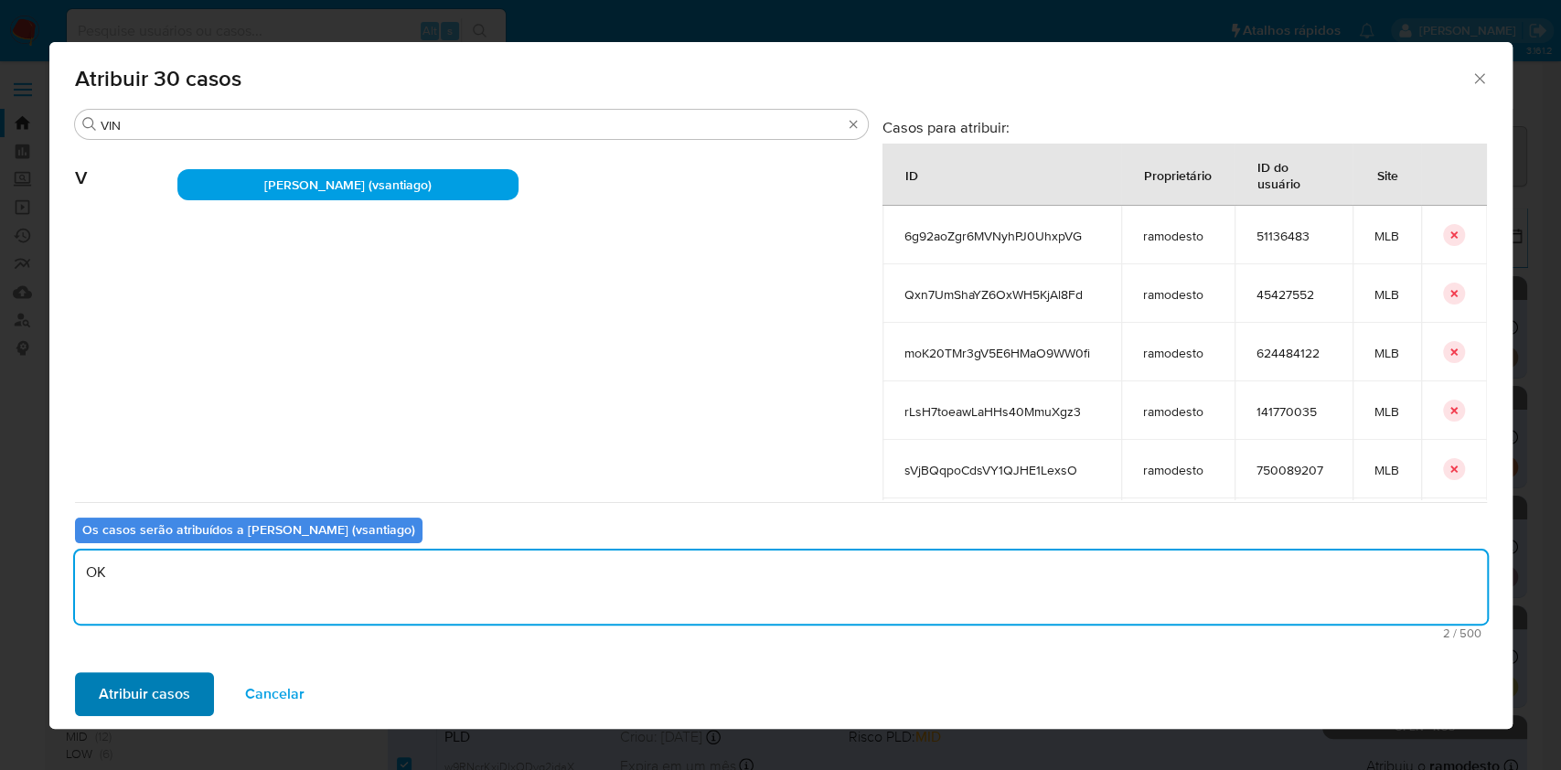
type textarea "OK"
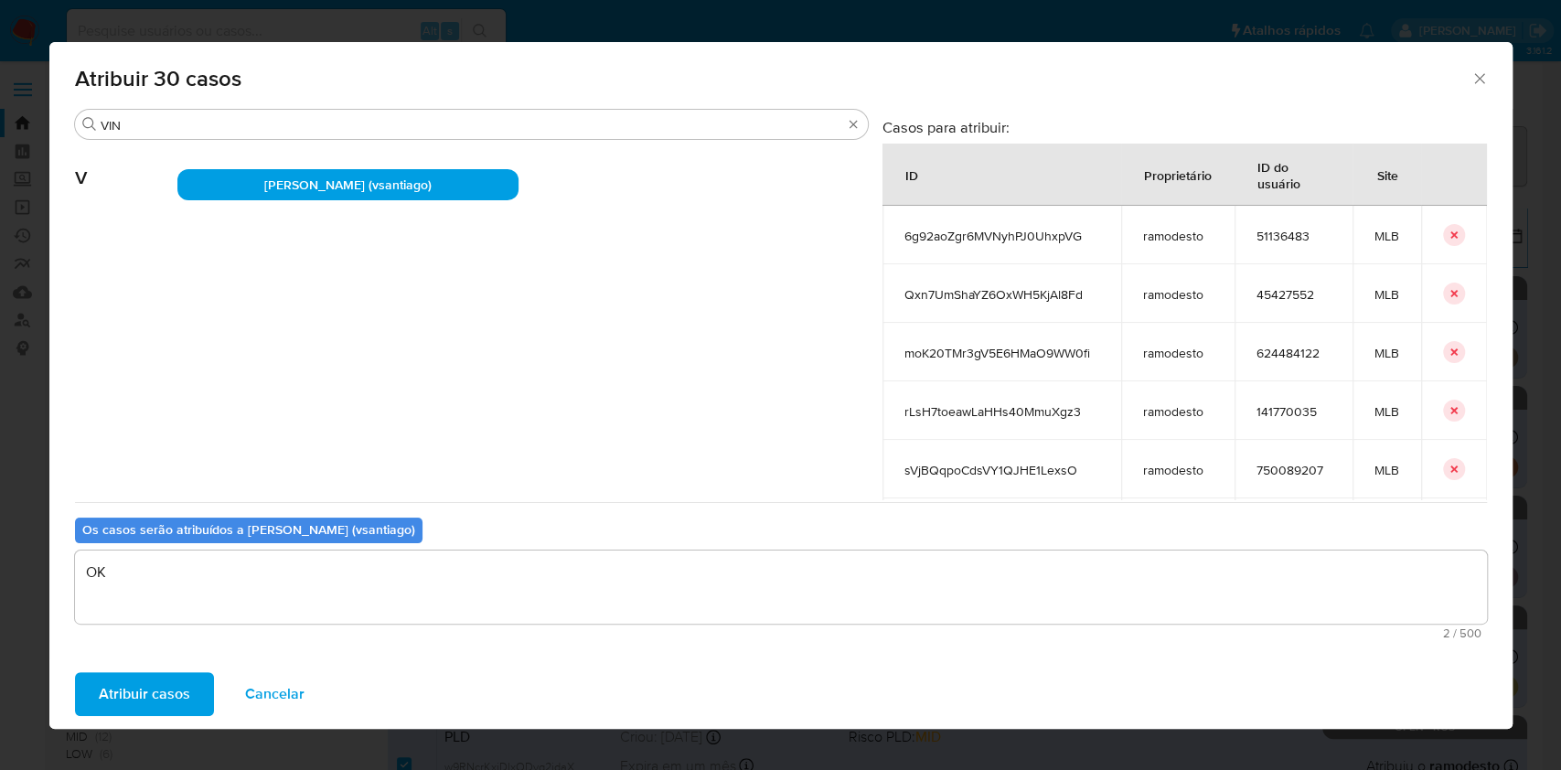
click at [105, 698] on span "Atribuir casos" at bounding box center [144, 694] width 91 height 40
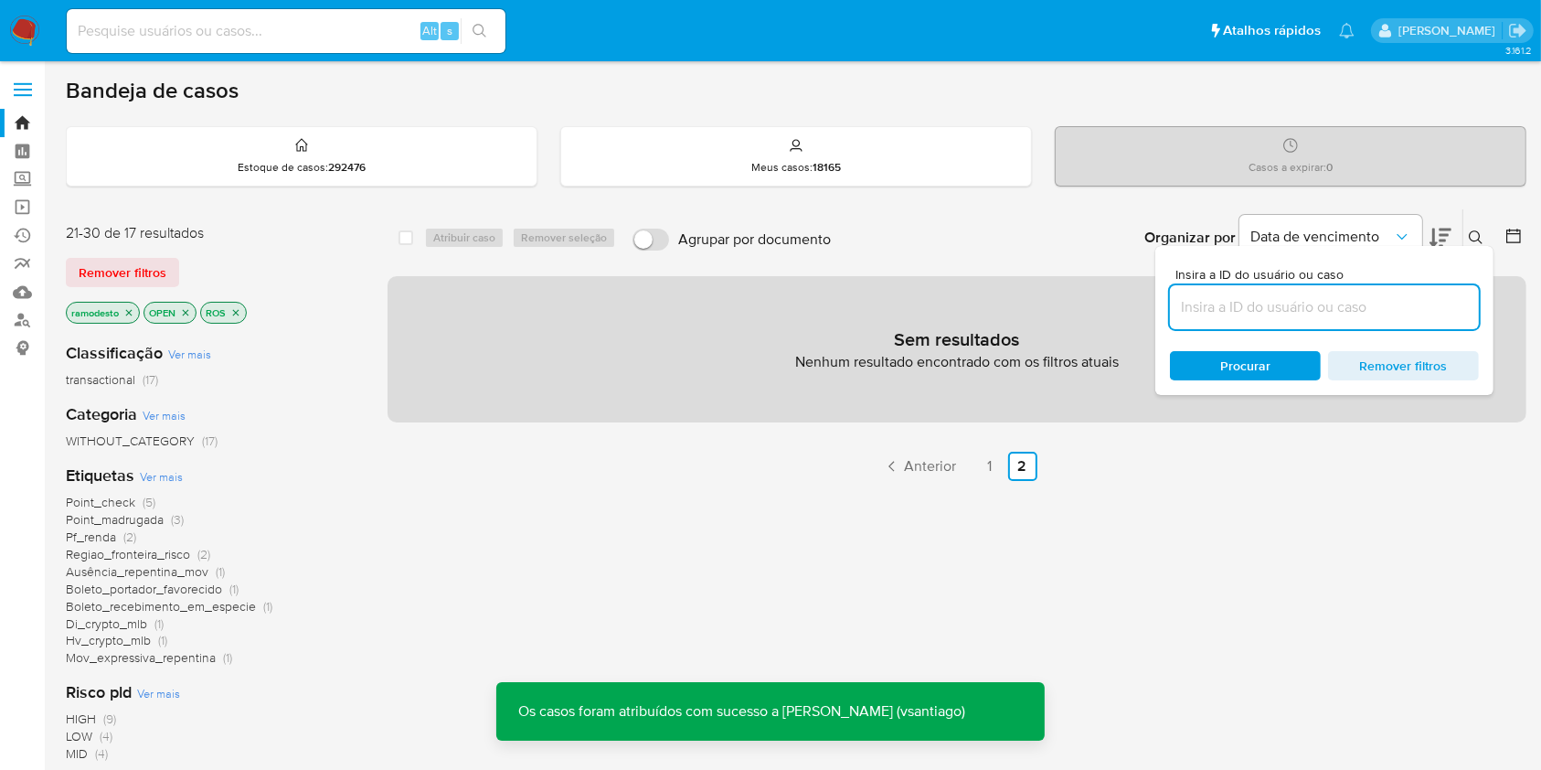
click at [125, 311] on icon "close-filter" at bounding box center [128, 312] width 11 height 11
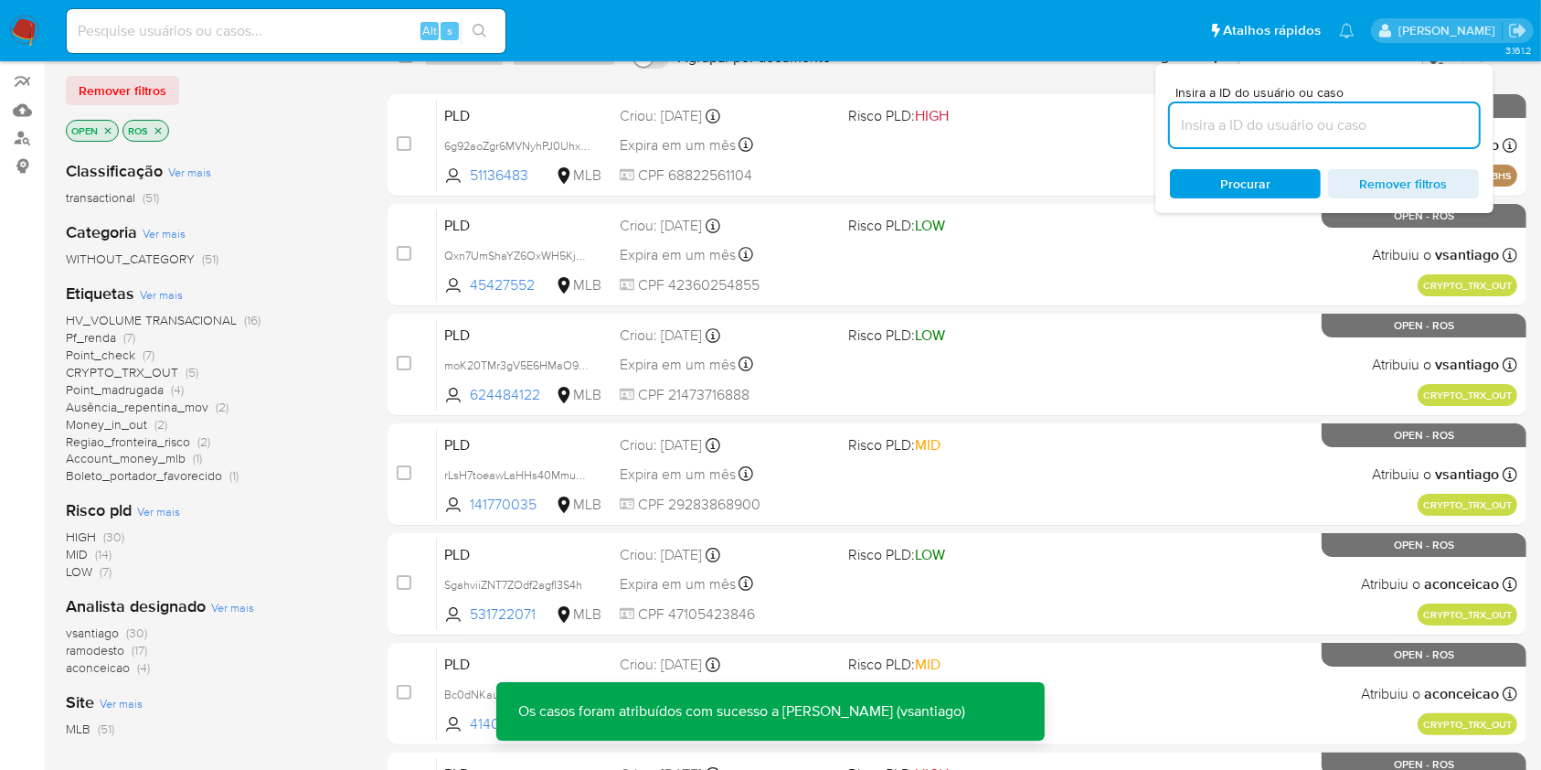
scroll to position [366, 0]
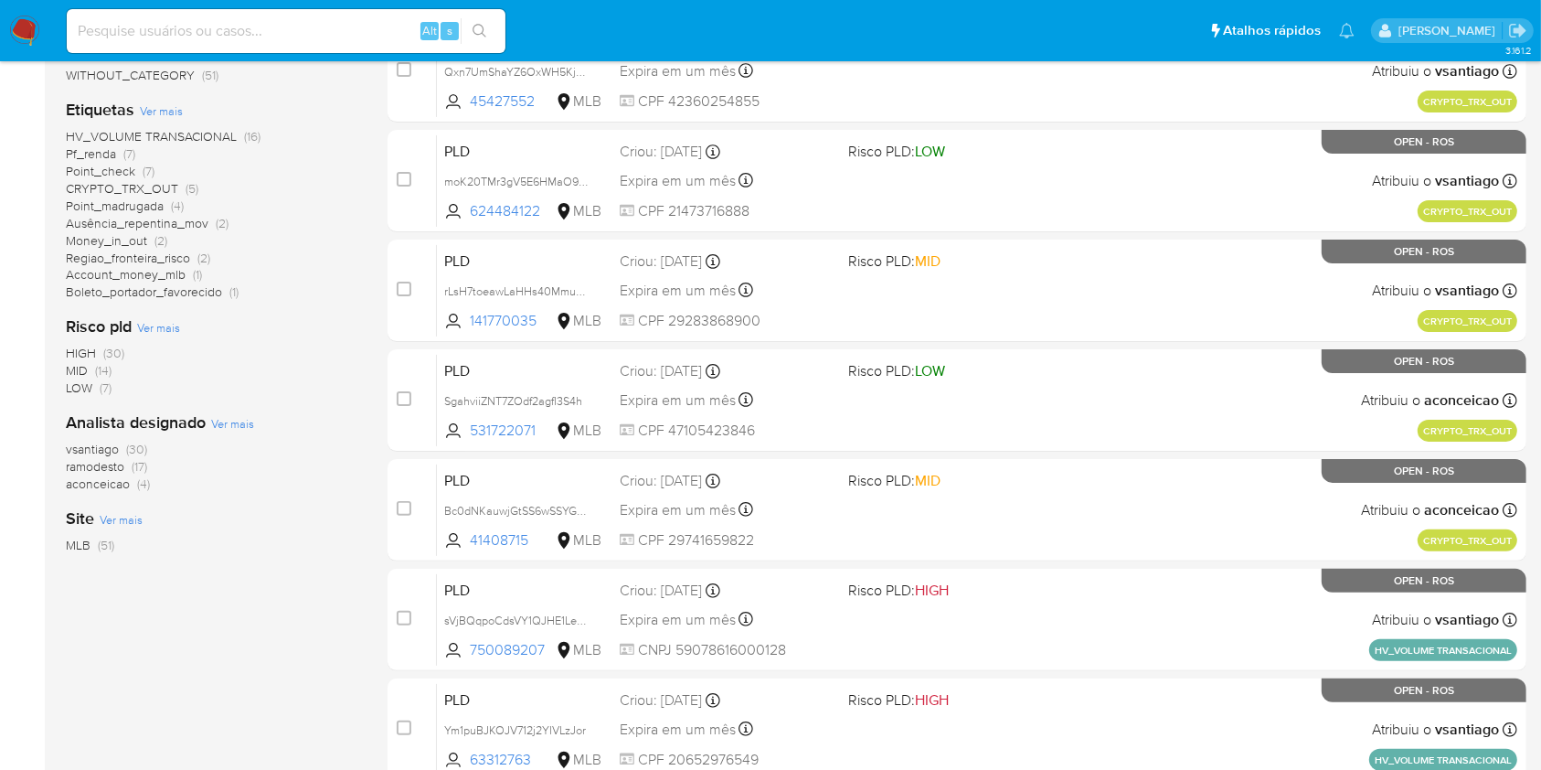
click at [139, 462] on span "(17)" at bounding box center [140, 466] width 16 height 18
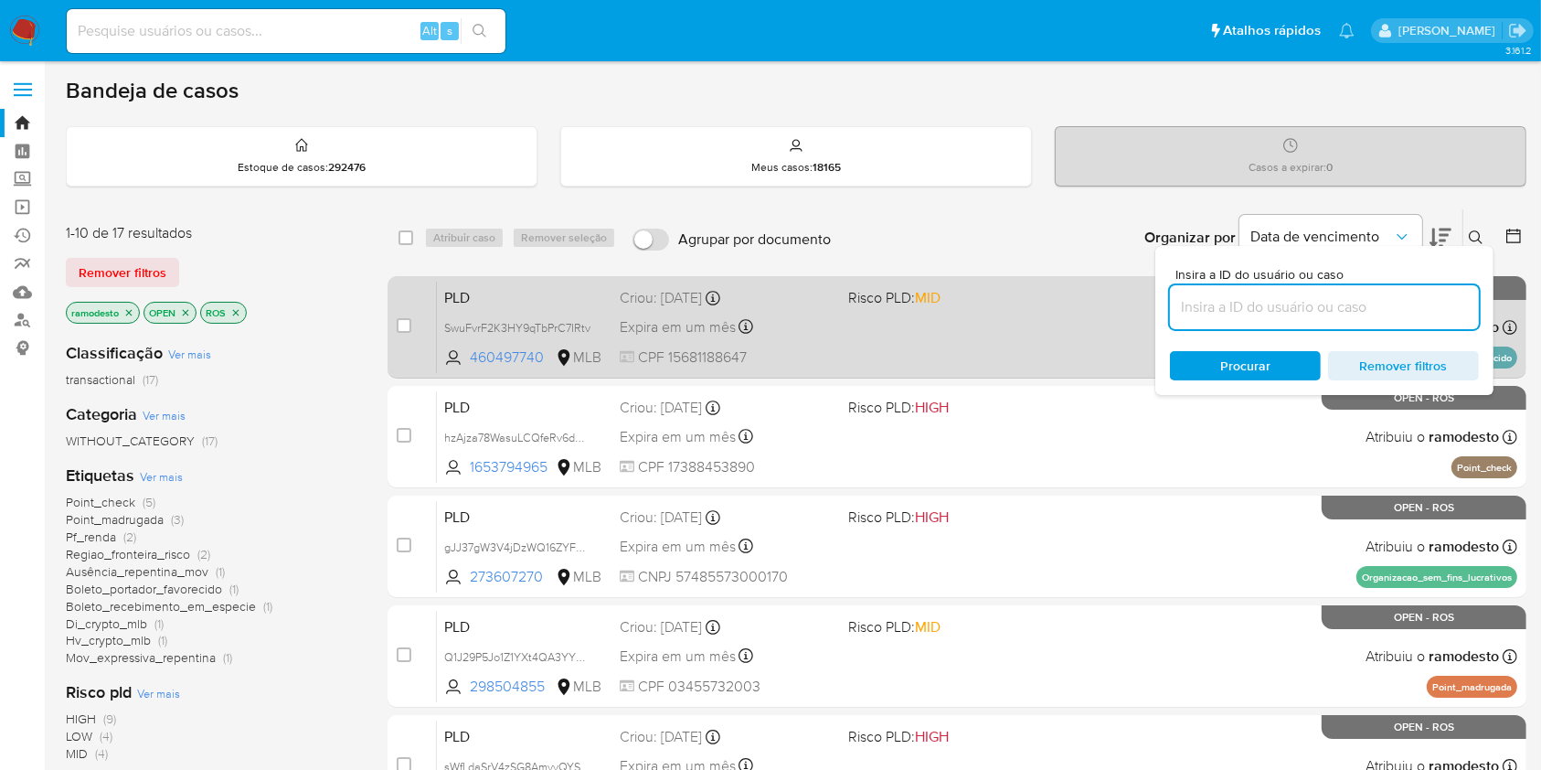
drag, startPoint x: 406, startPoint y: 239, endPoint x: 480, endPoint y: 274, distance: 82.2
click at [406, 240] on input "checkbox" at bounding box center [406, 237] width 15 height 15
checkbox input "true"
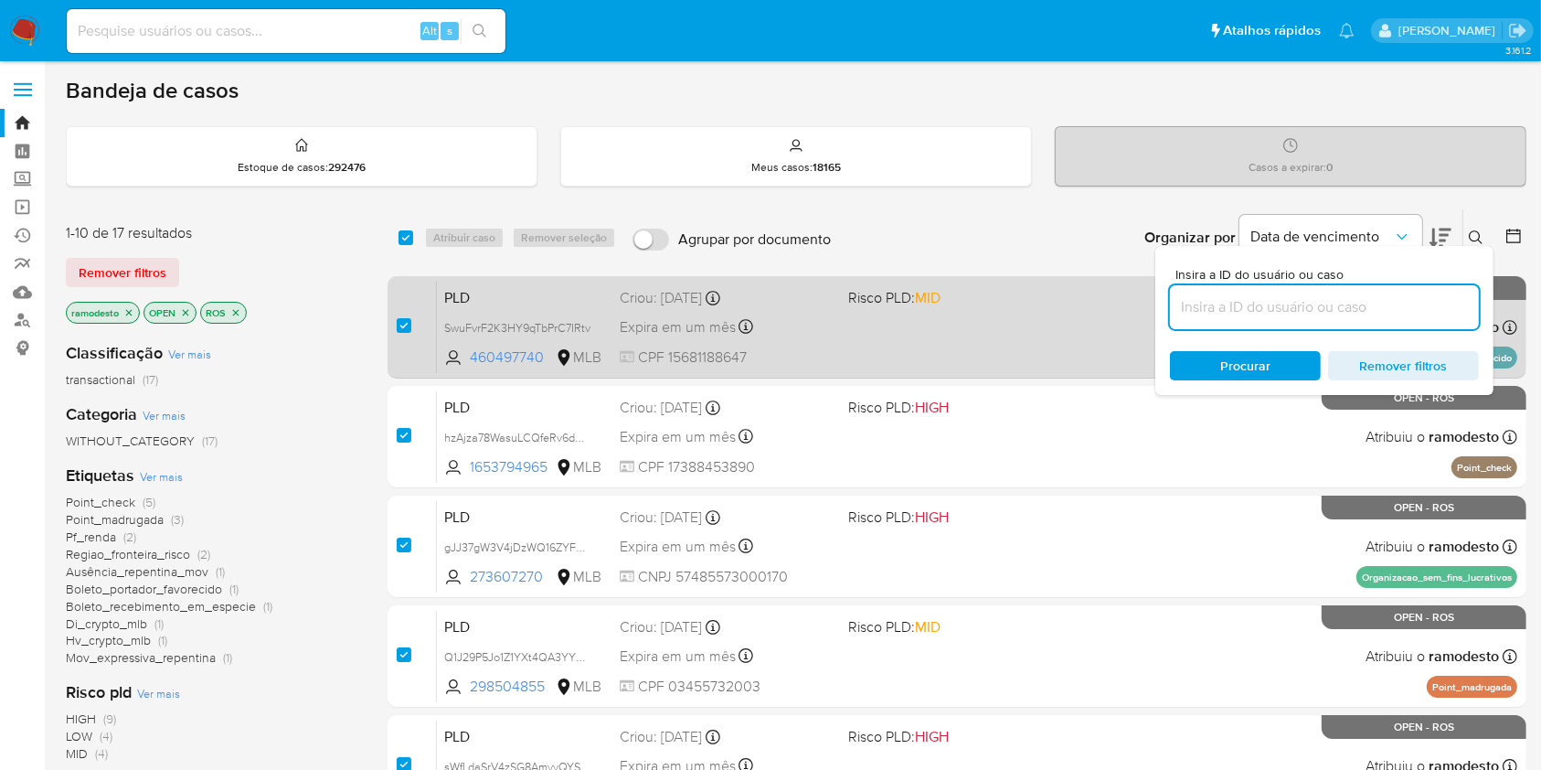
checkbox input "true"
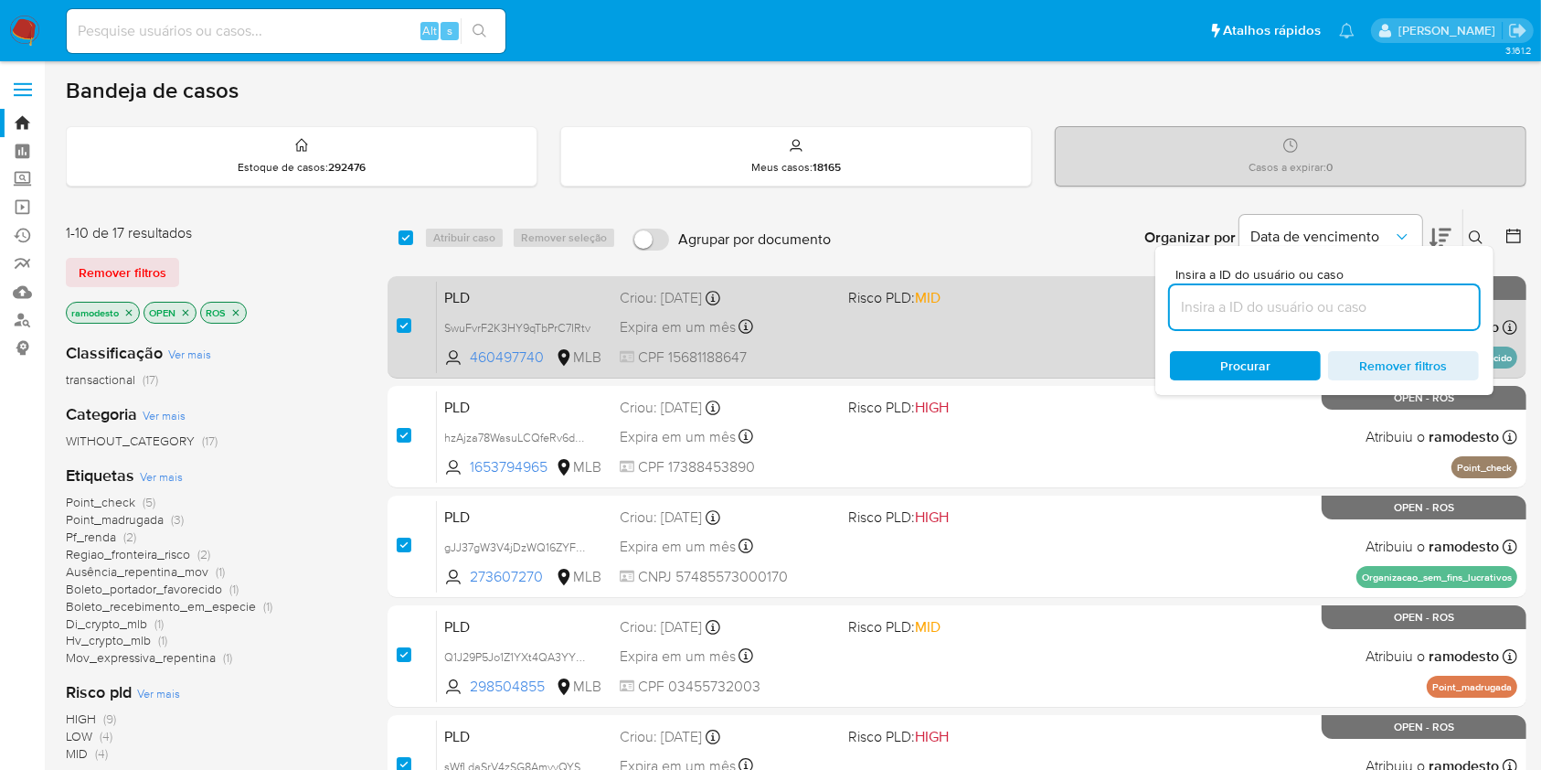
checkbox input "true"
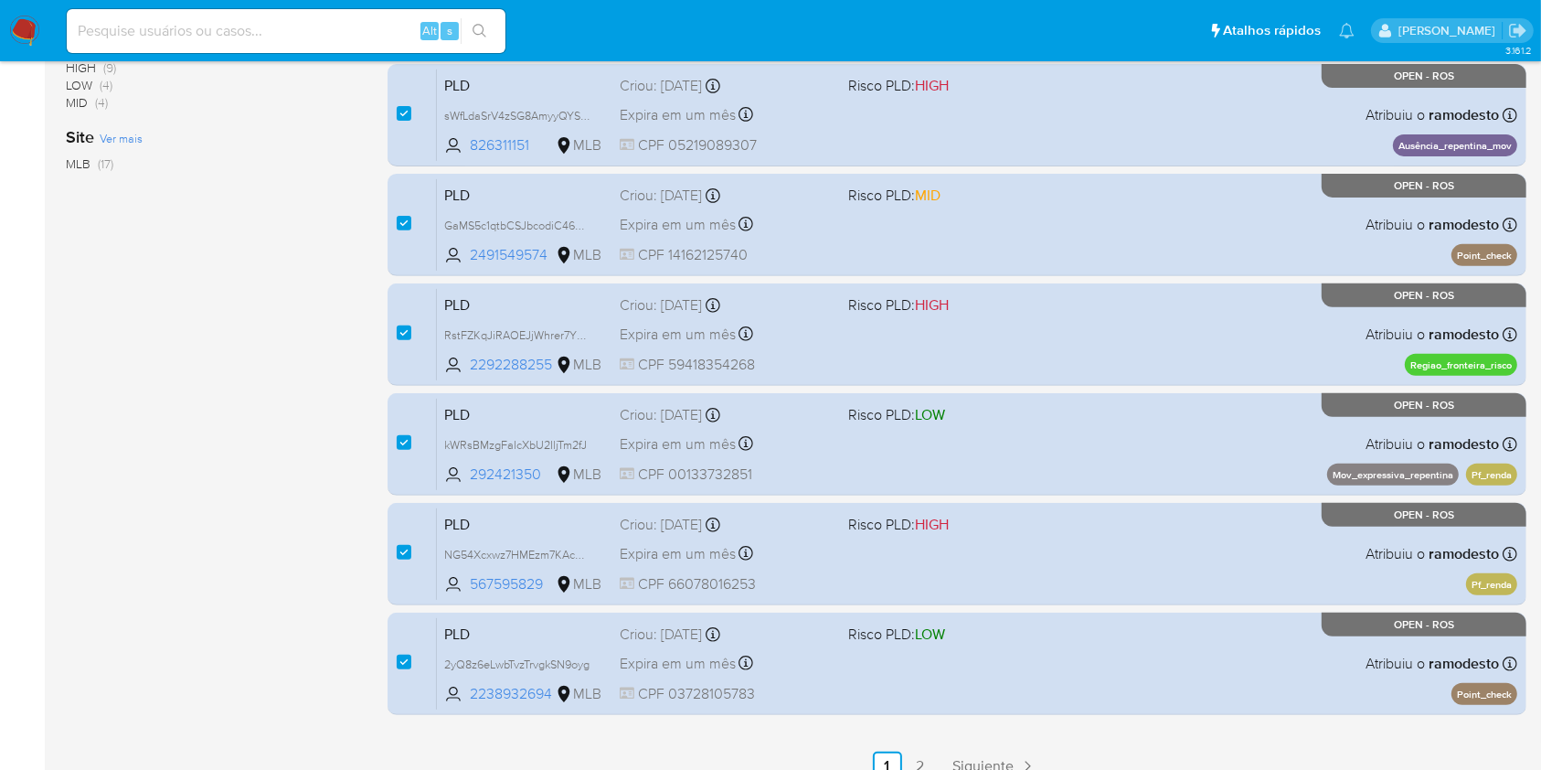
scroll to position [739, 0]
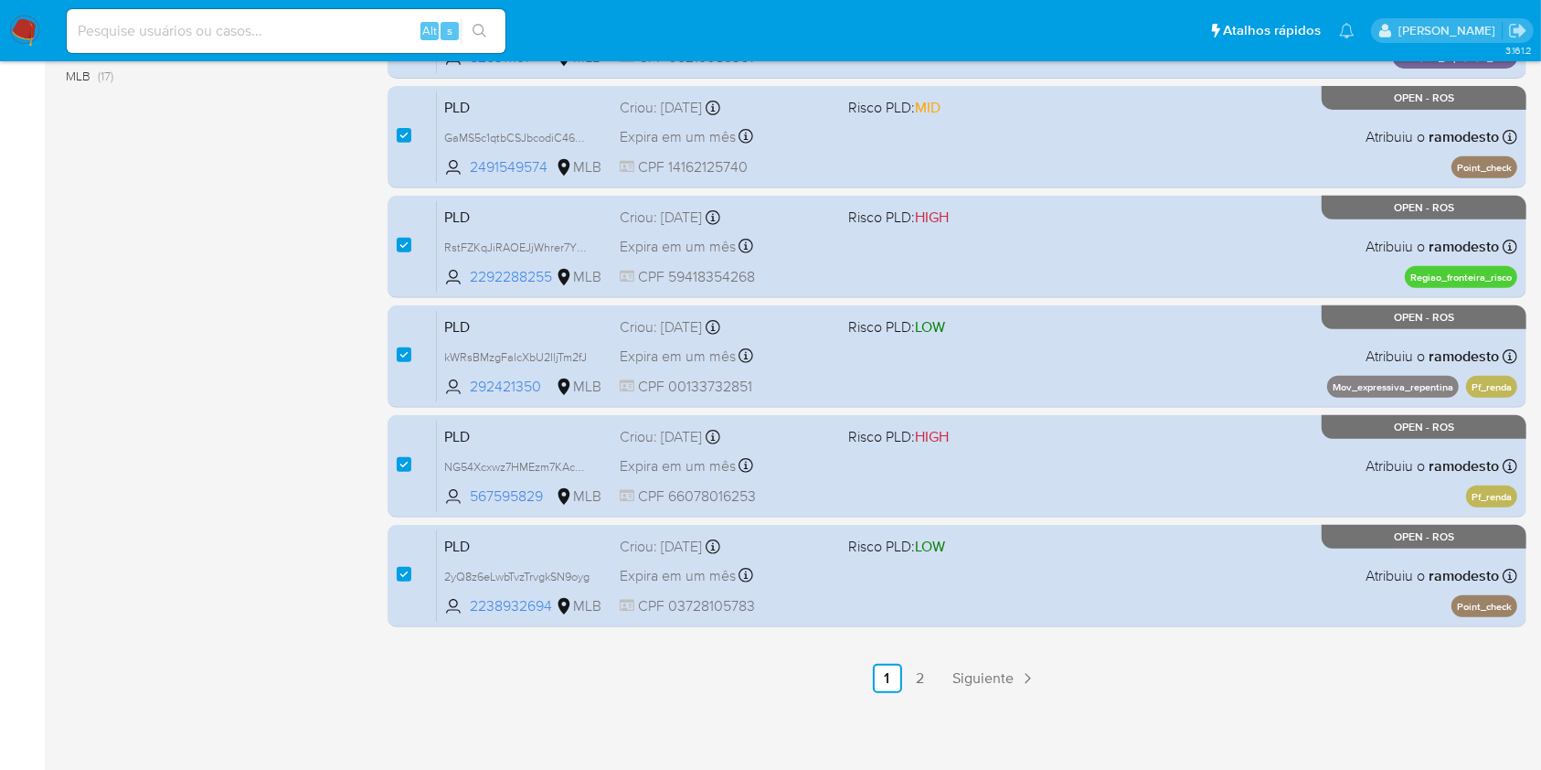
click at [923, 679] on link "2" at bounding box center [920, 678] width 29 height 29
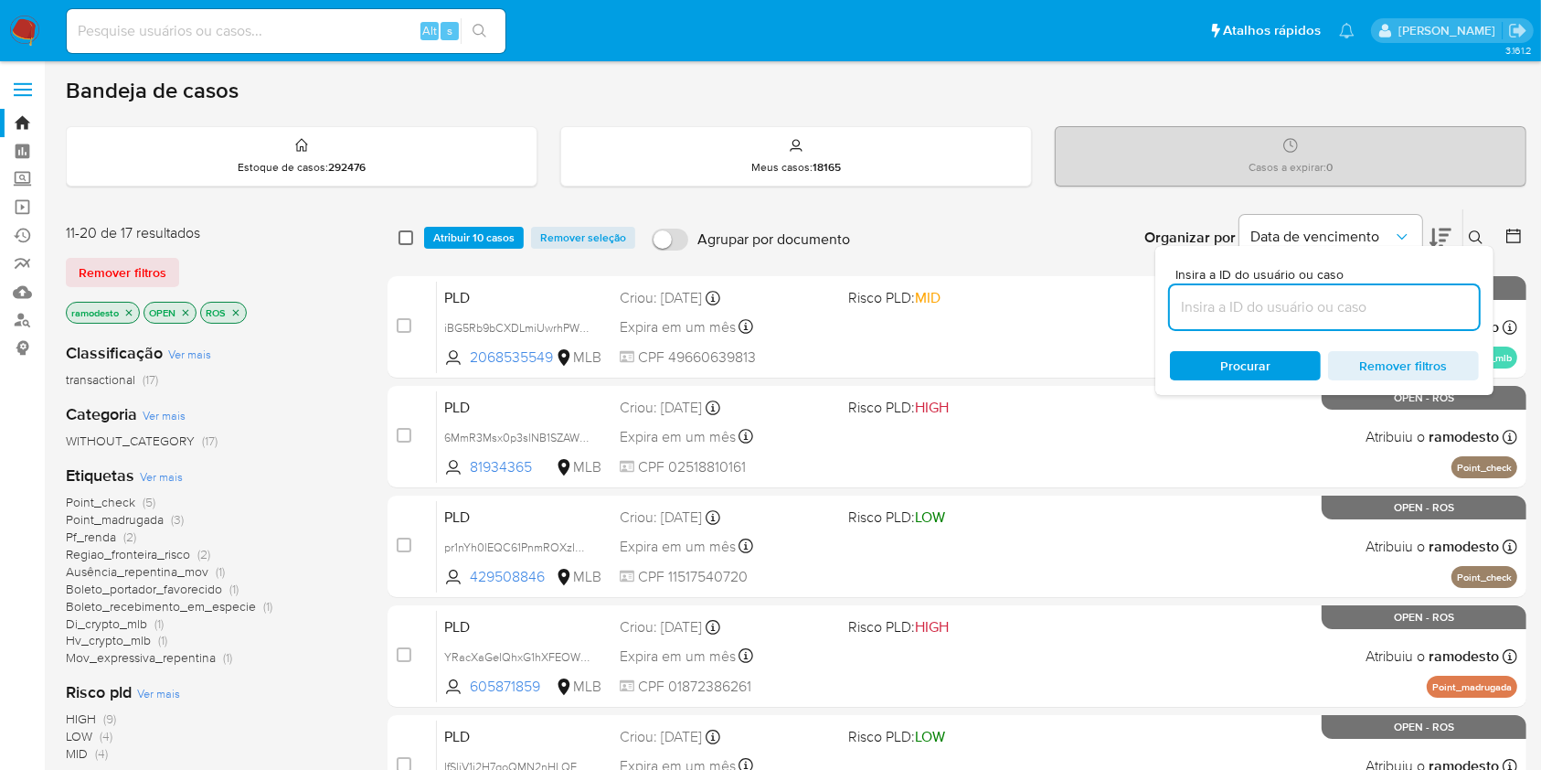
click at [408, 232] on input "checkbox" at bounding box center [406, 237] width 15 height 15
checkbox input "true"
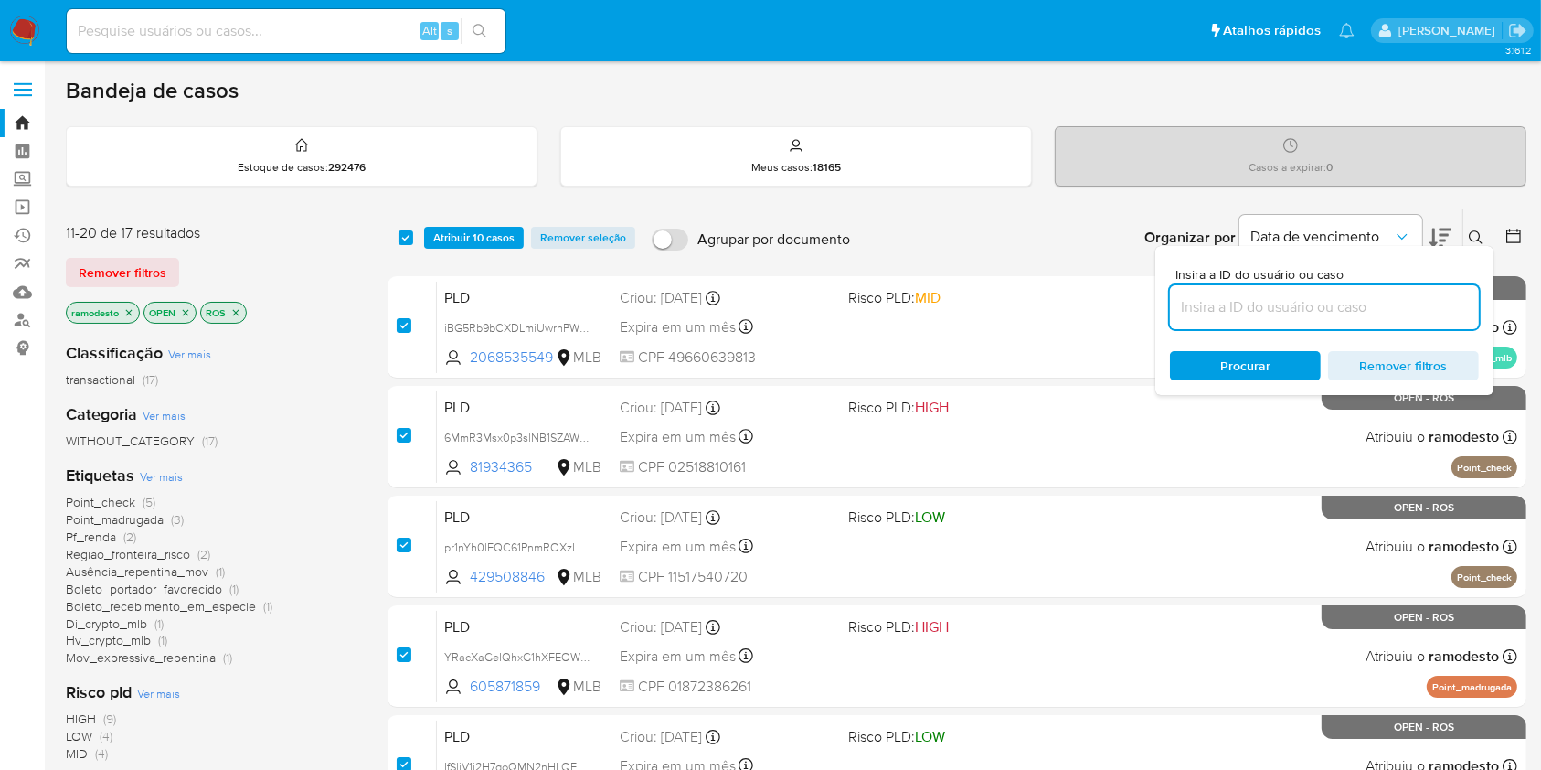
checkbox input "true"
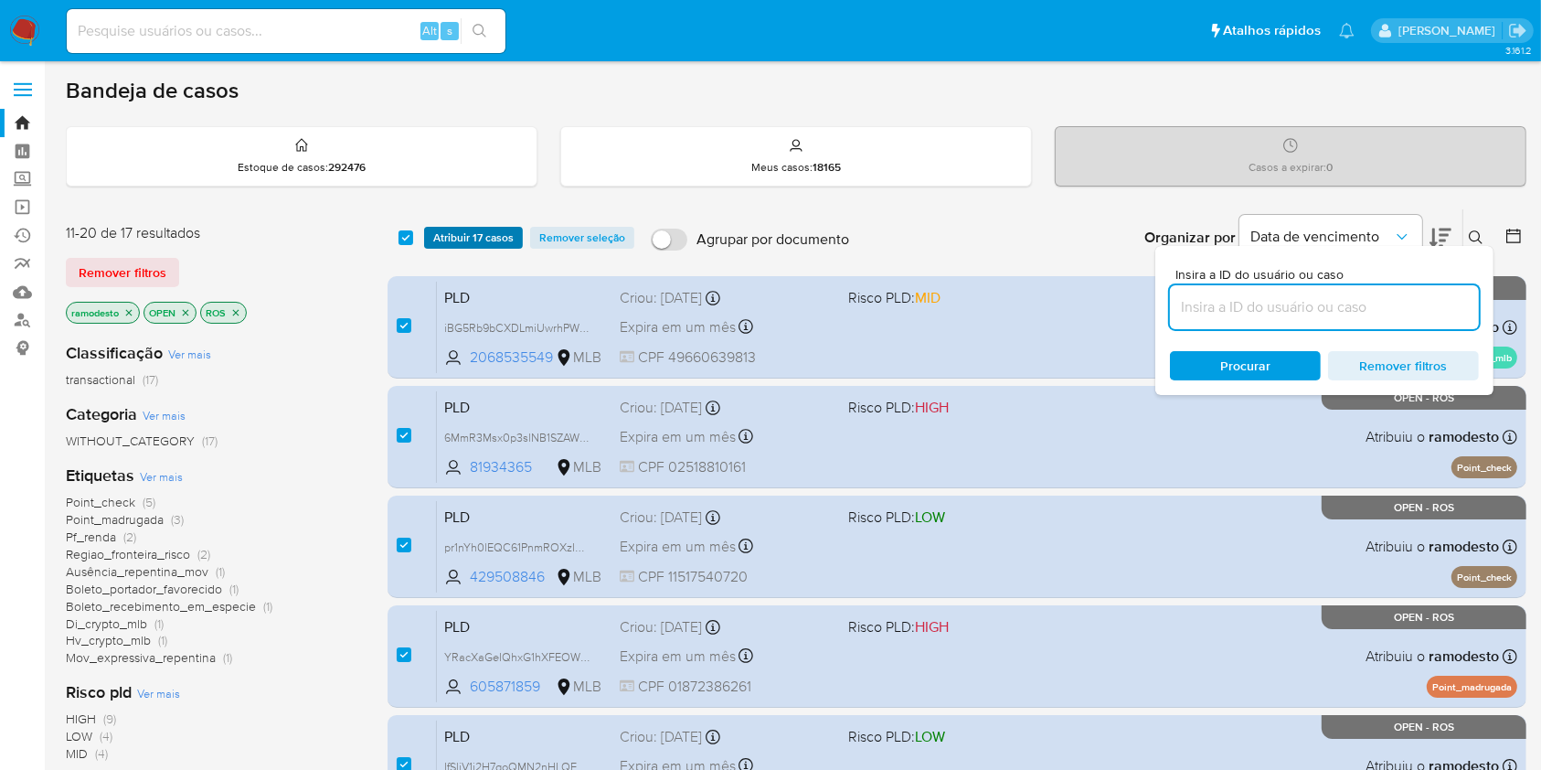
click at [433, 235] on span "Atribuir 17 casos" at bounding box center [473, 238] width 80 height 18
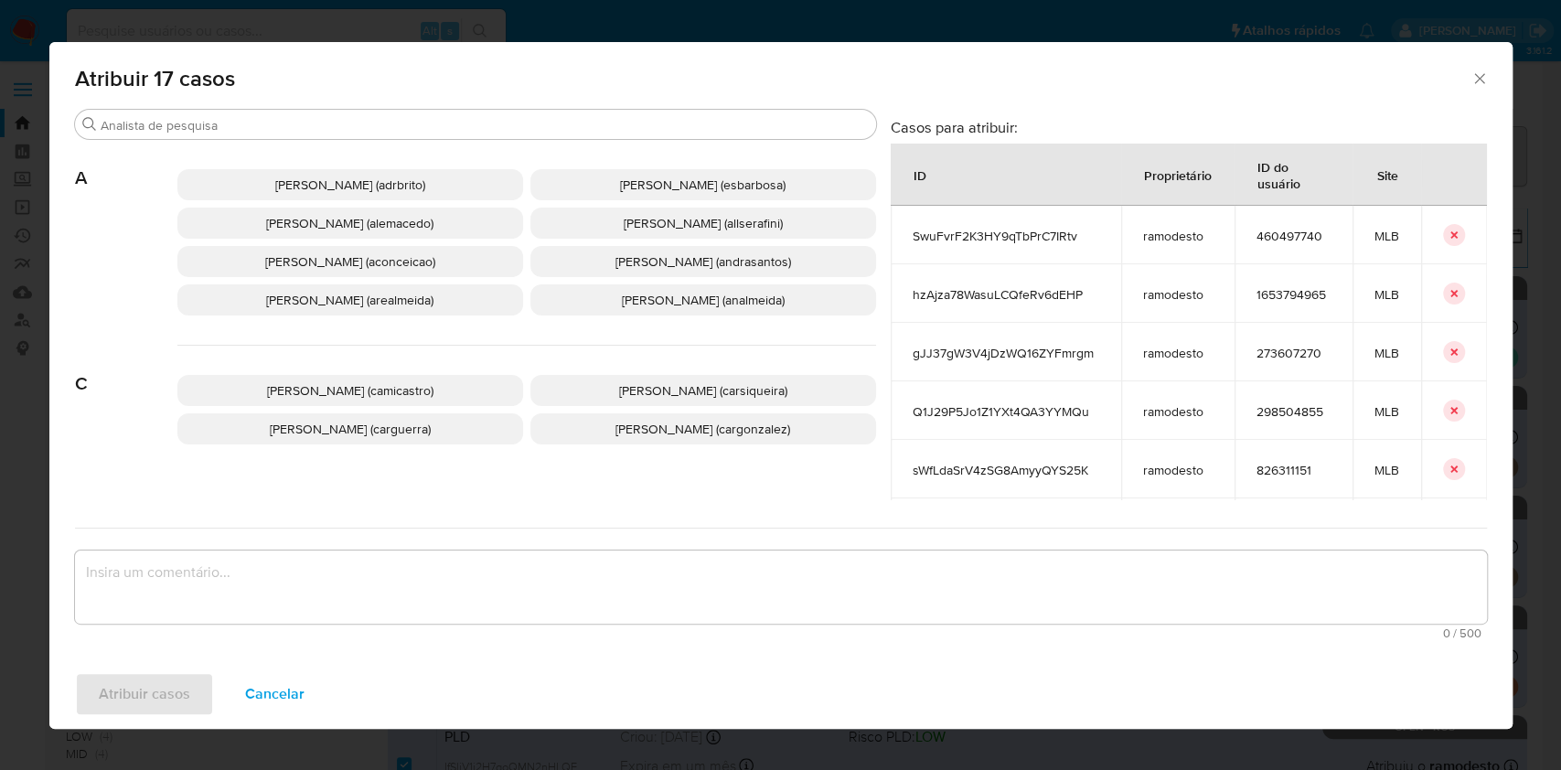
click at [433, 274] on p "Ana Cristina Da Conceicao (aconceicao)" at bounding box center [350, 261] width 346 height 31
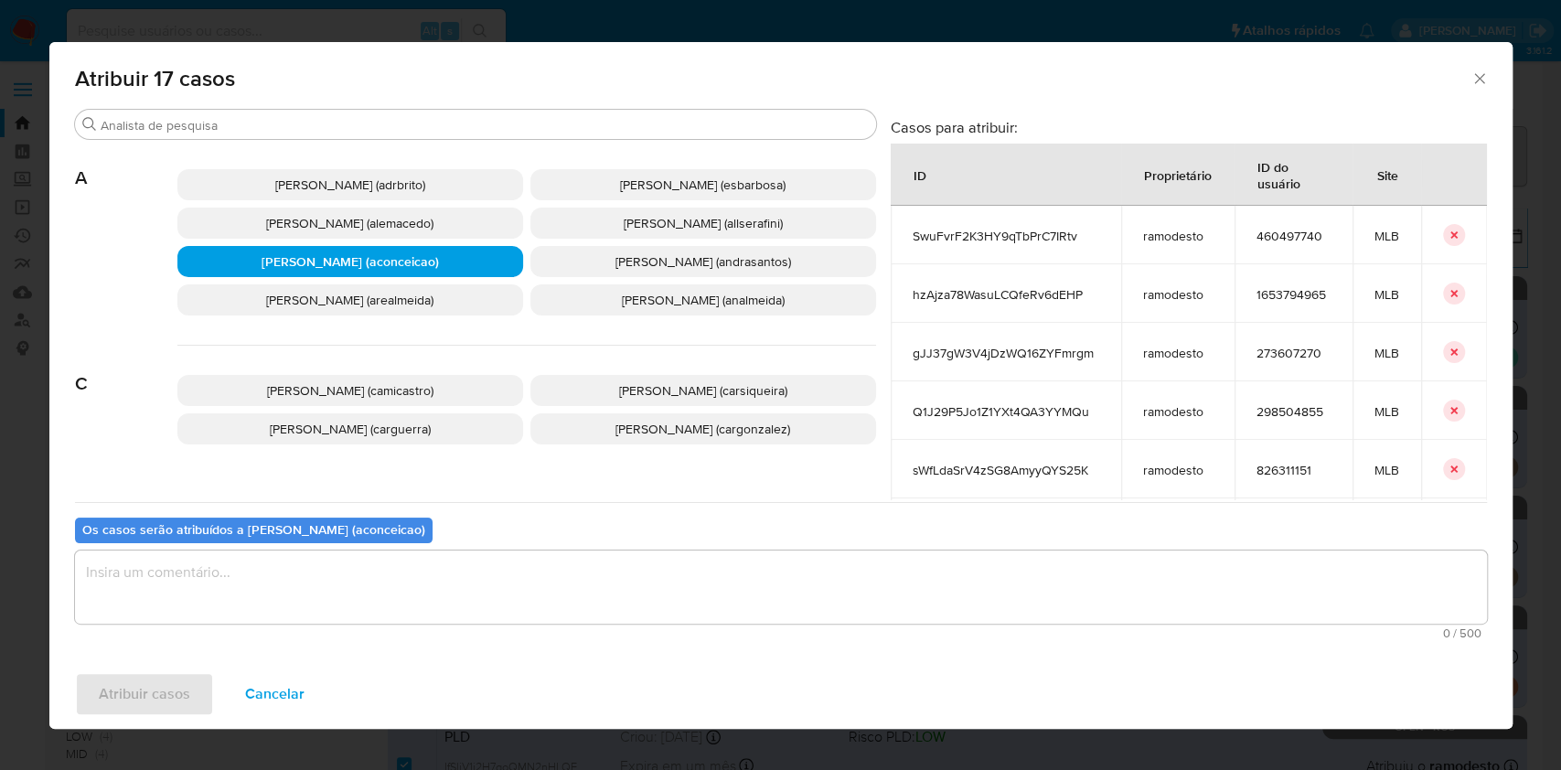
click at [541, 612] on textarea "assign-modal" at bounding box center [781, 586] width 1412 height 73
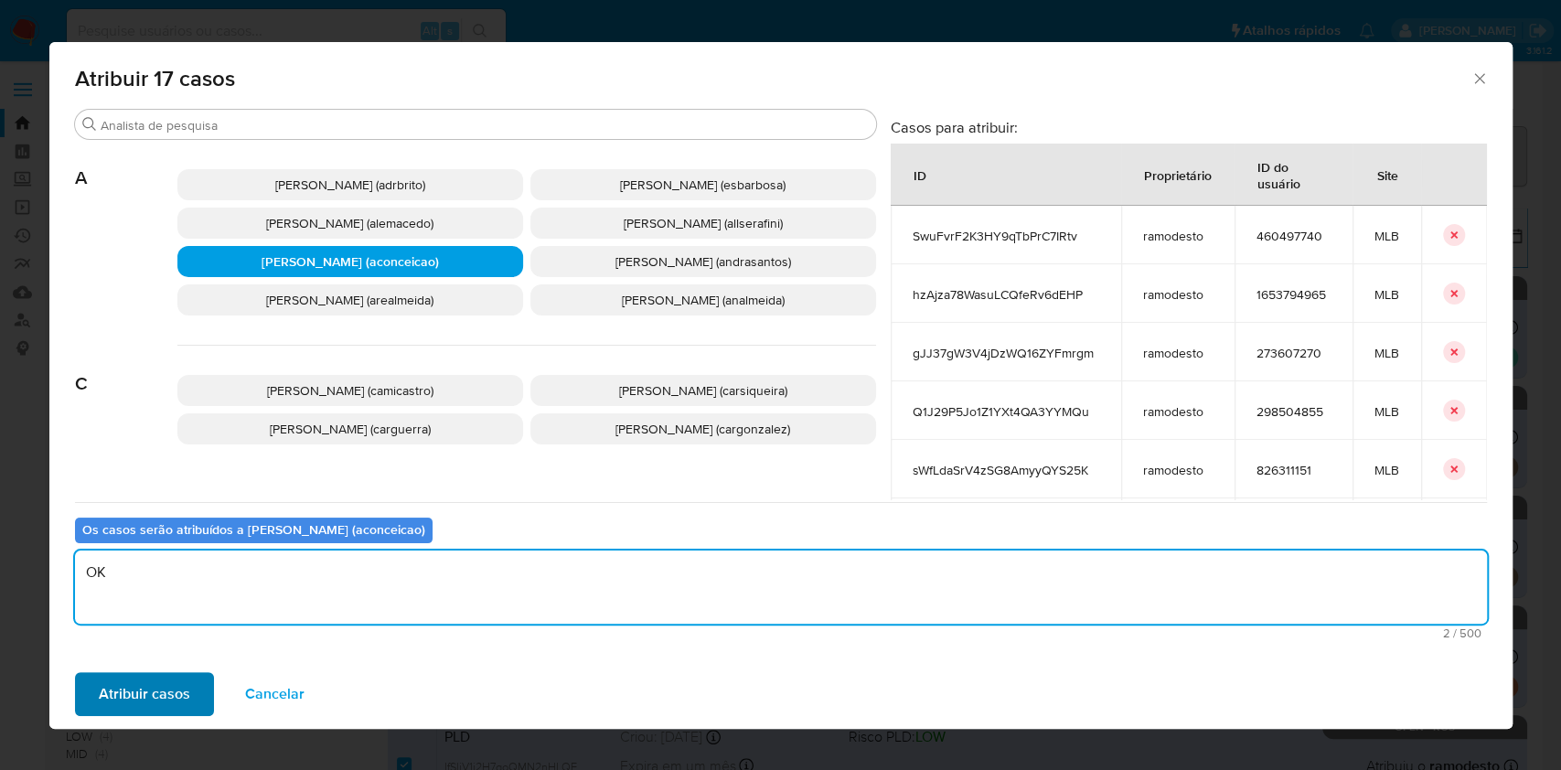
type textarea "OK"
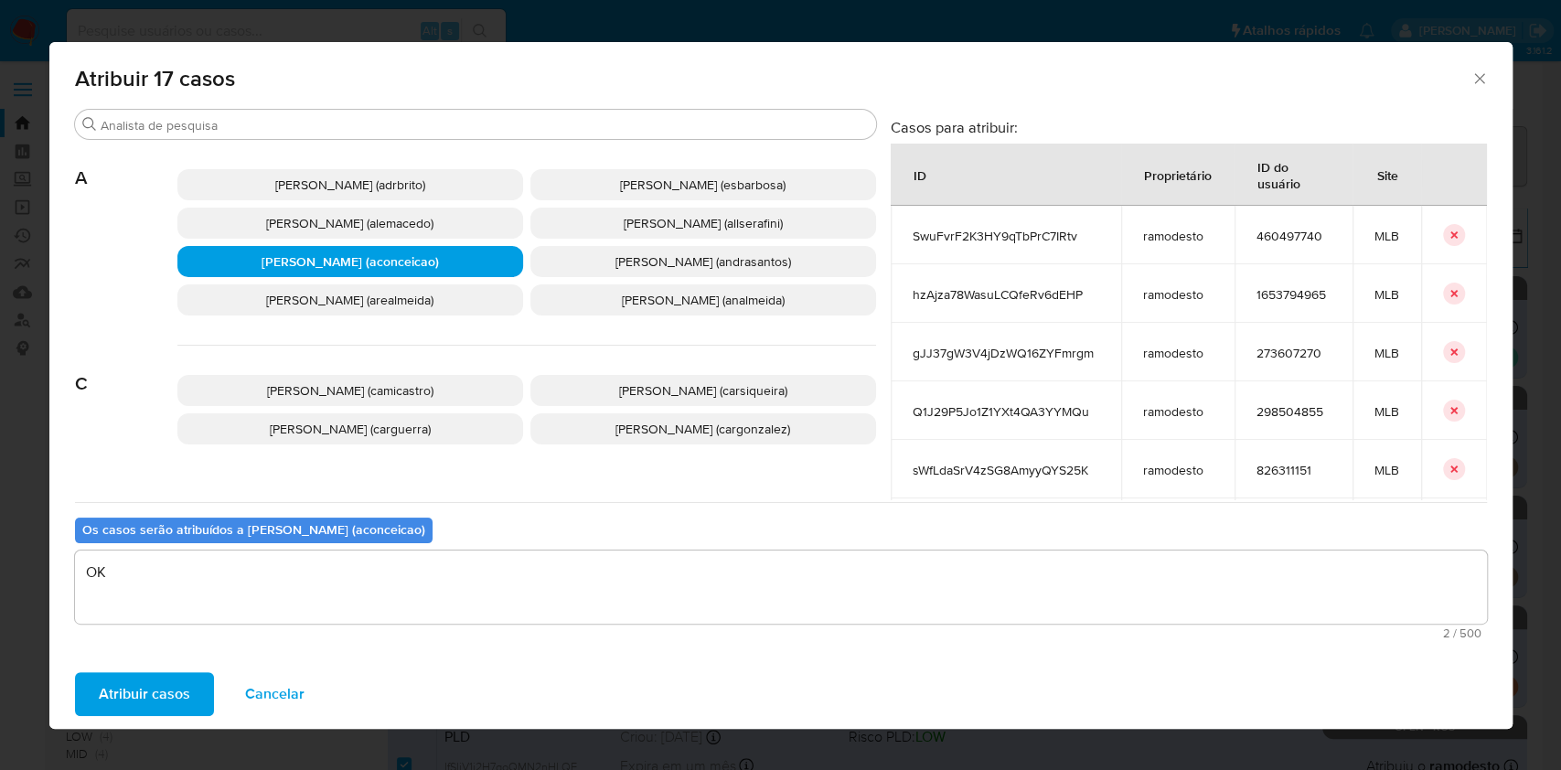
click at [91, 712] on button "Atribuir casos" at bounding box center [144, 694] width 139 height 44
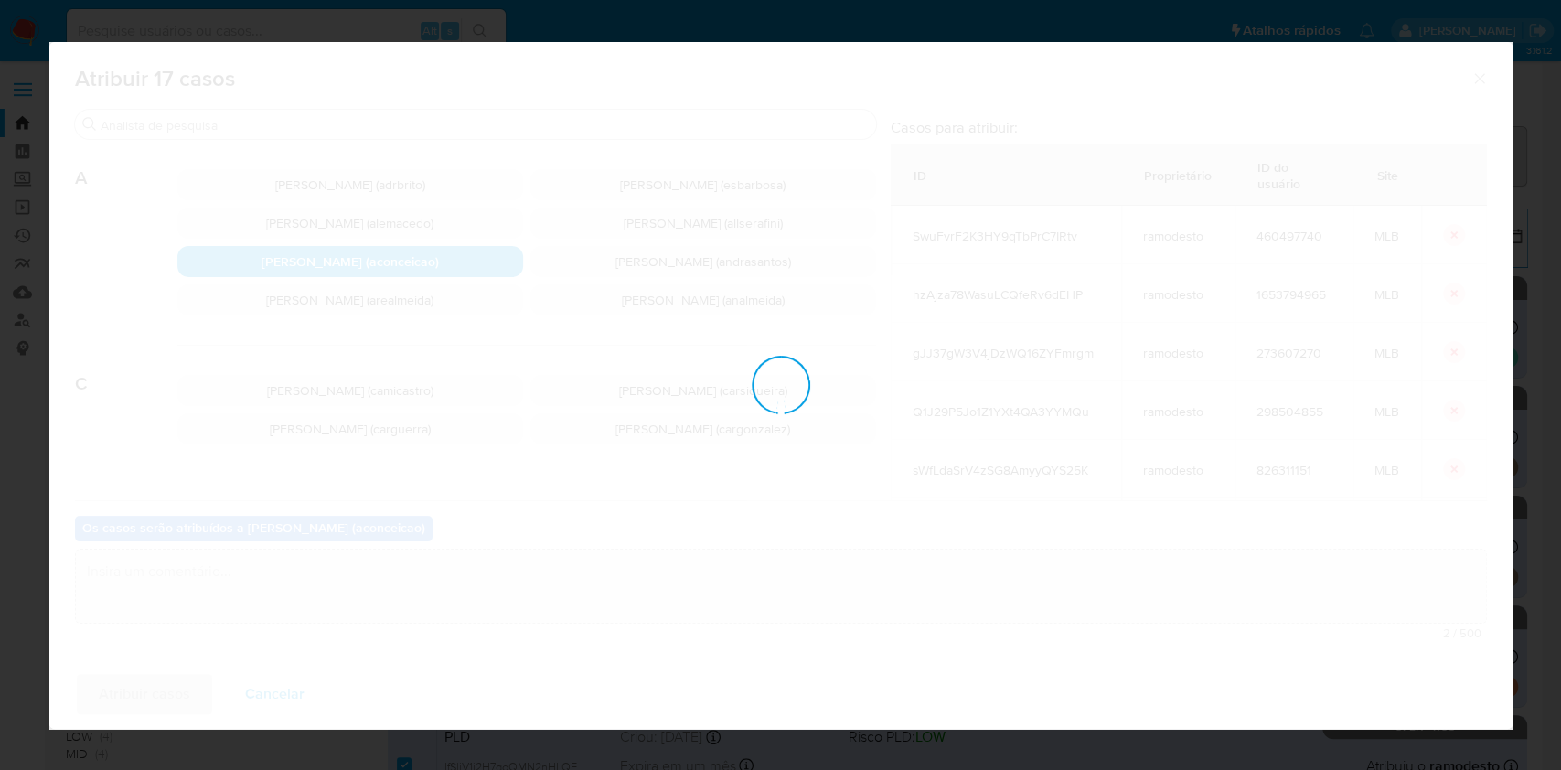
checkbox input "false"
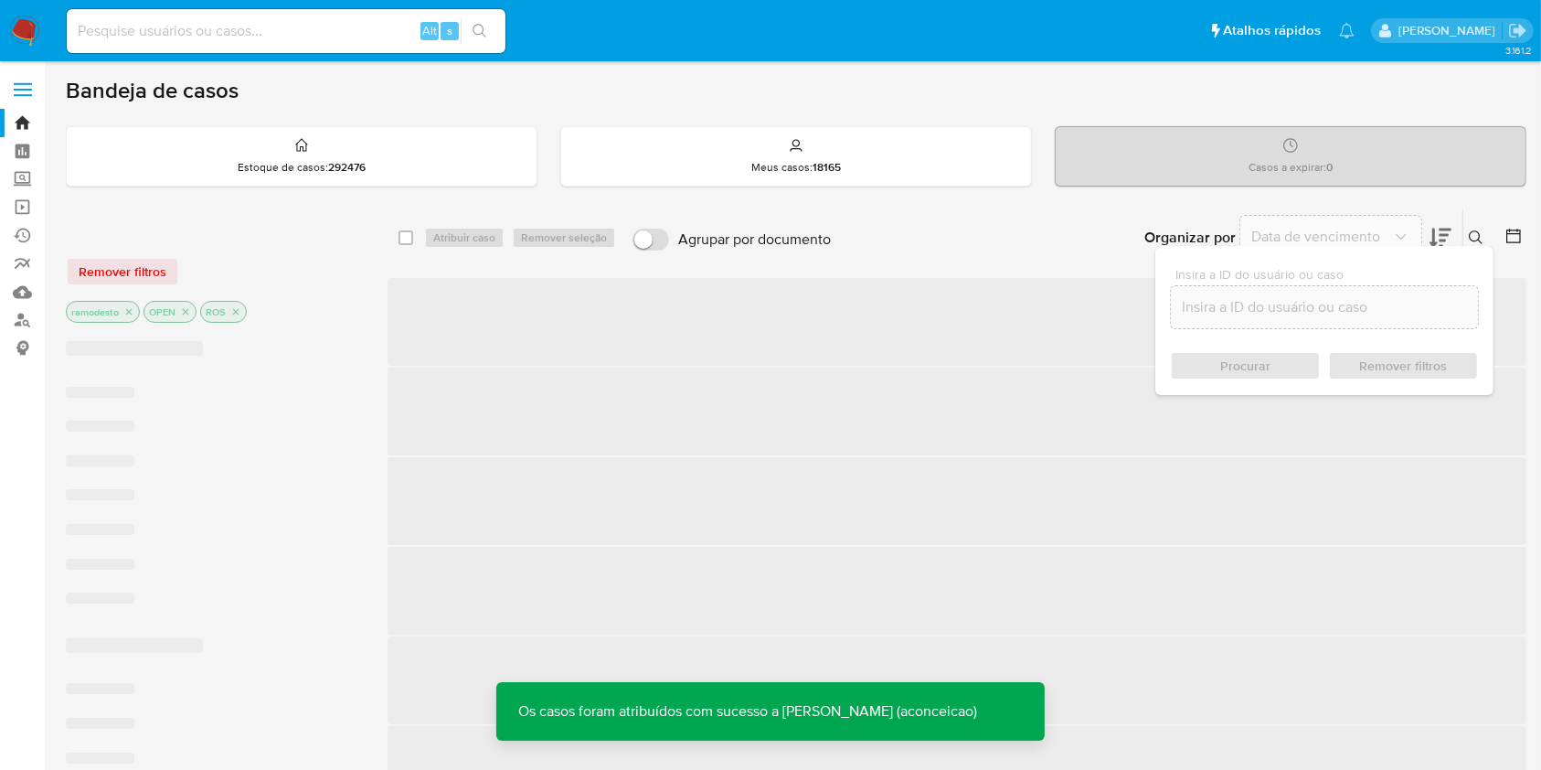
click at [126, 309] on icon "close-filter" at bounding box center [128, 311] width 11 height 11
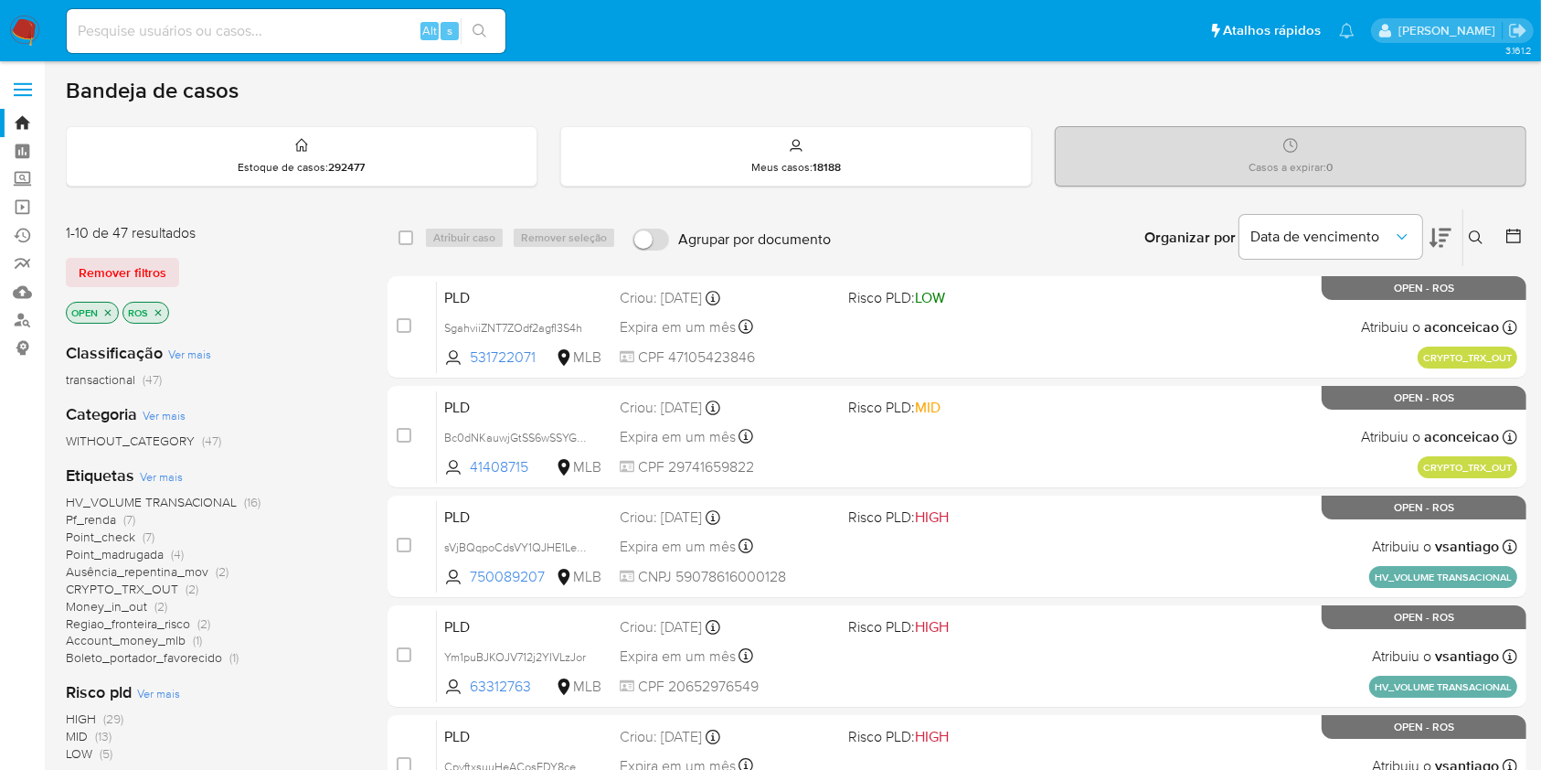
click at [1478, 231] on icon at bounding box center [1476, 237] width 14 height 14
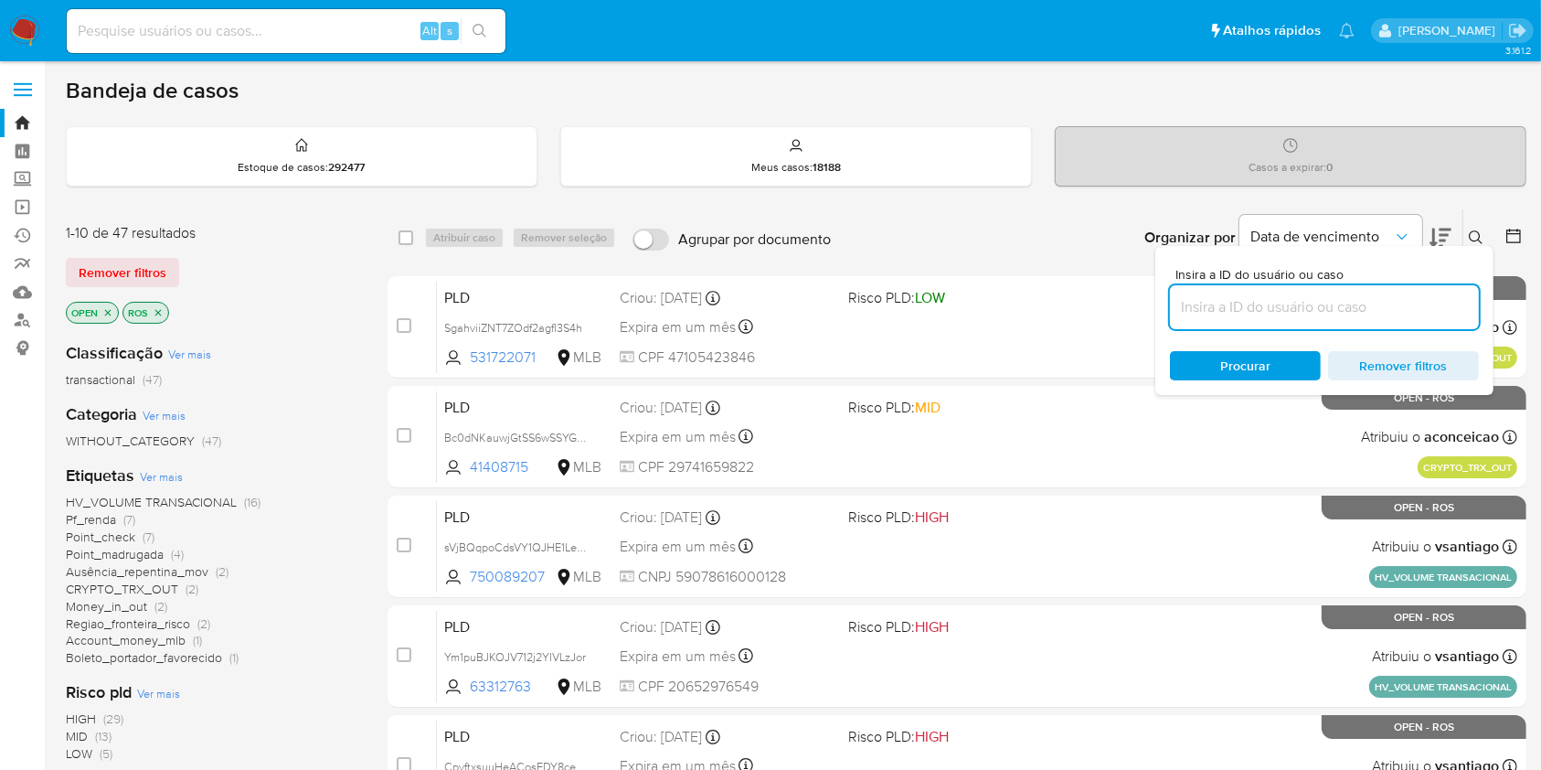
click at [1334, 317] on input at bounding box center [1324, 307] width 309 height 24
type input "rarD1Kd6oHkssETBI859Jkke"
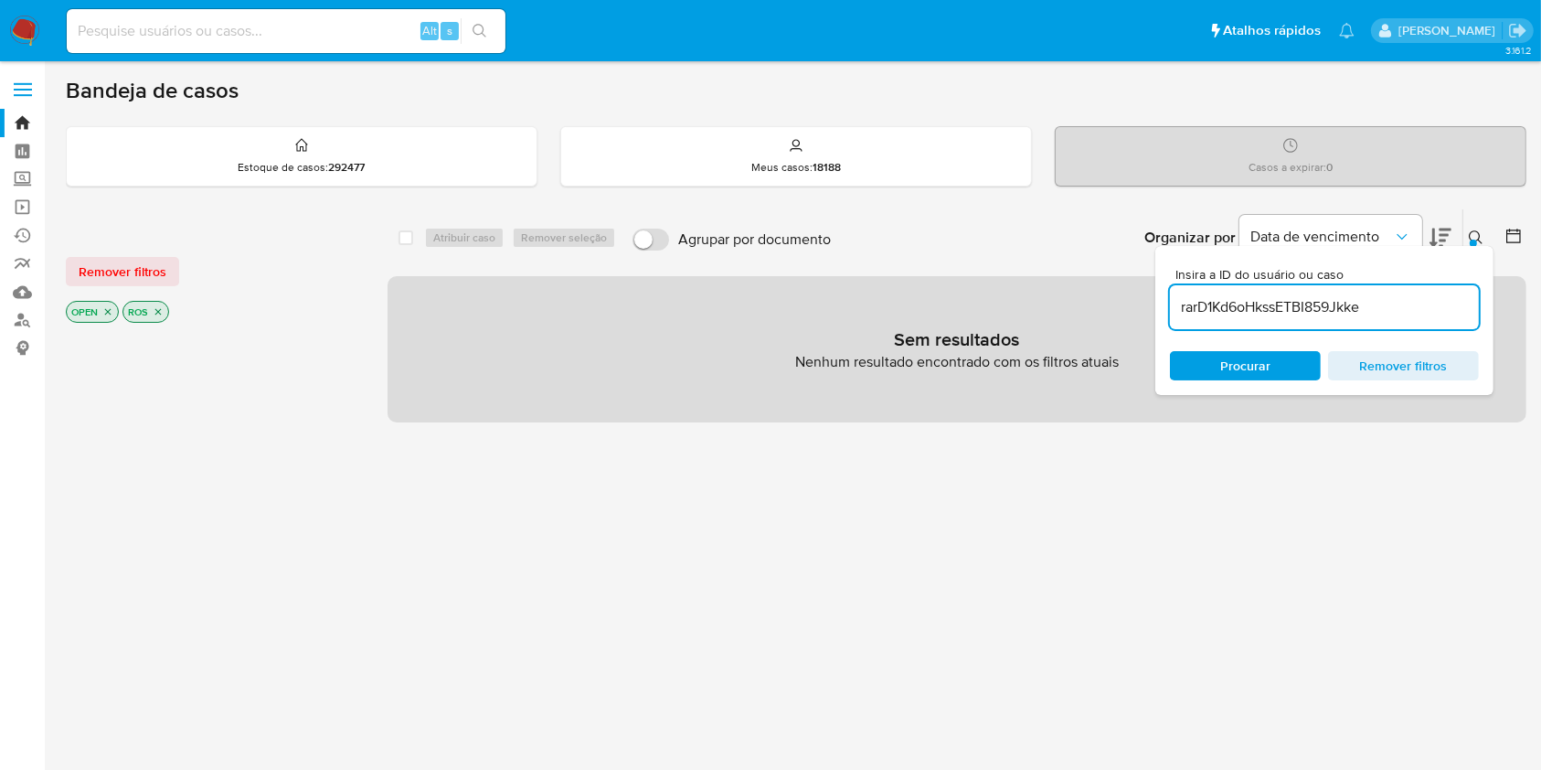
click at [1266, 302] on input "rarD1Kd6oHkssETBI859Jkke" at bounding box center [1324, 307] width 309 height 24
